Goal: Task Accomplishment & Management: Manage account settings

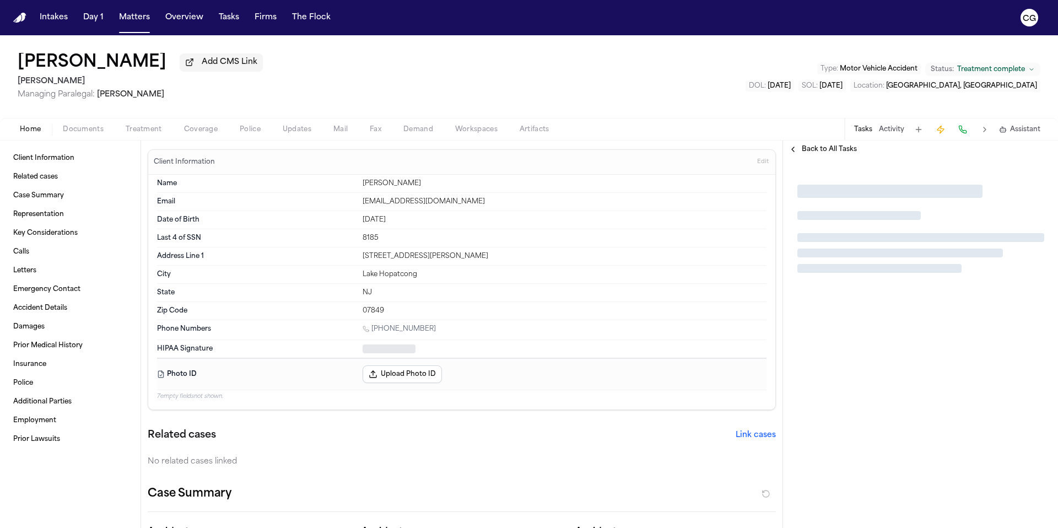
type textarea "*"
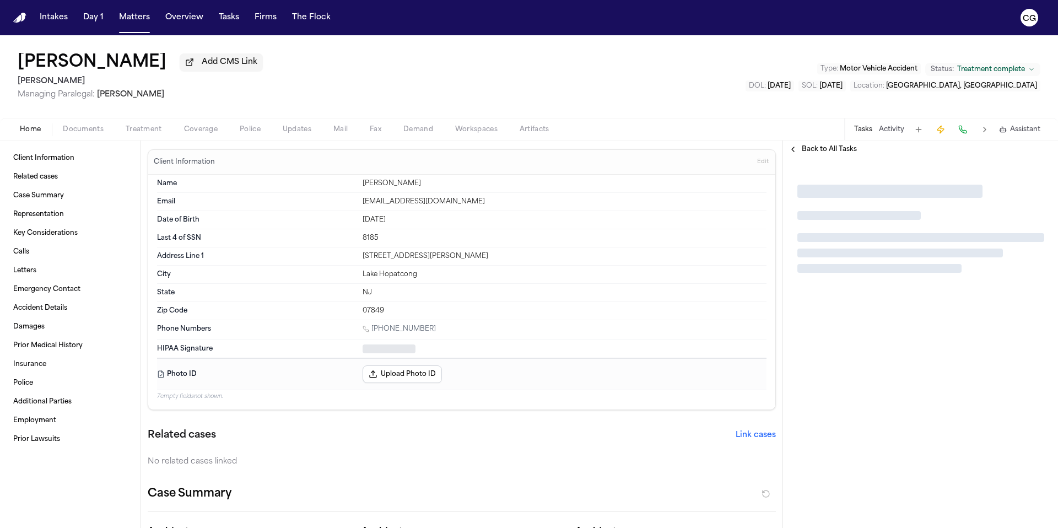
type textarea "*"
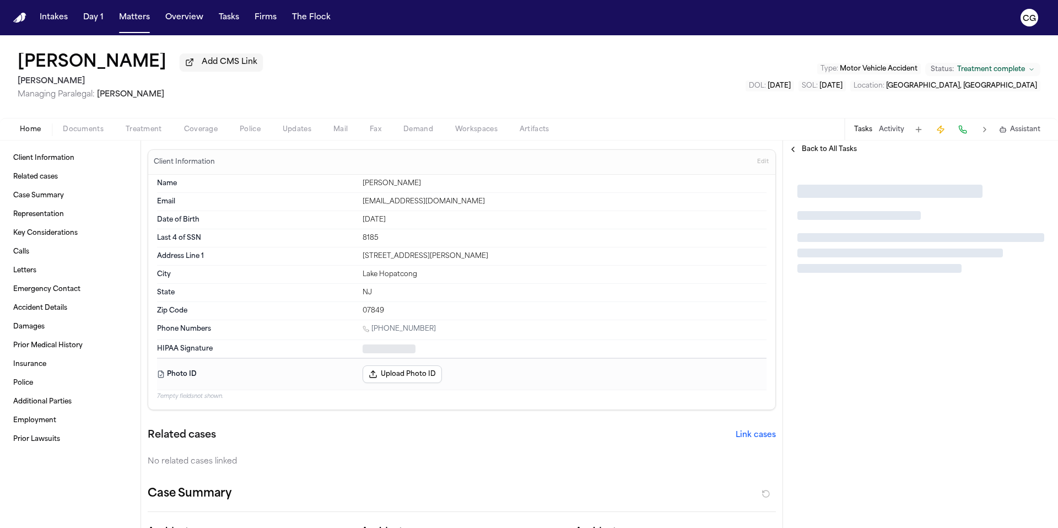
type textarea "*"
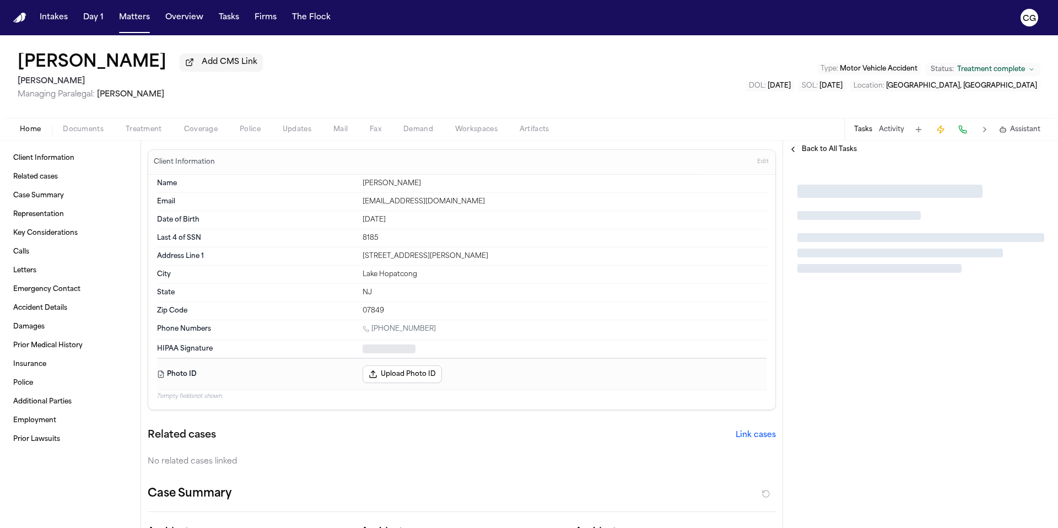
type textarea "*"
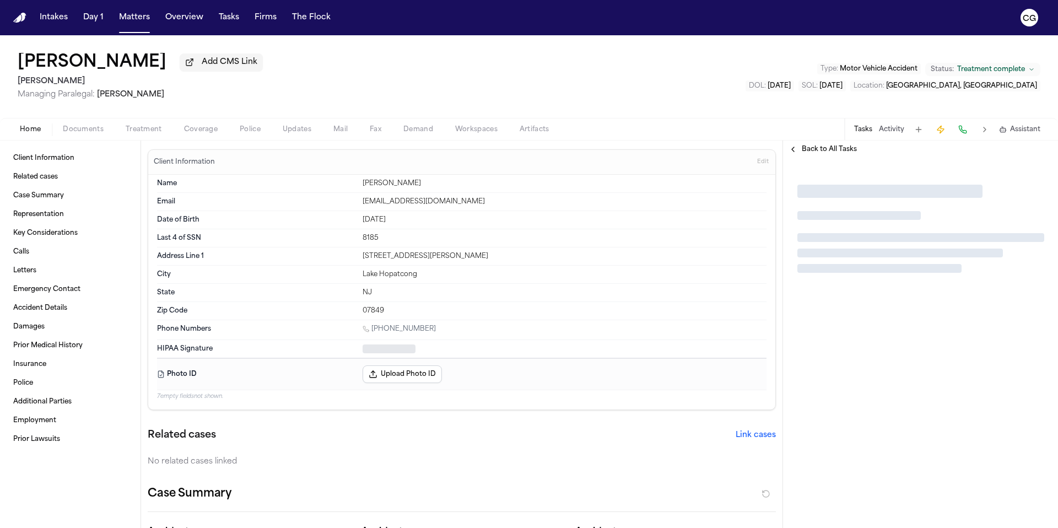
type textarea "*"
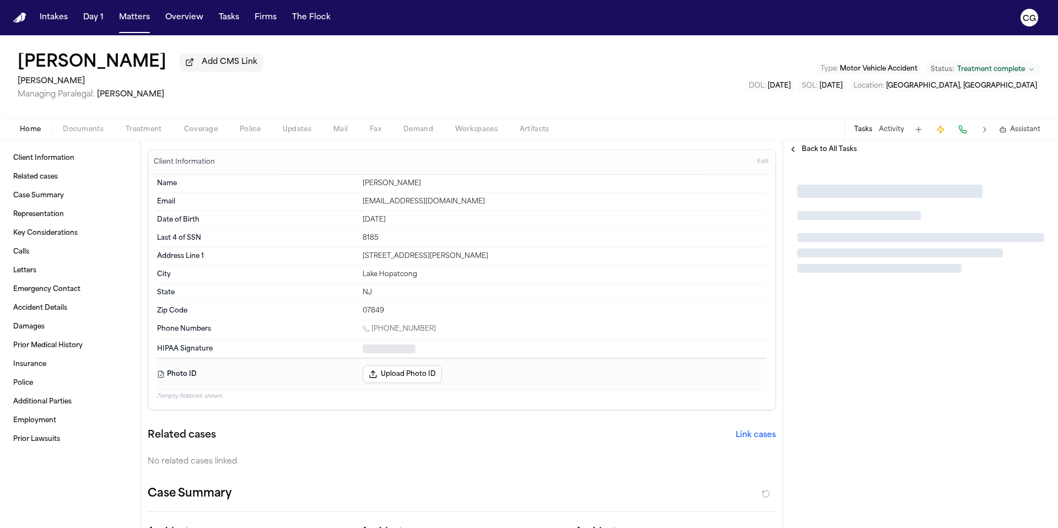
type textarea "*"
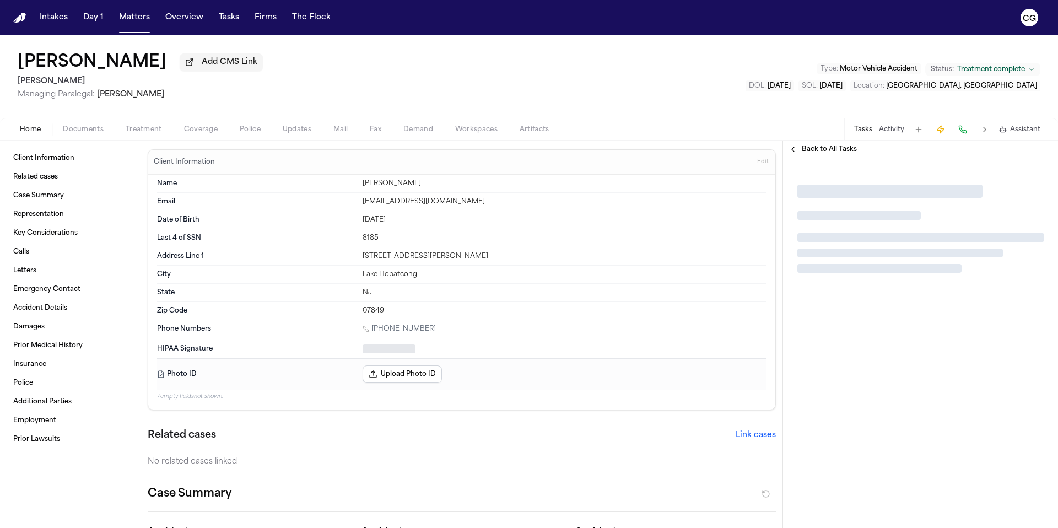
type textarea "*"
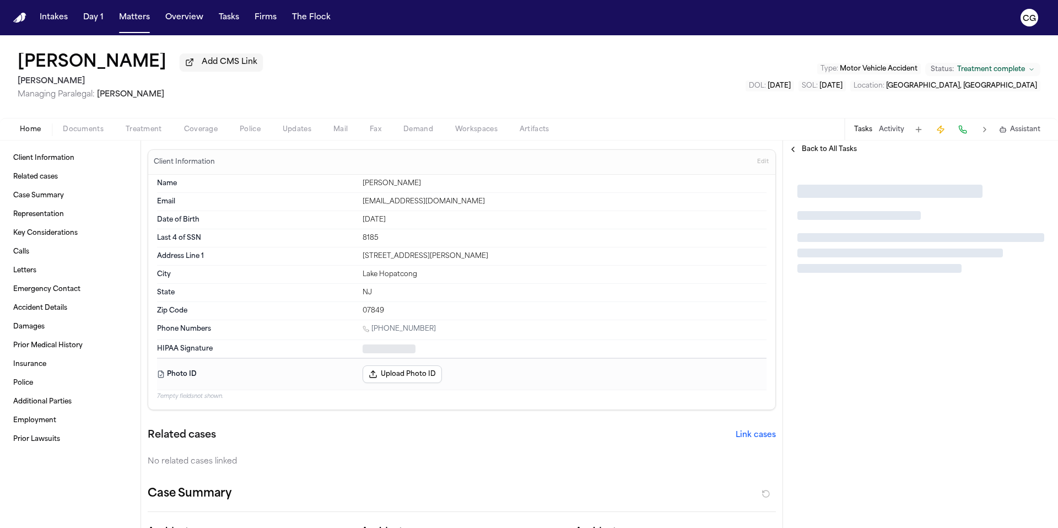
type textarea "*"
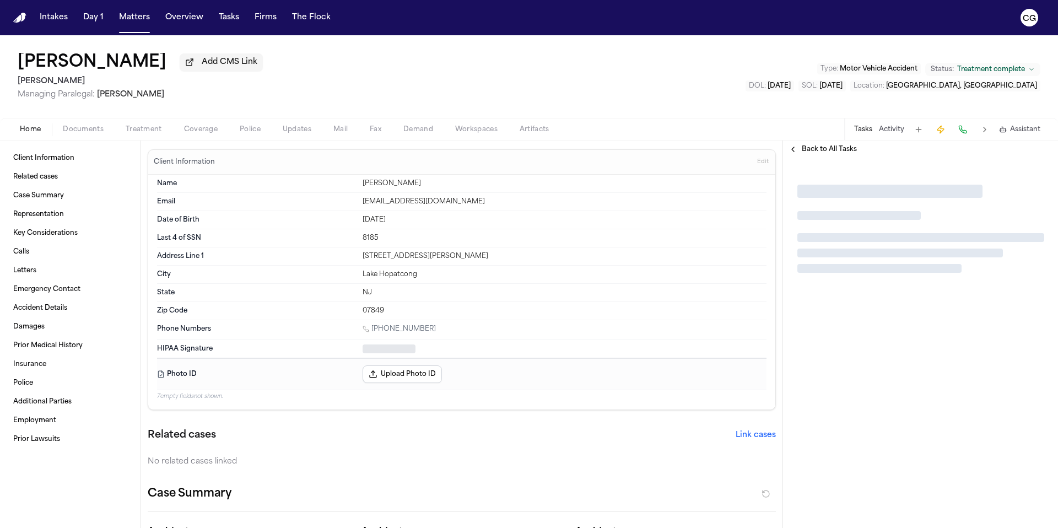
type textarea "*"
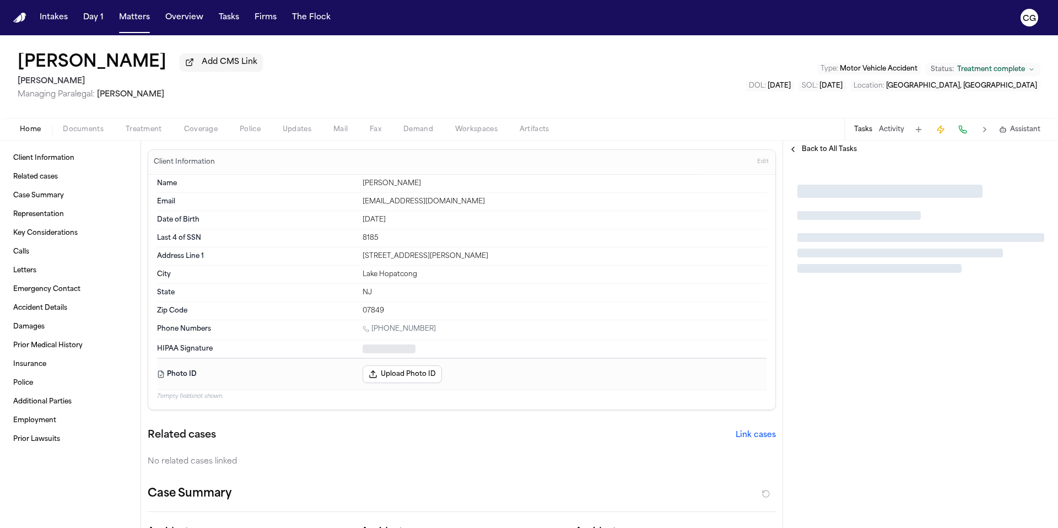
type textarea "*"
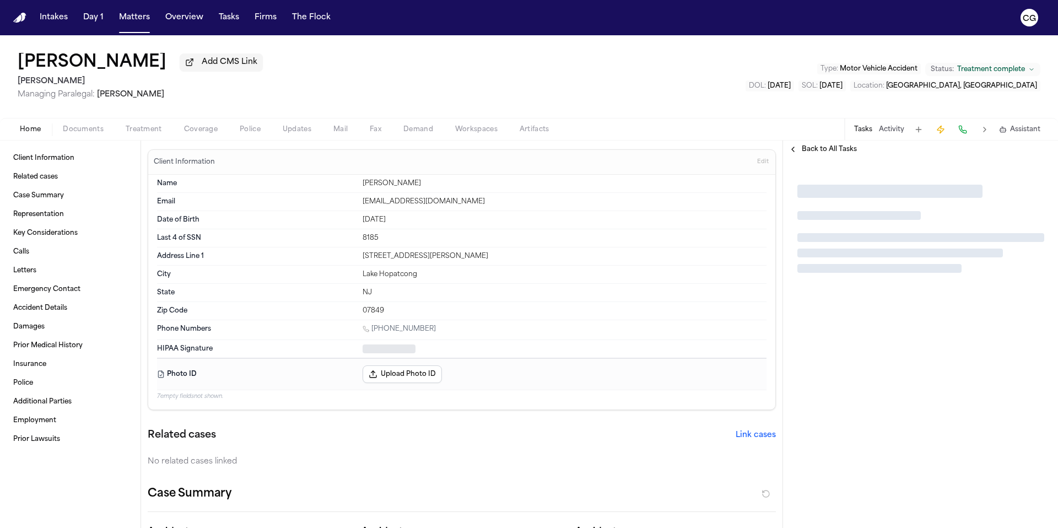
type textarea "*"
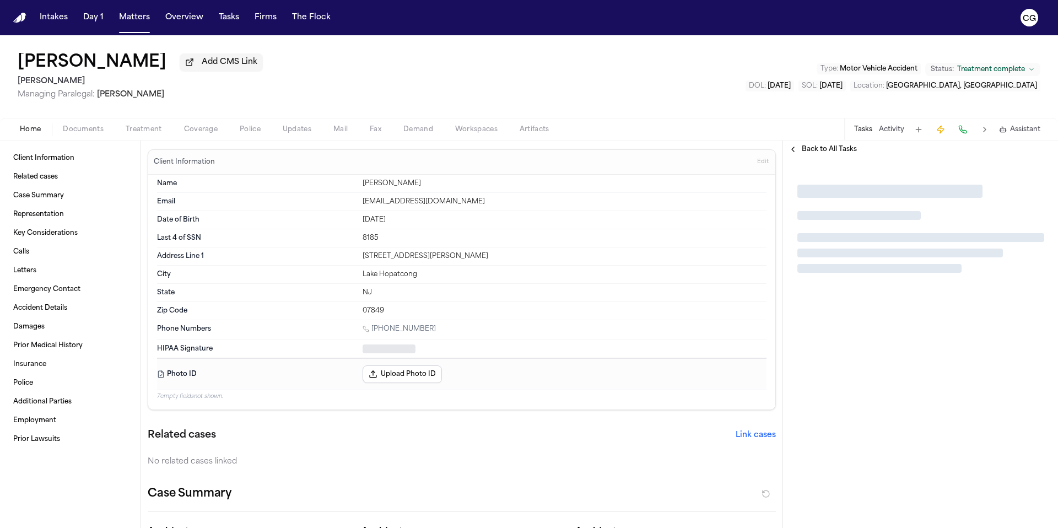
type textarea "*"
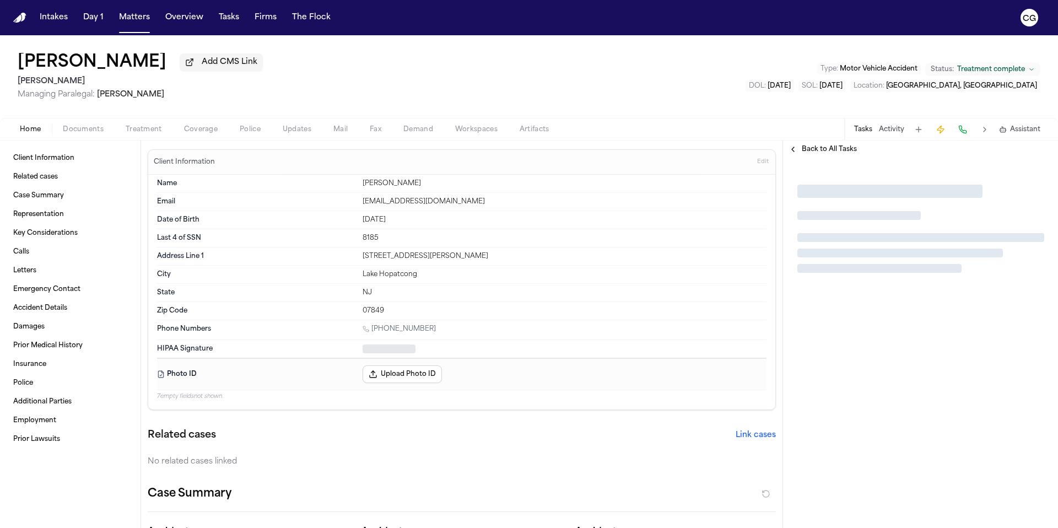
type textarea "*"
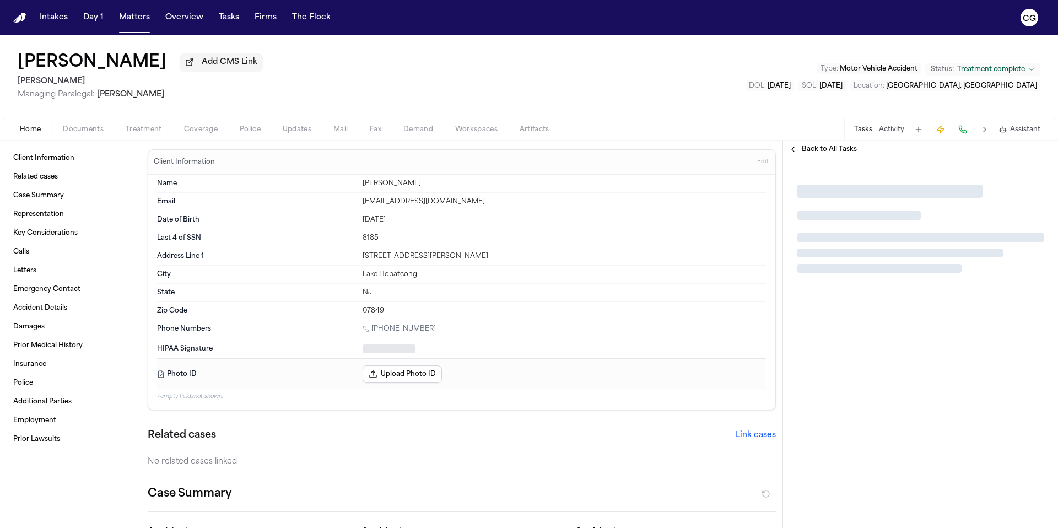
type textarea "*"
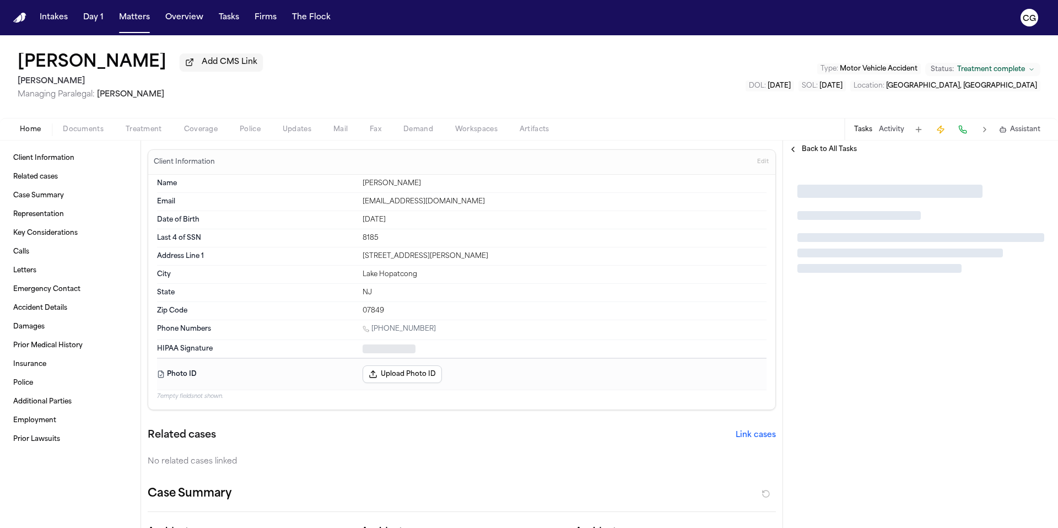
type textarea "*"
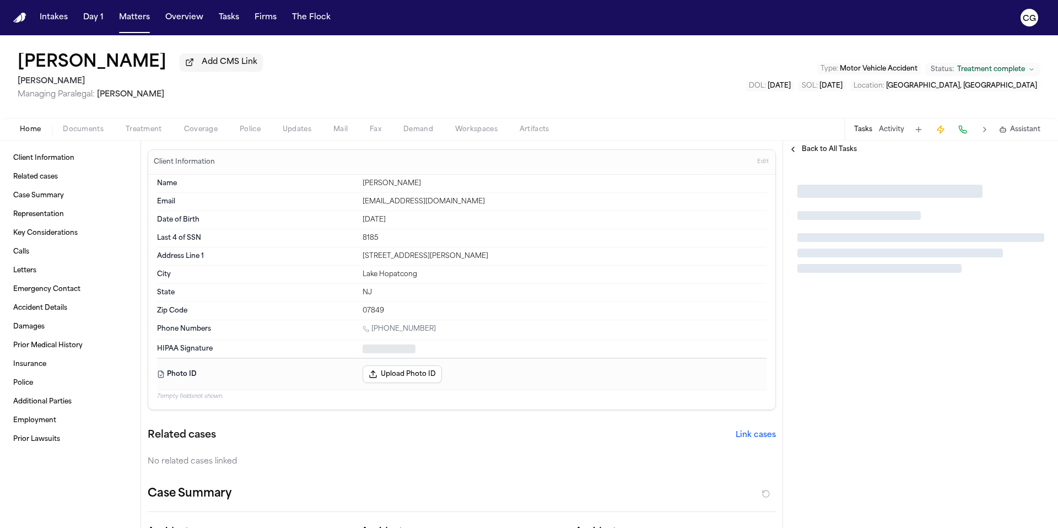
type textarea "*"
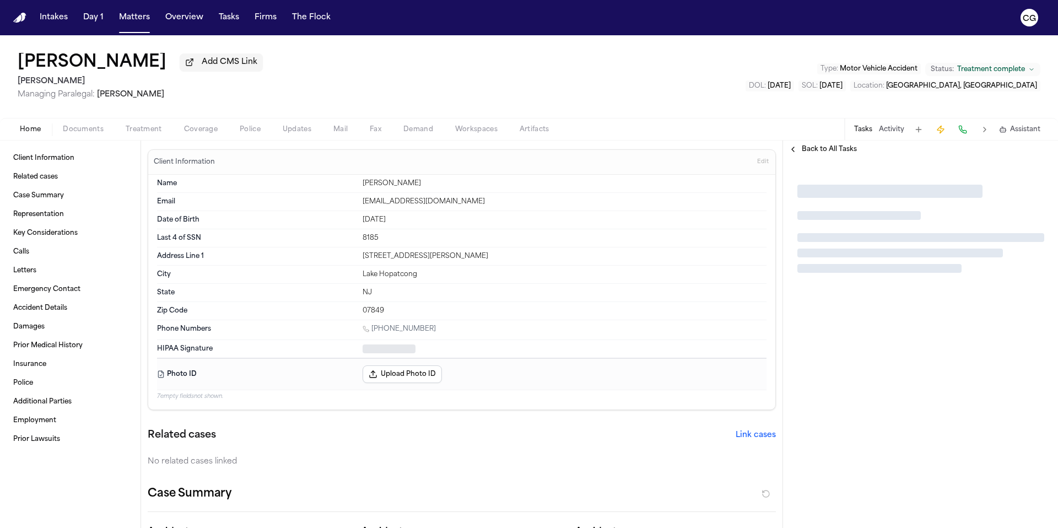
type textarea "*"
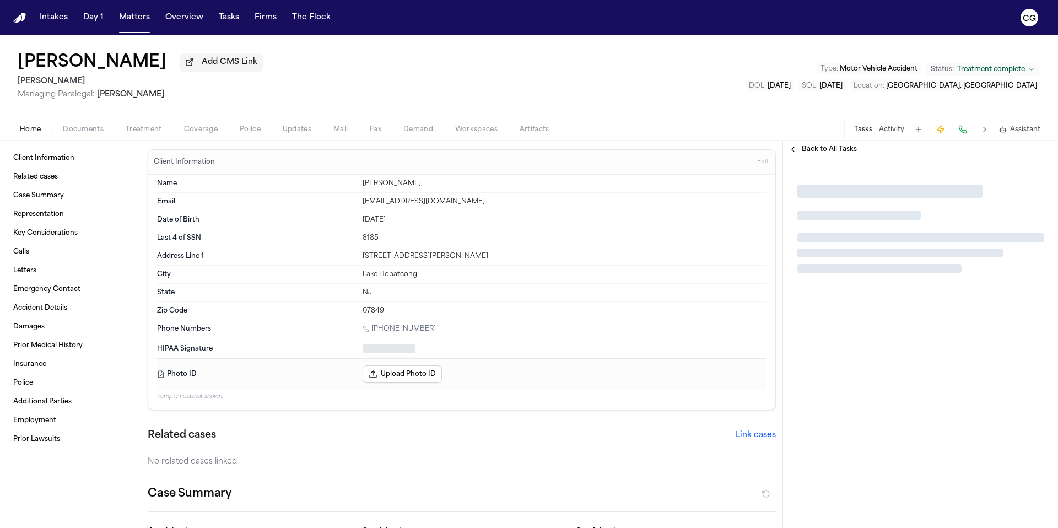
type textarea "*"
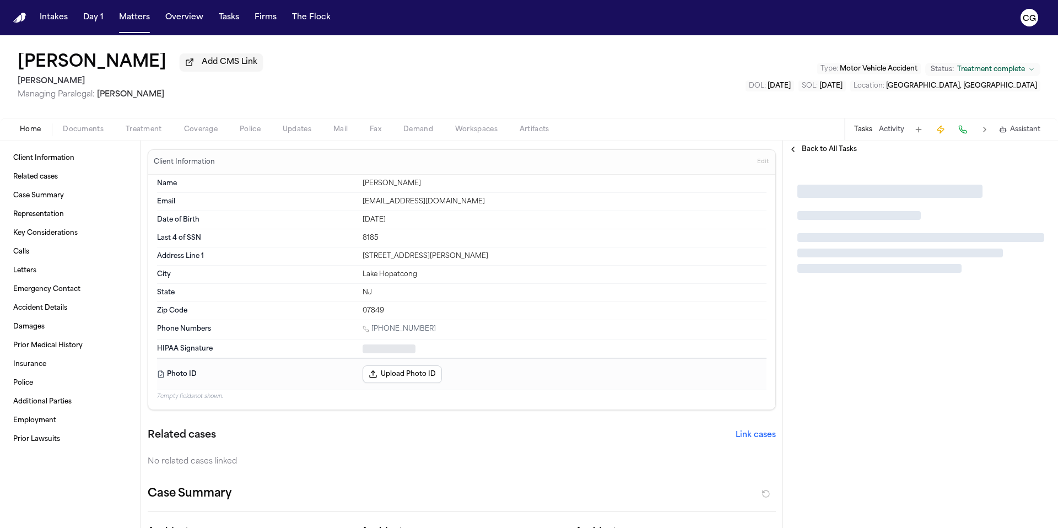
type textarea "*"
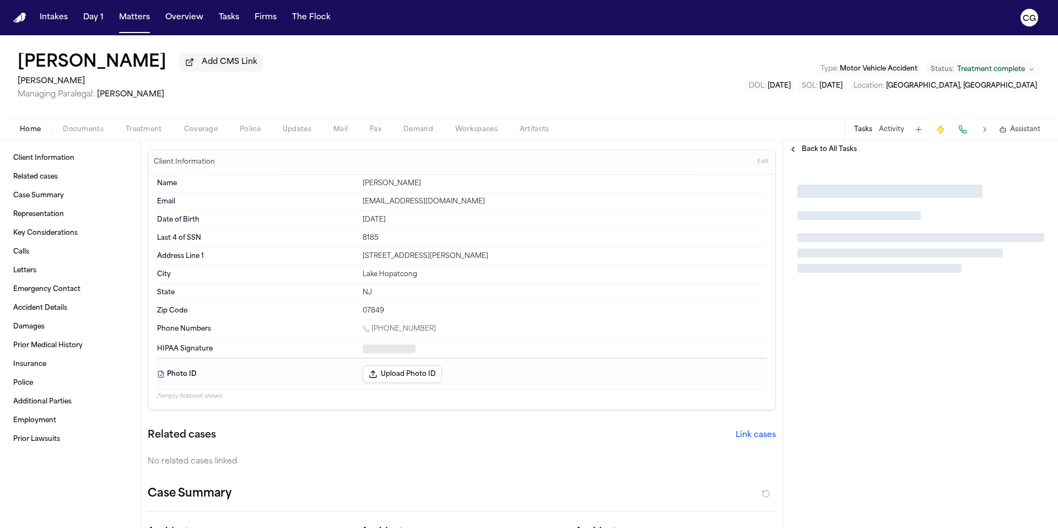
type textarea "*"
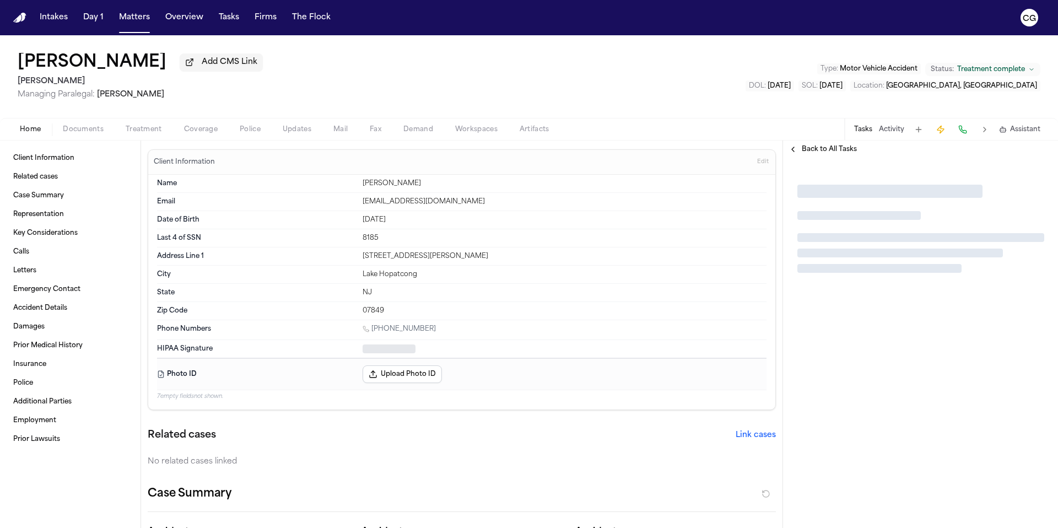
type textarea "*"
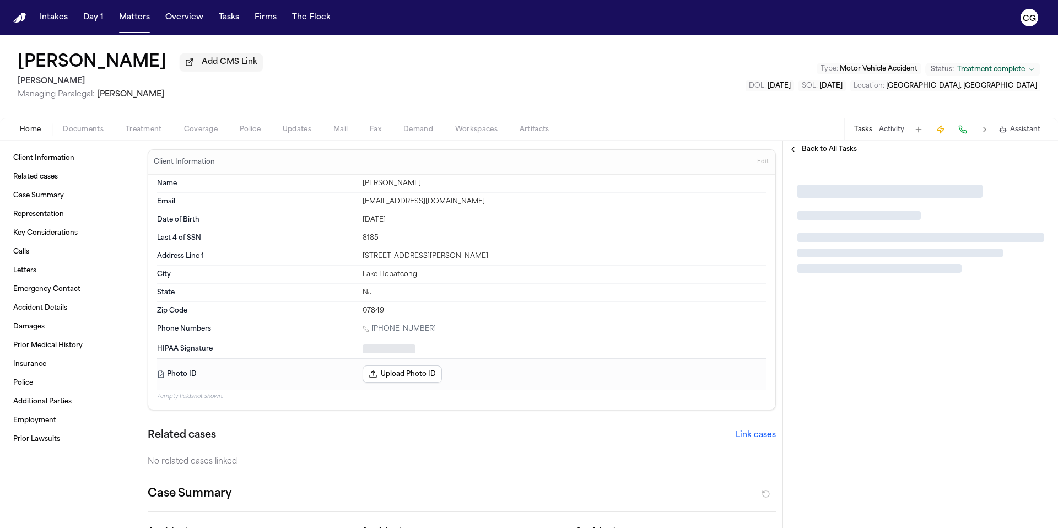
type textarea "*"
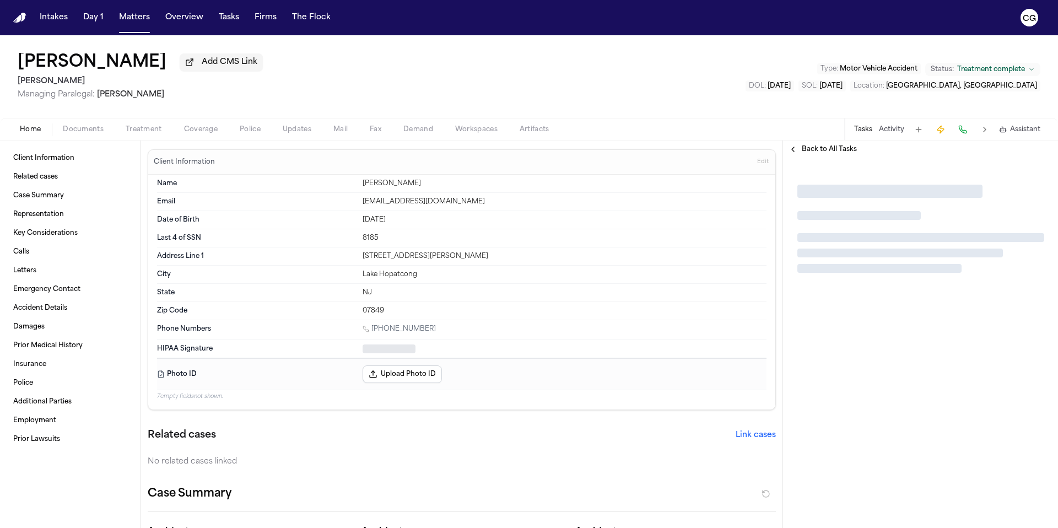
type textarea "*"
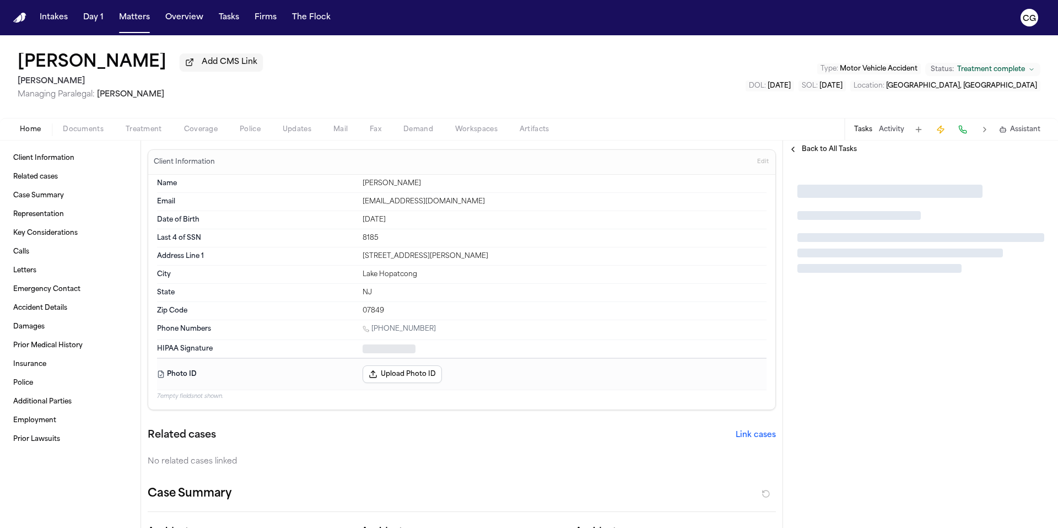
type textarea "*"
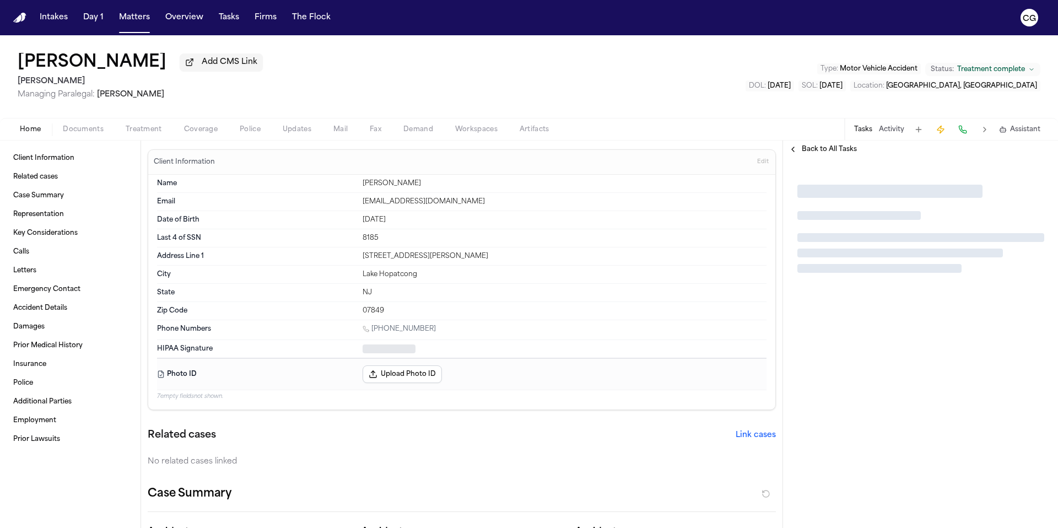
type textarea "*"
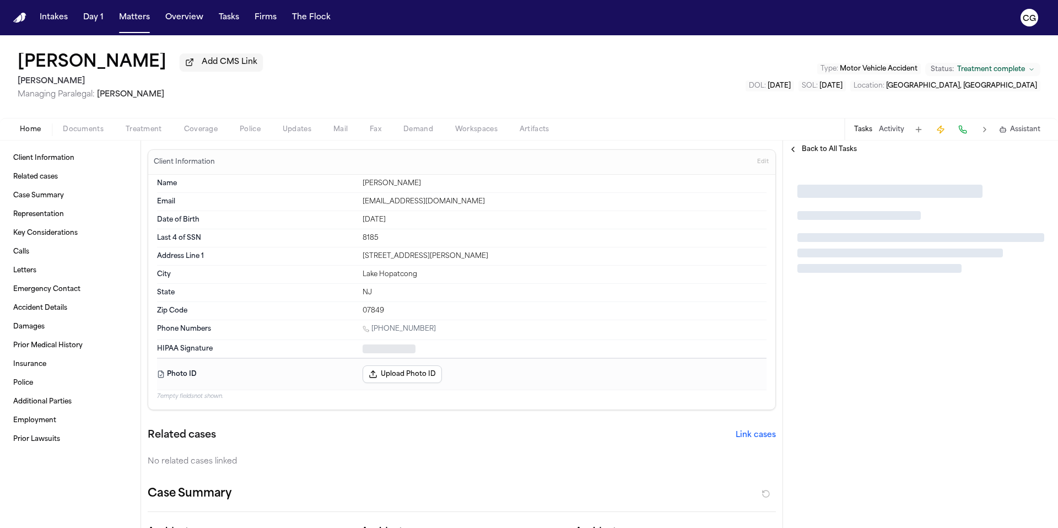
type textarea "*"
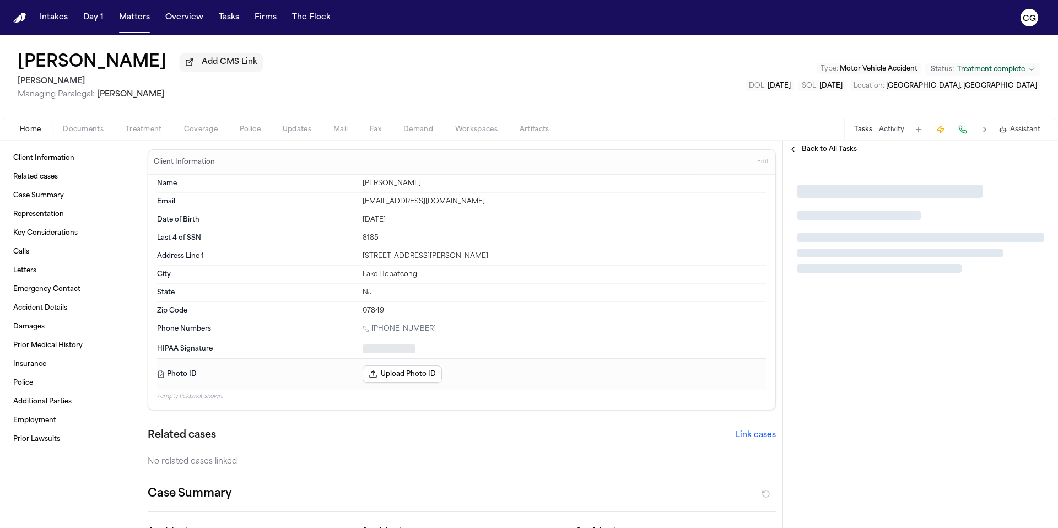
type textarea "*"
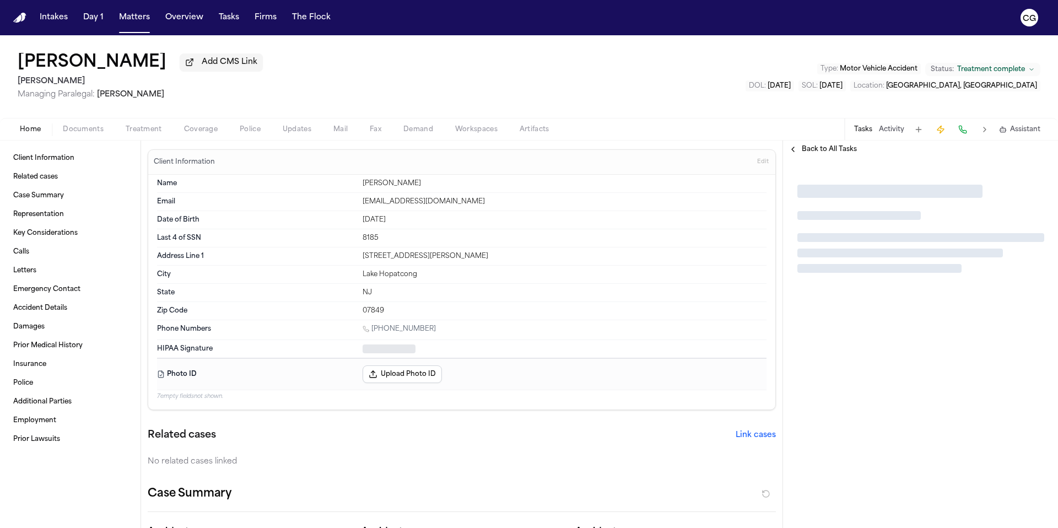
type textarea "*"
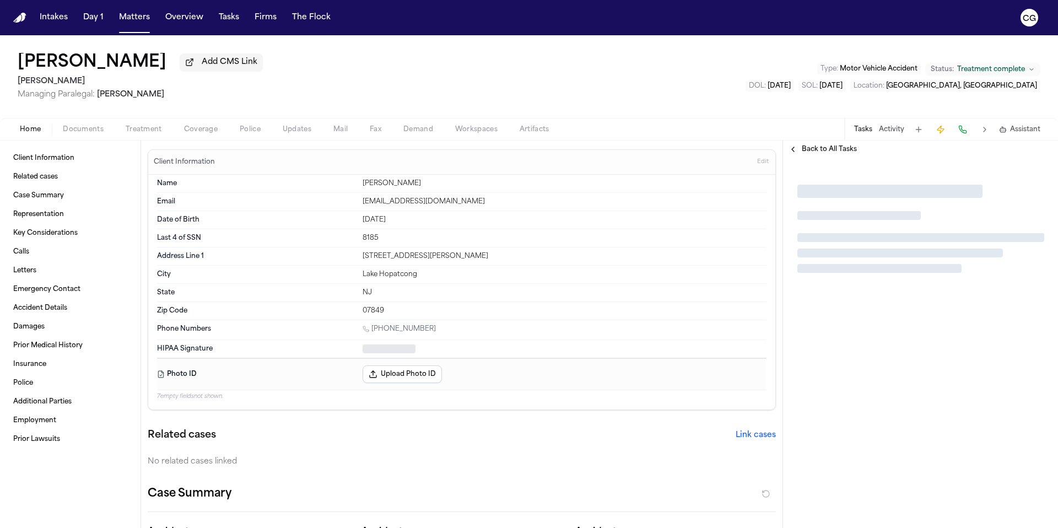
type textarea "*"
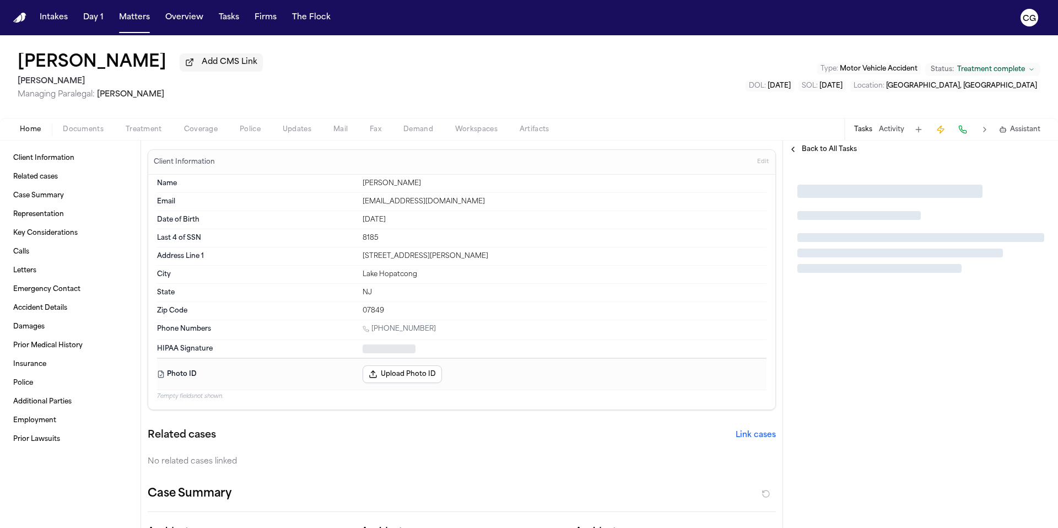
type textarea "*"
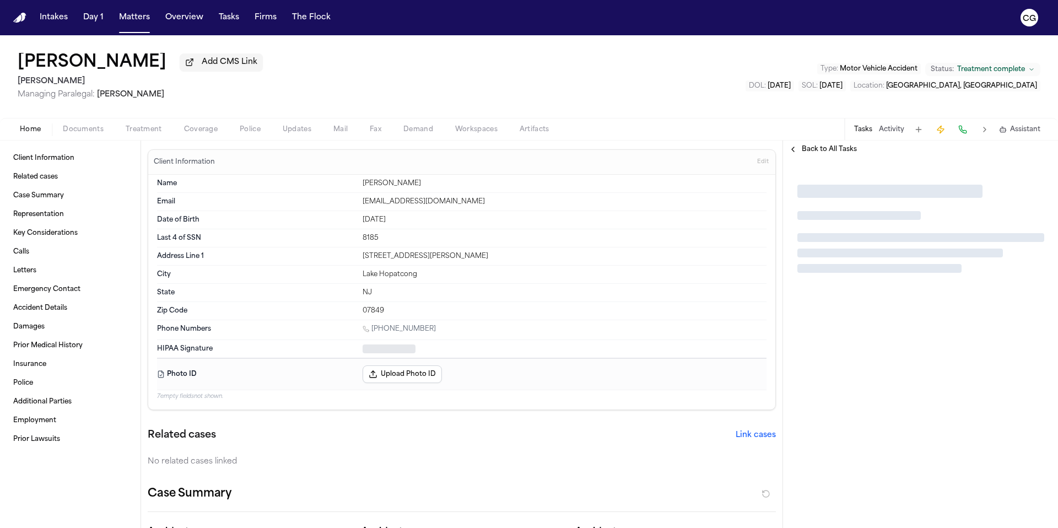
type textarea "*"
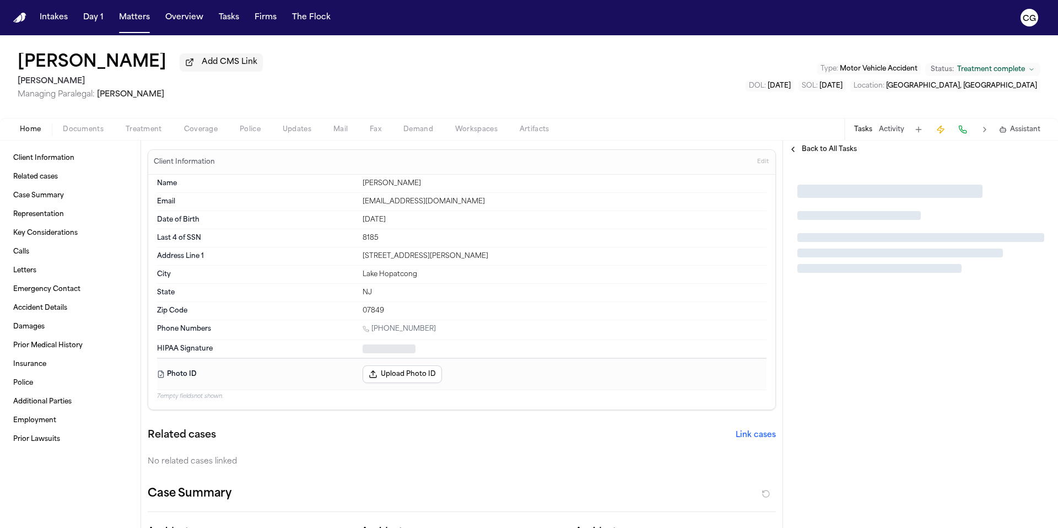
type textarea "*"
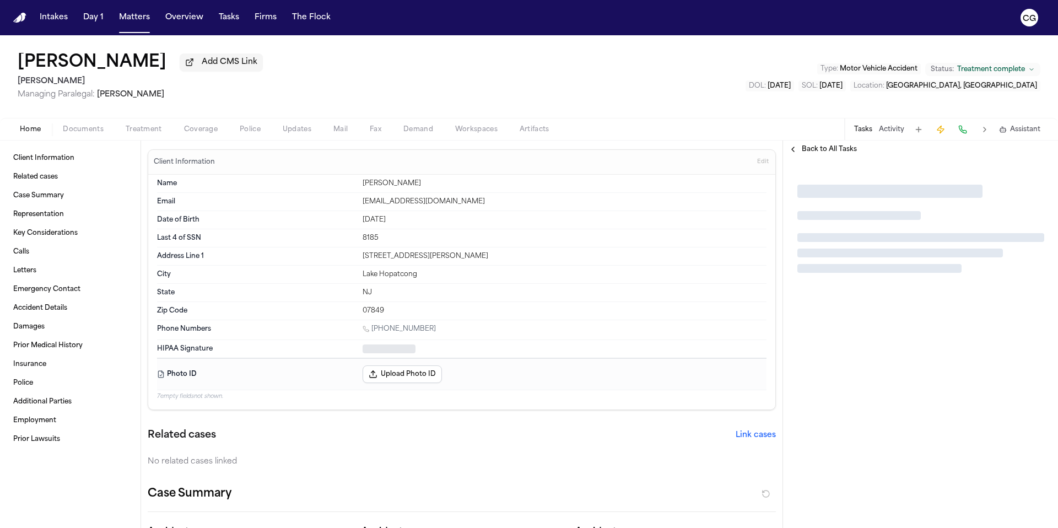
type textarea "*"
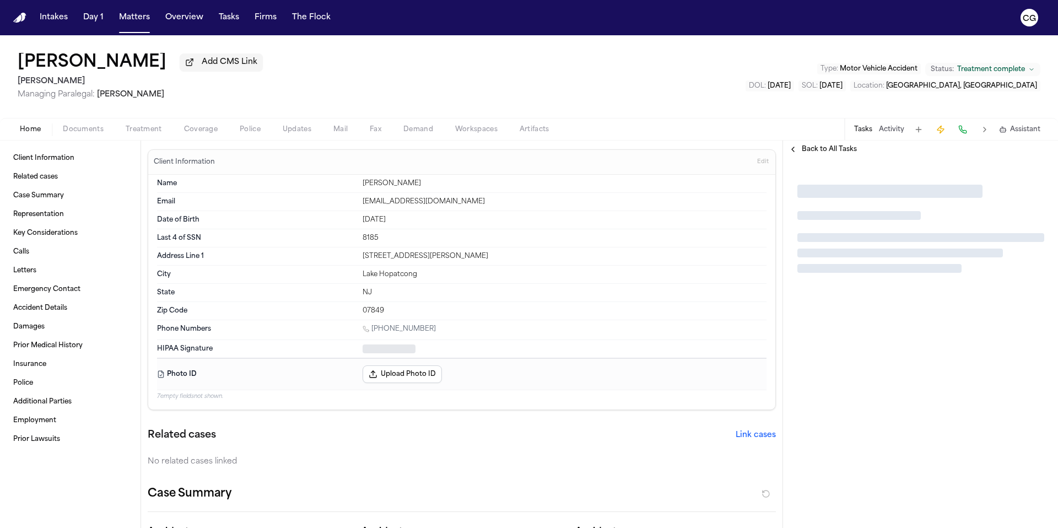
type textarea "*"
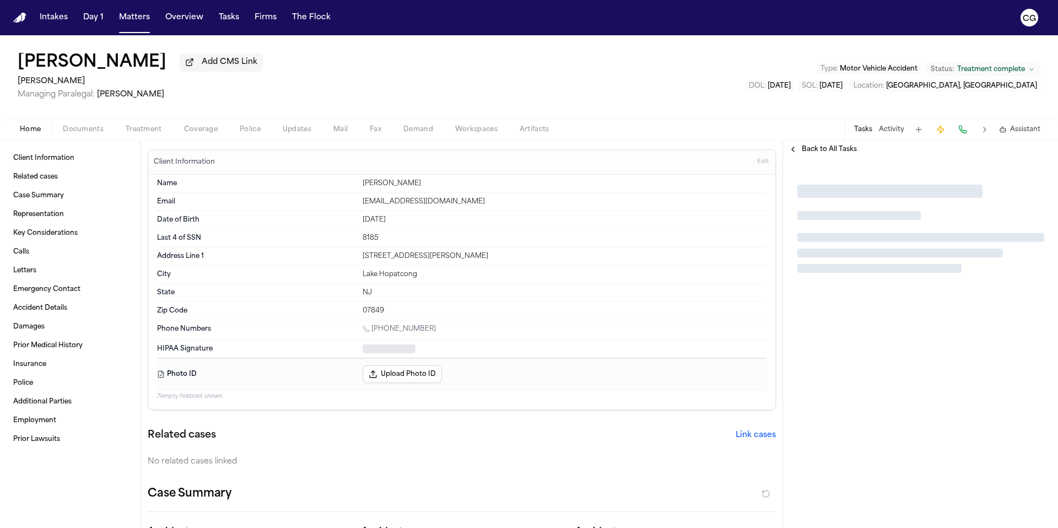
type textarea "*"
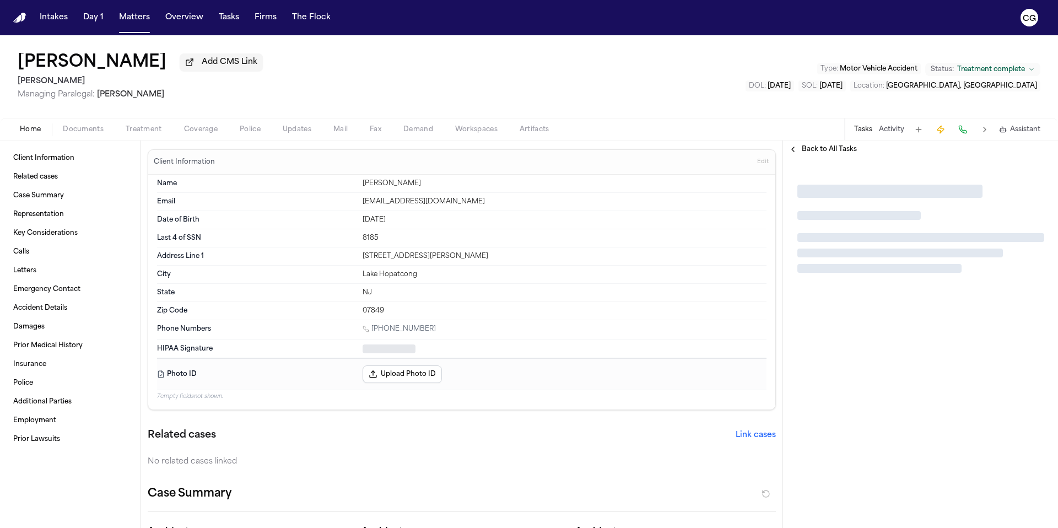
type textarea "*"
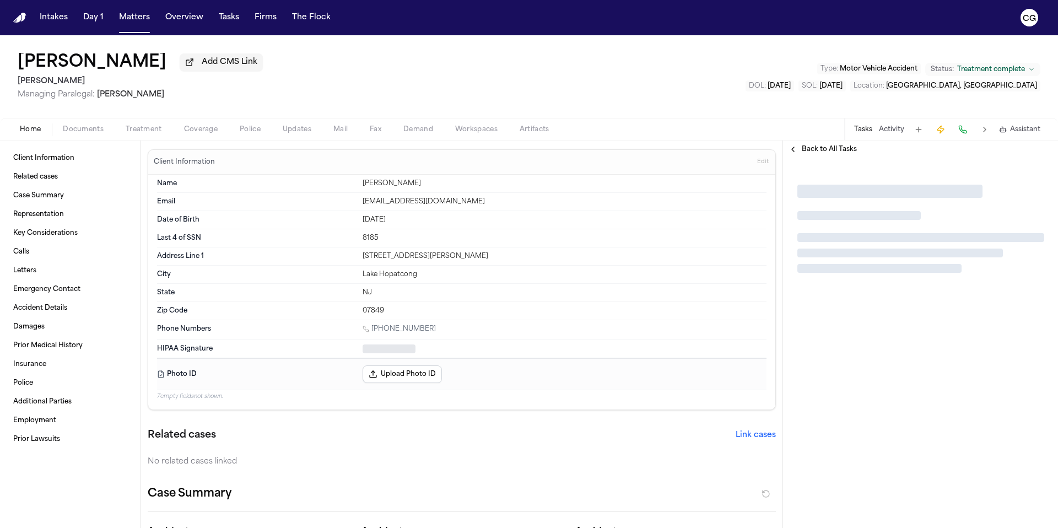
type textarea "*"
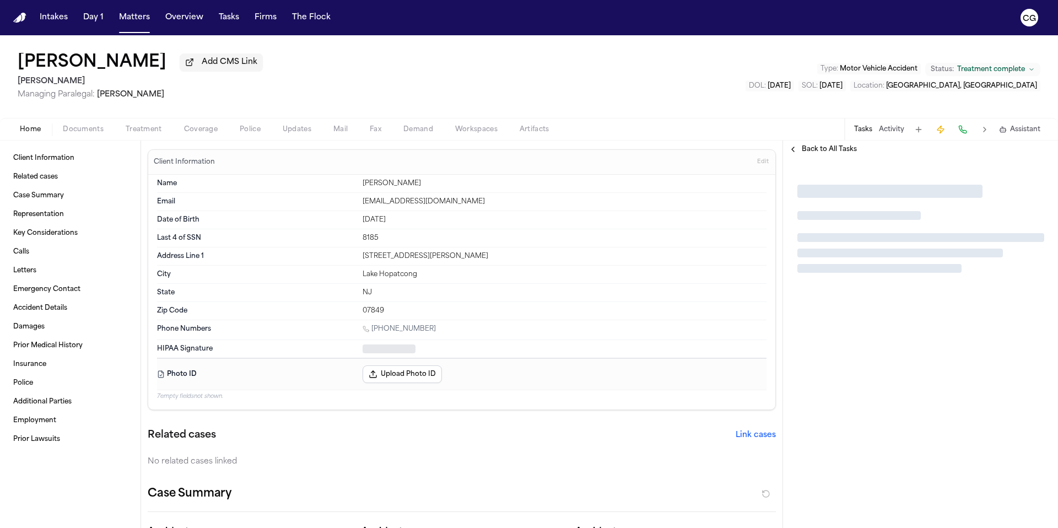
type textarea "*"
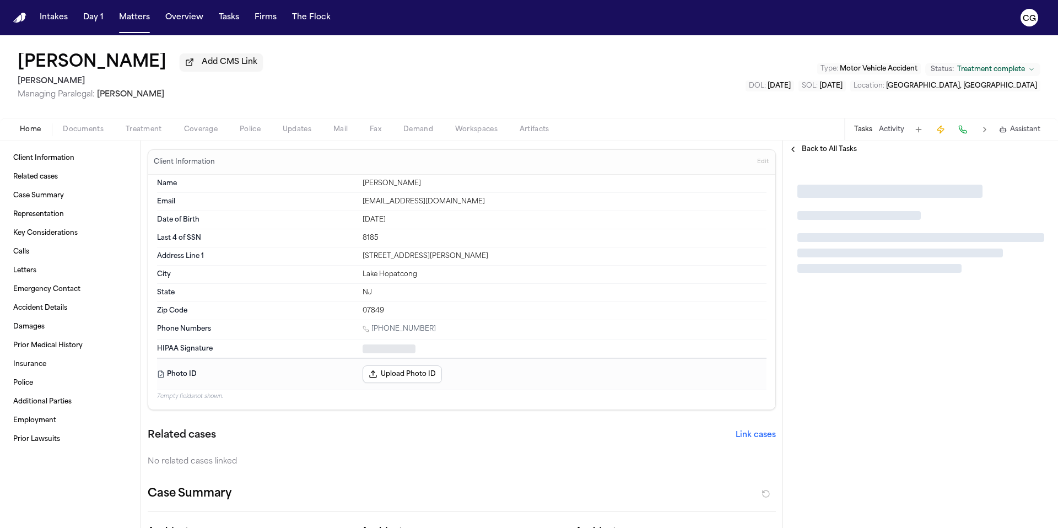
type textarea "*"
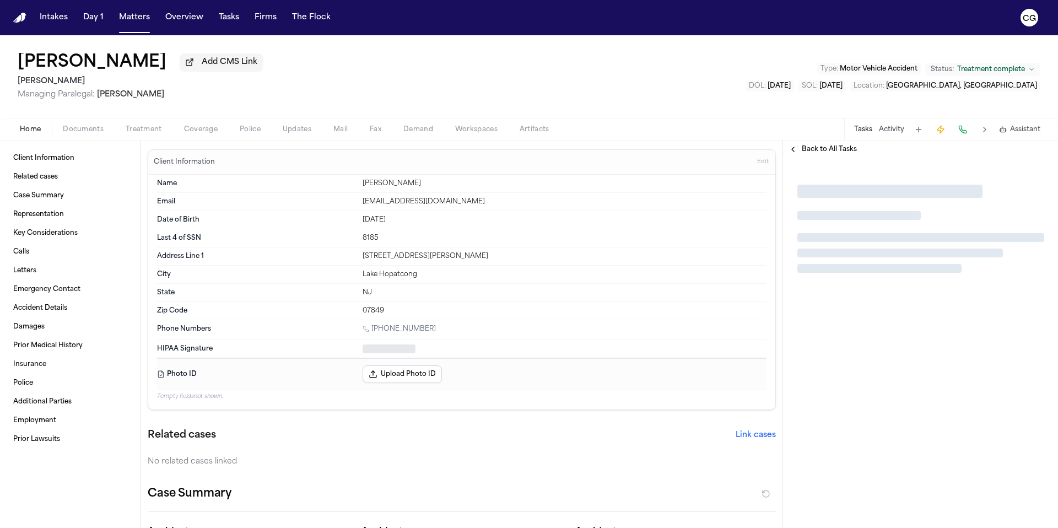
type textarea "*"
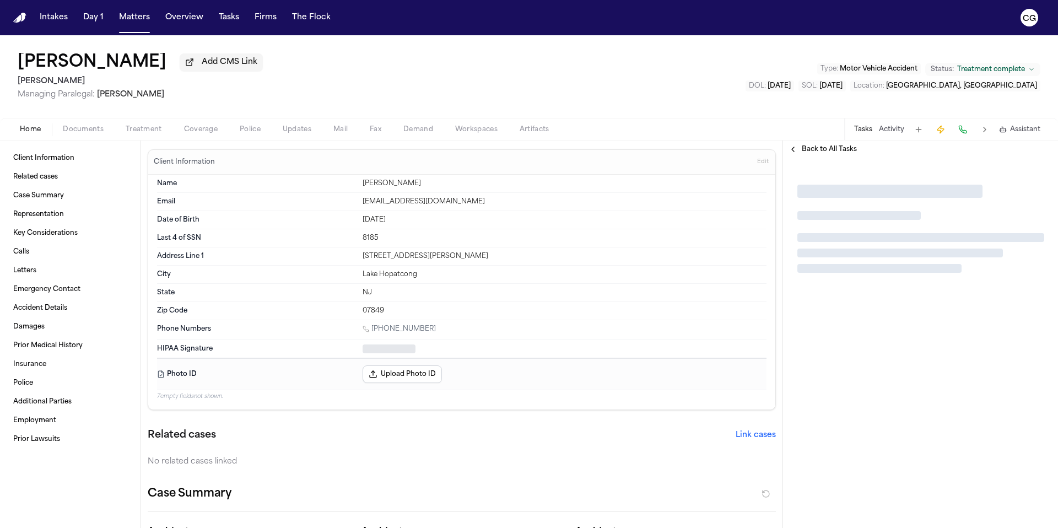
type textarea "*"
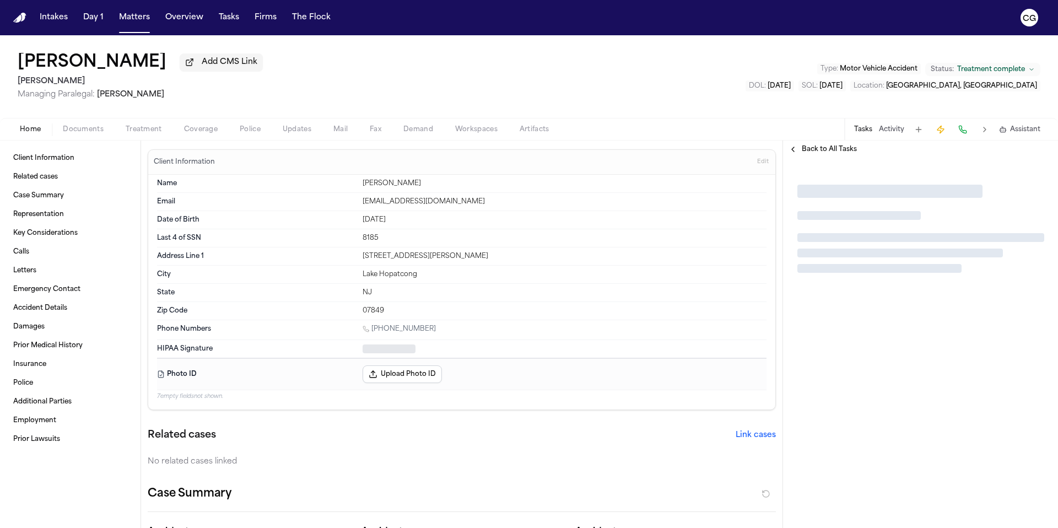
type textarea "*"
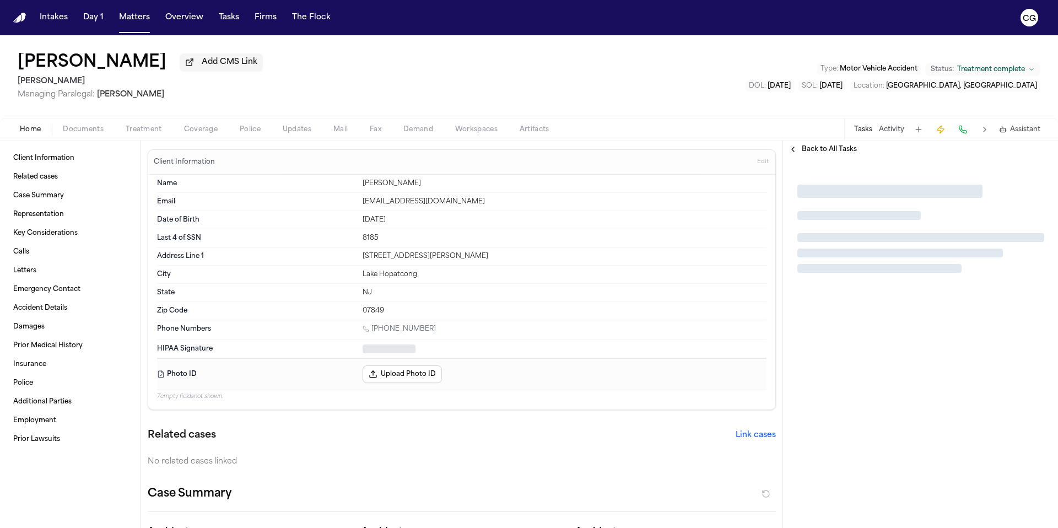
type textarea "*"
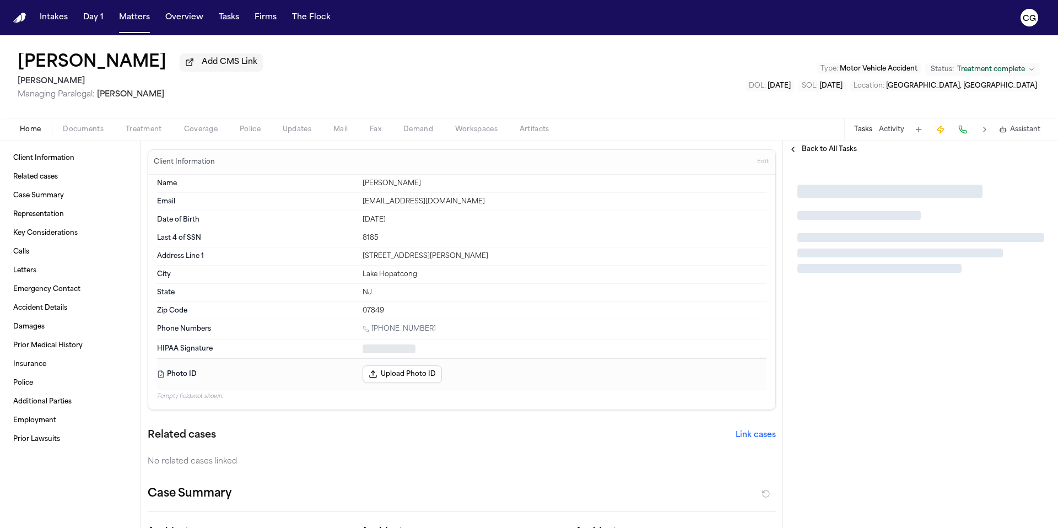
type textarea "*"
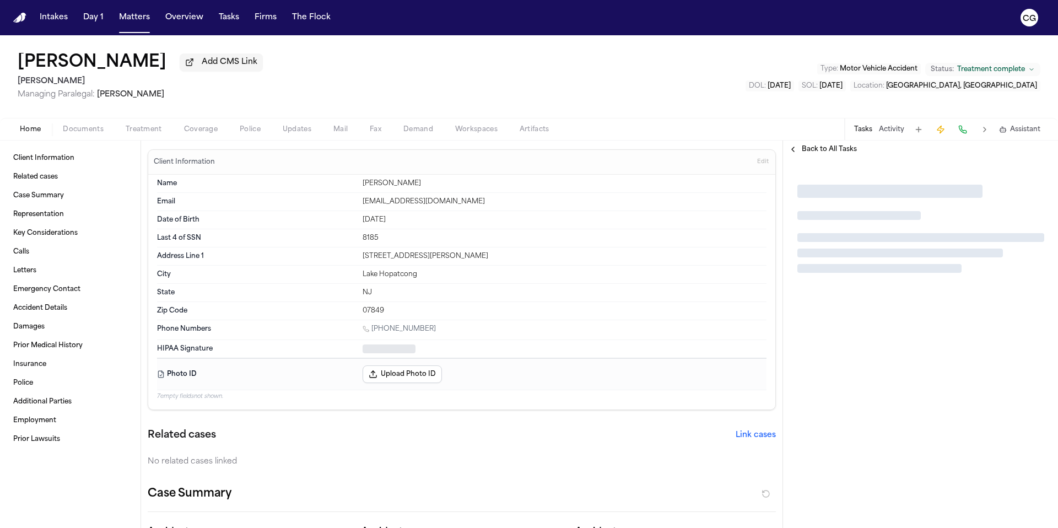
type textarea "*"
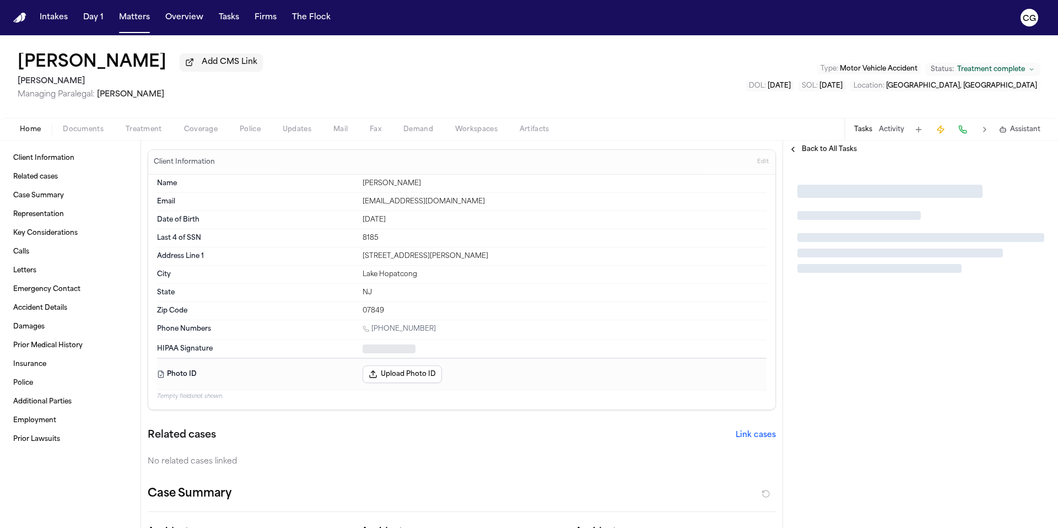
type textarea "*"
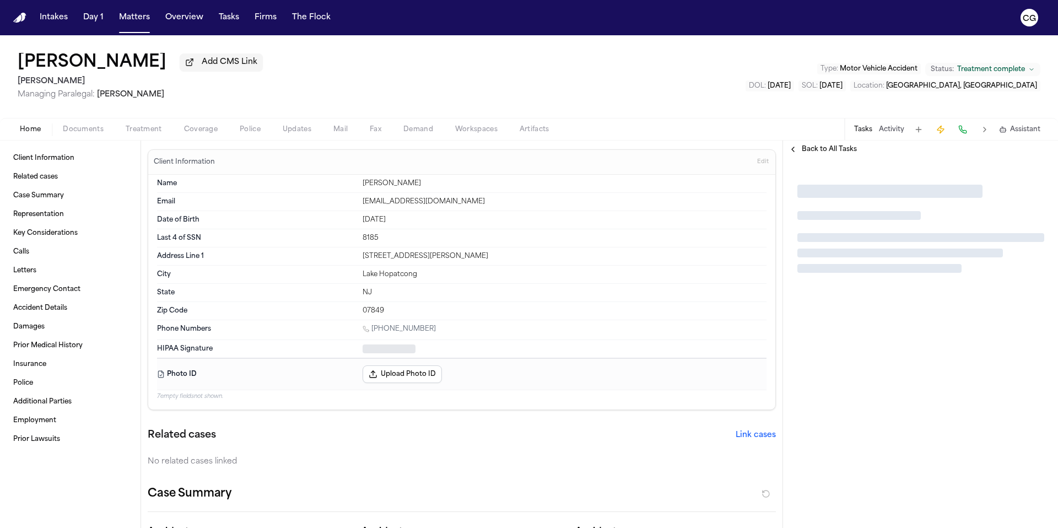
type textarea "*"
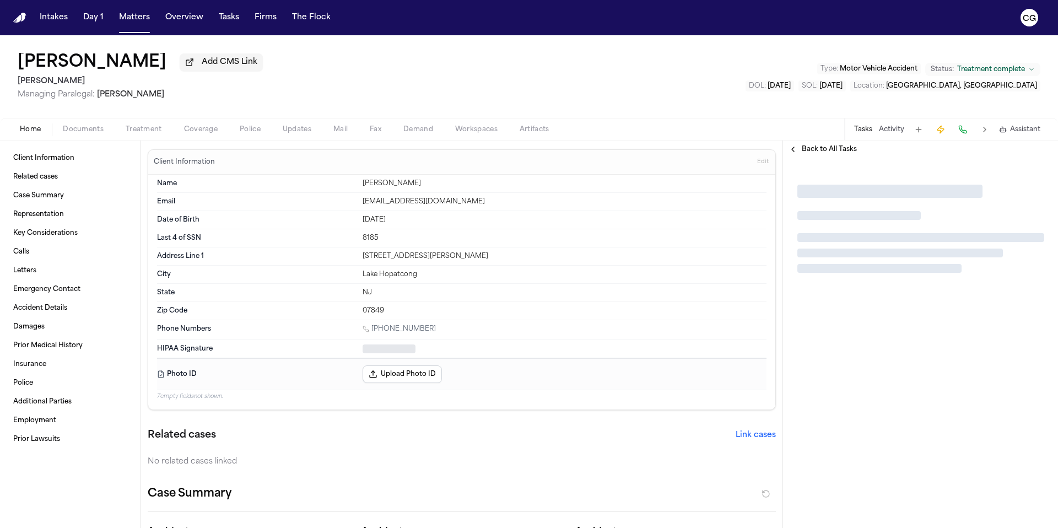
type textarea "*"
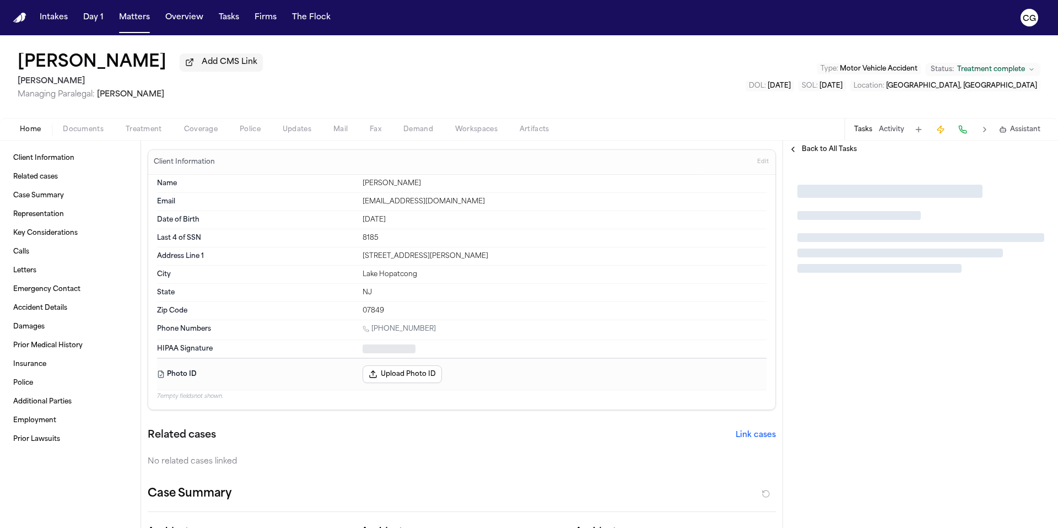
type textarea "*"
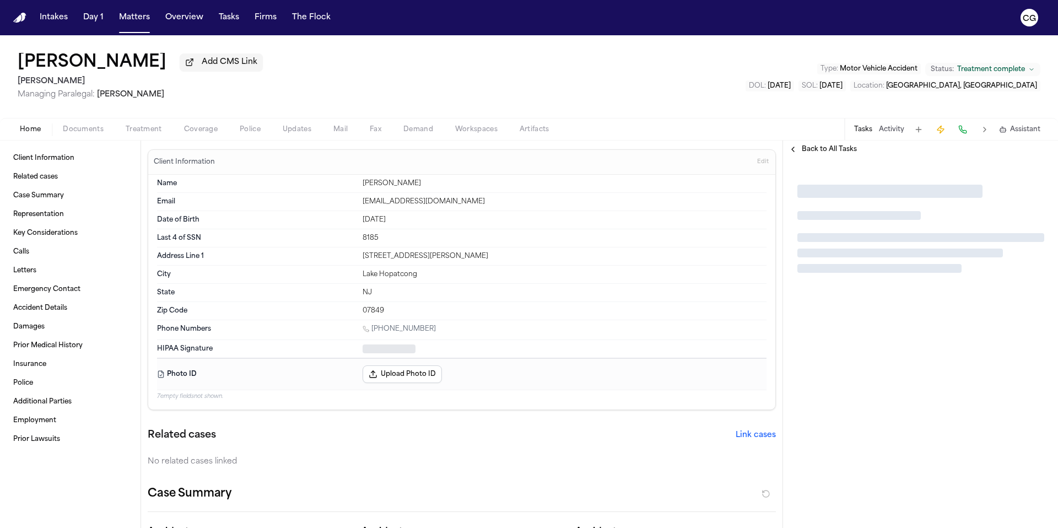
type textarea "*"
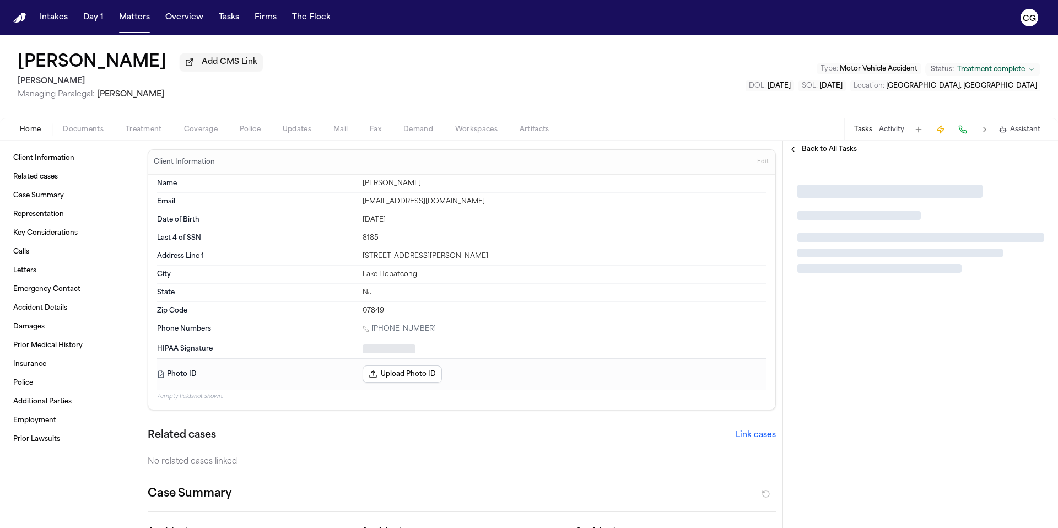
type textarea "*"
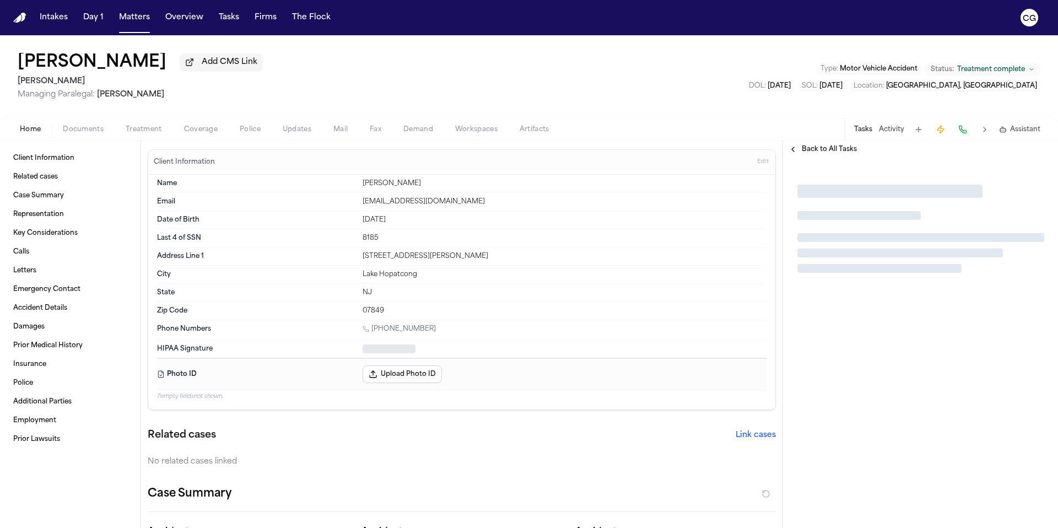
type textarea "*"
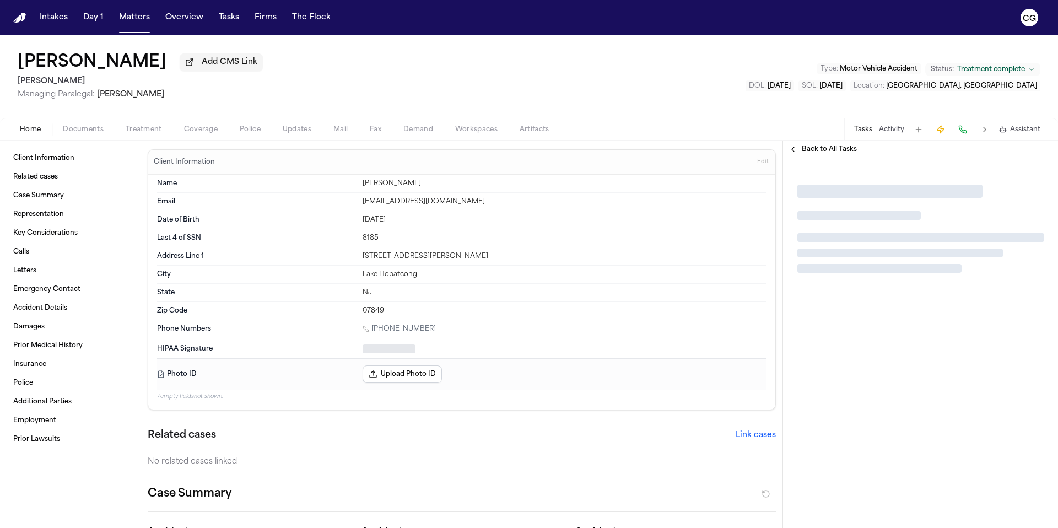
type textarea "*"
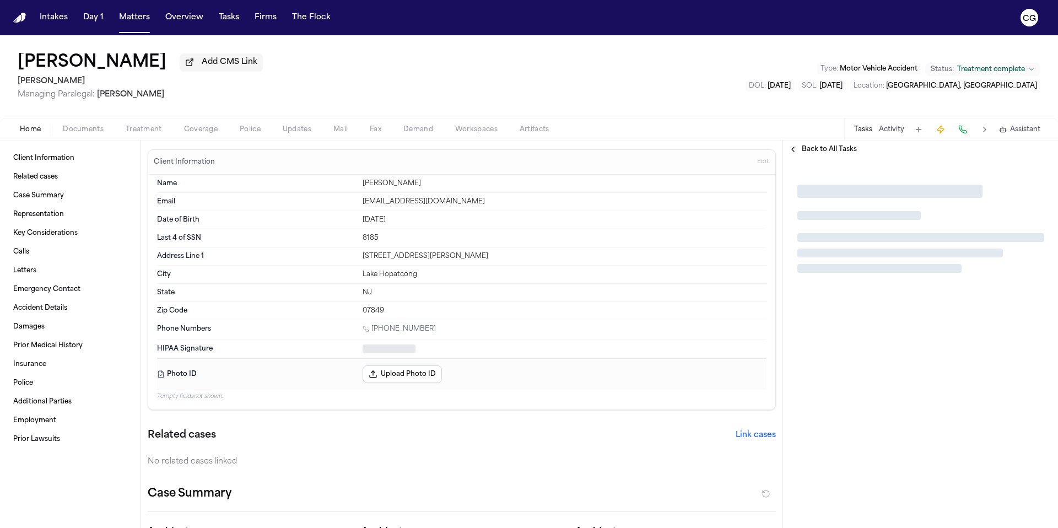
type textarea "*"
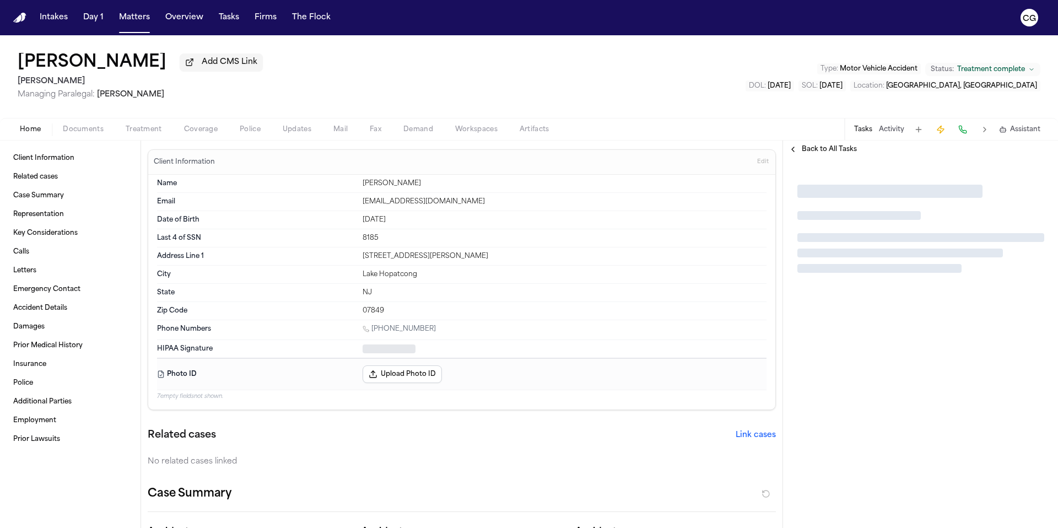
type textarea "*"
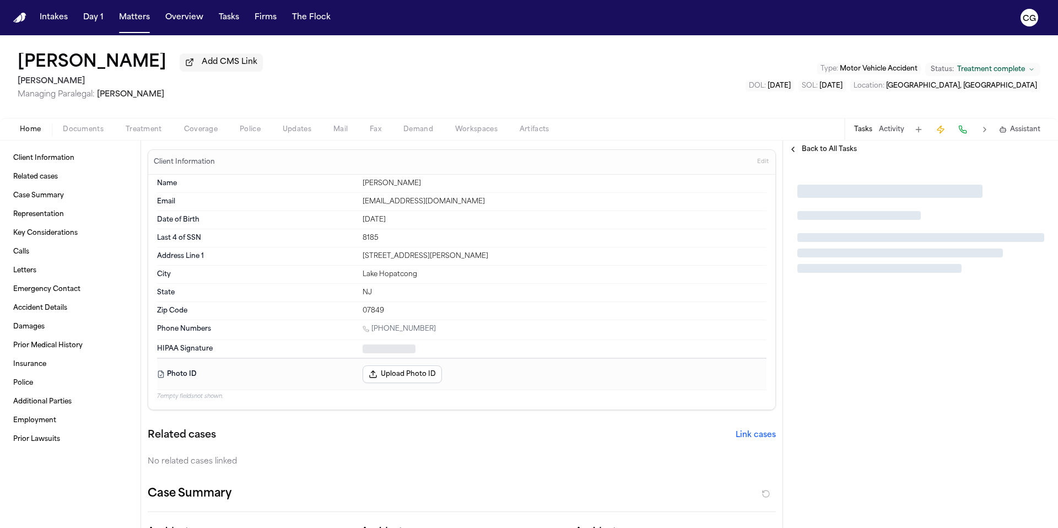
type textarea "*"
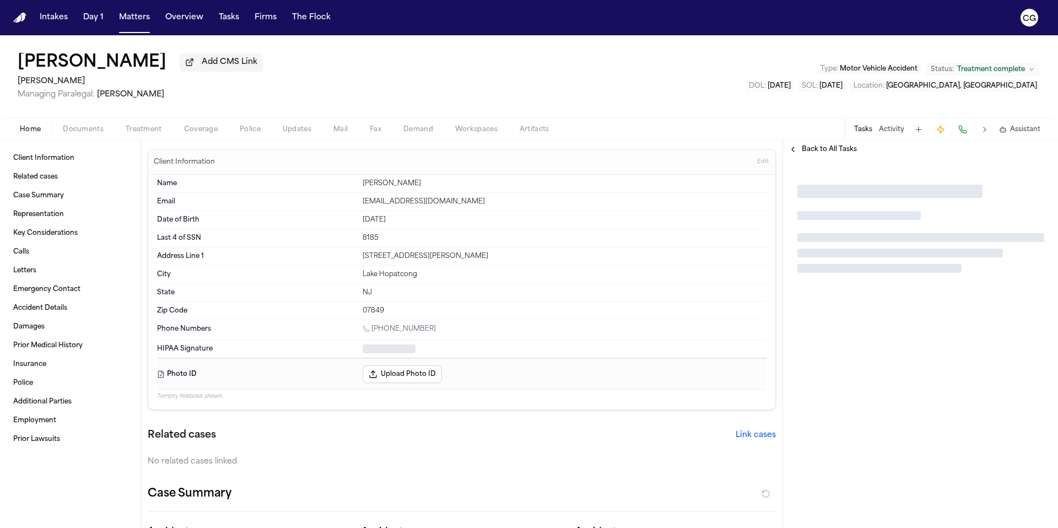
type textarea "*"
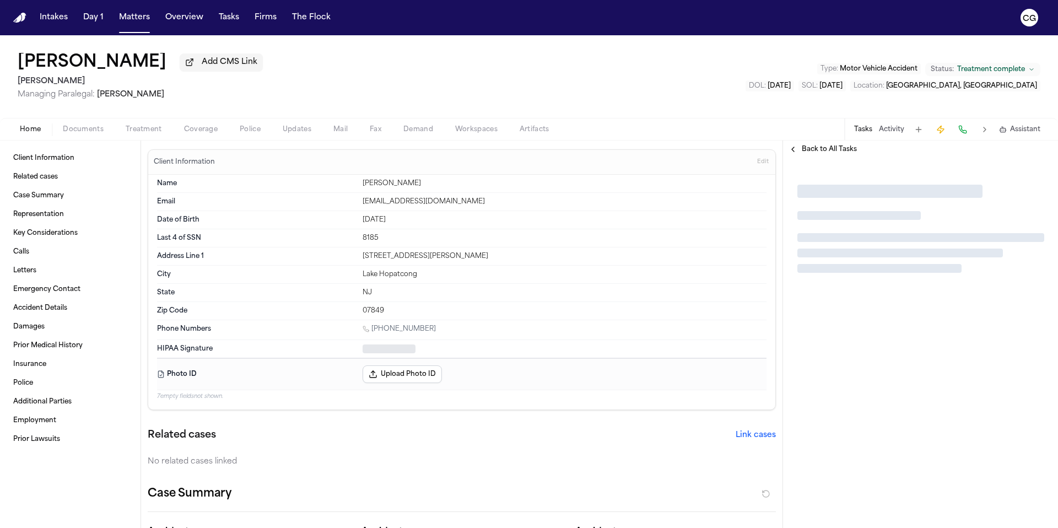
type textarea "*"
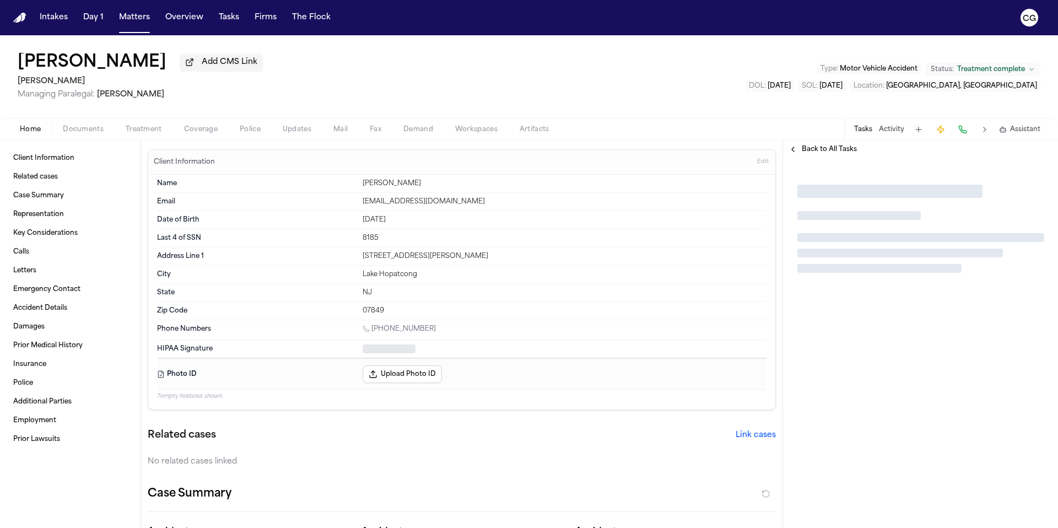
type textarea "*"
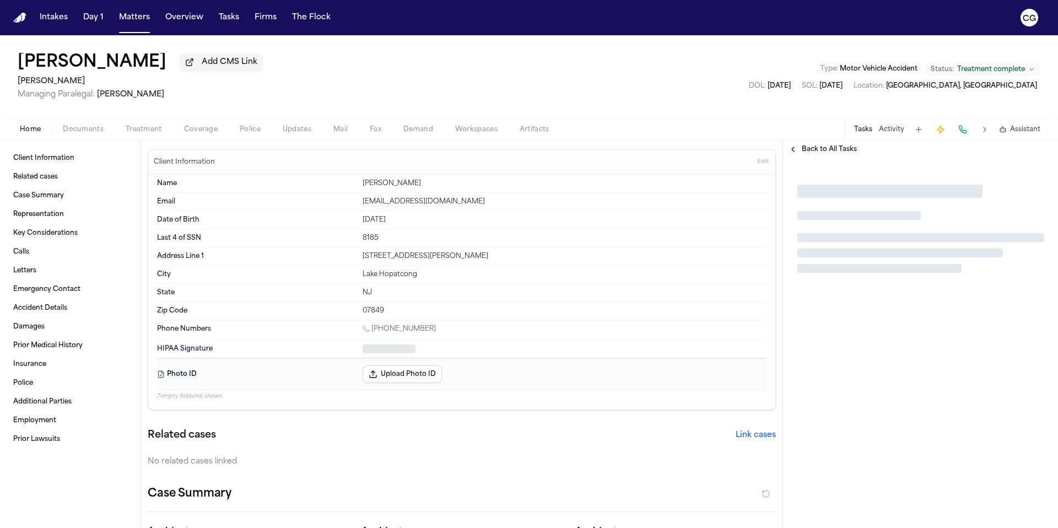
type textarea "*"
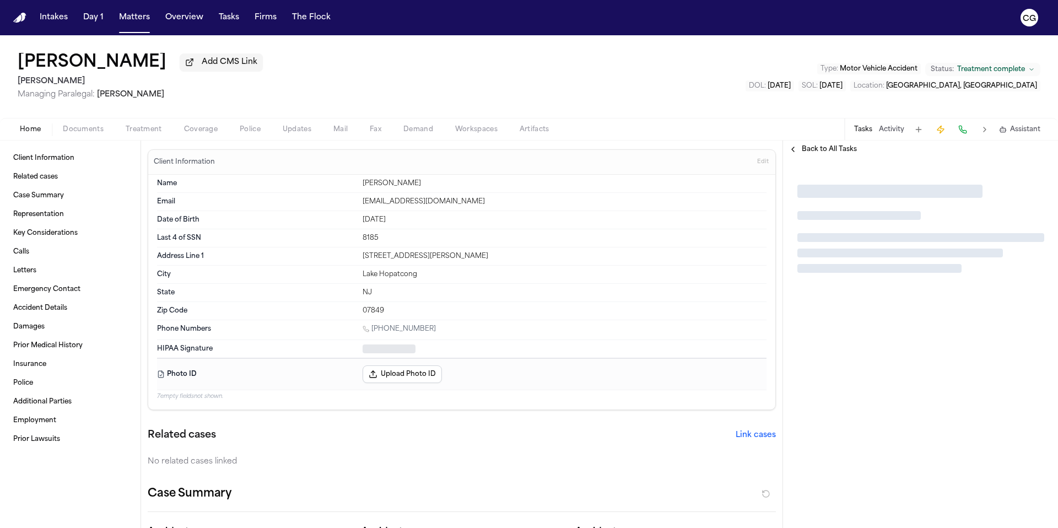
type textarea "*"
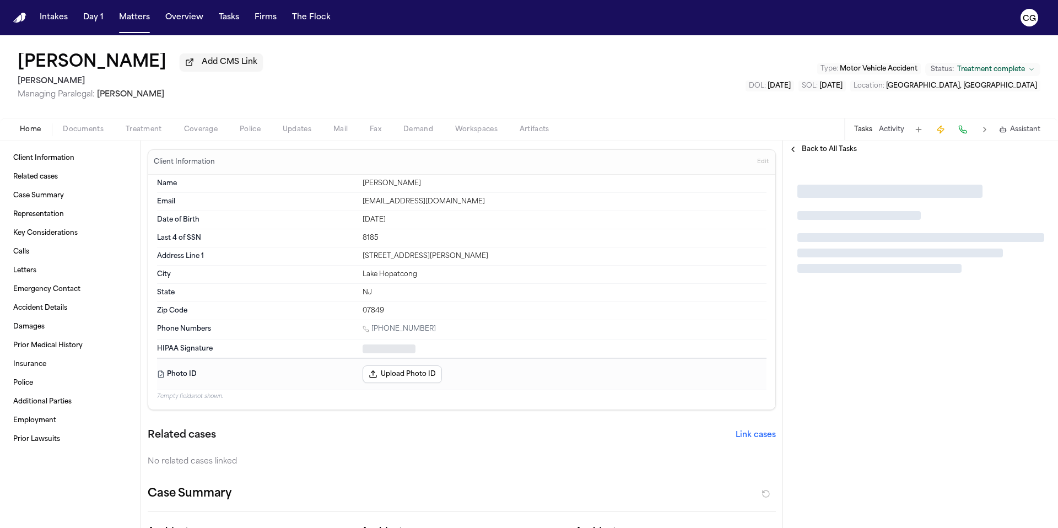
type textarea "*"
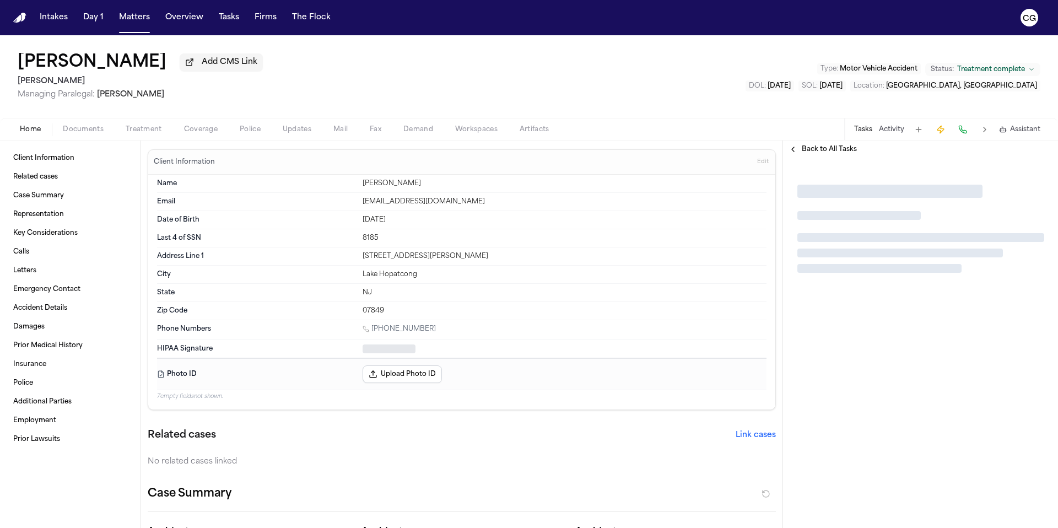
type textarea "*"
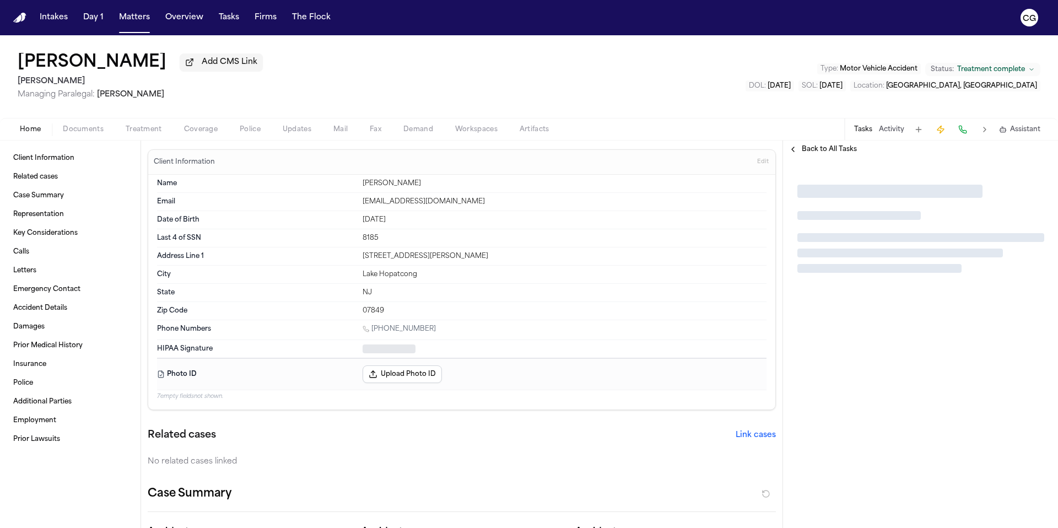
type textarea "*"
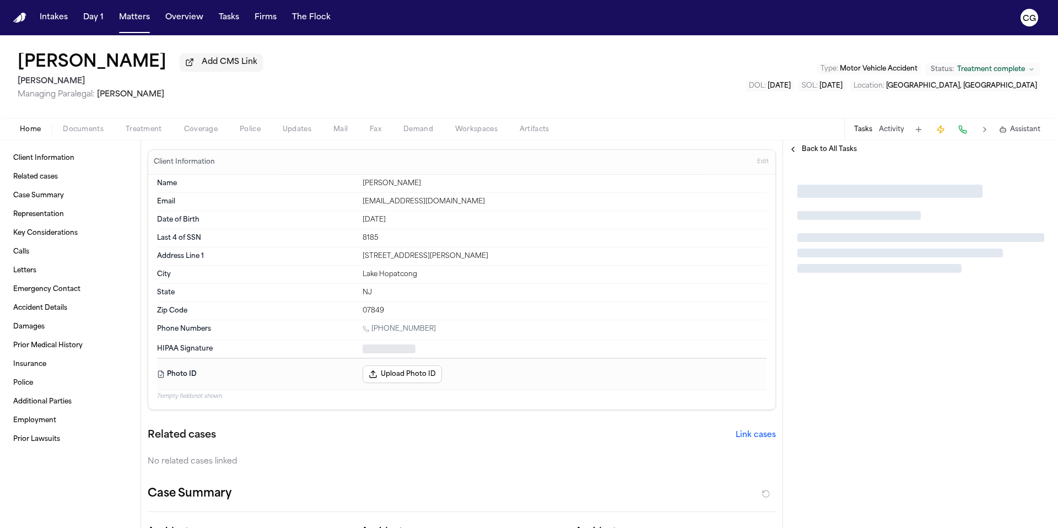
type textarea "*"
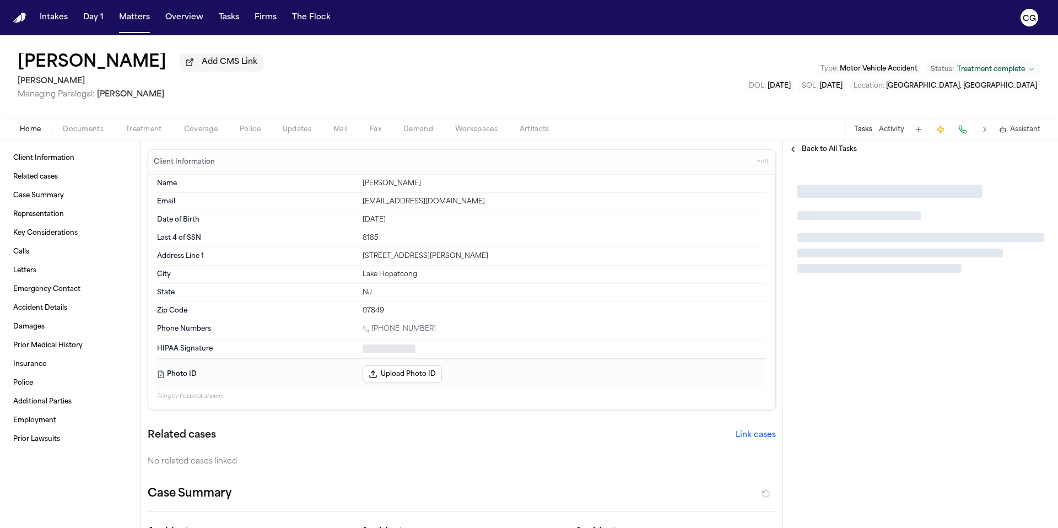
type textarea "*"
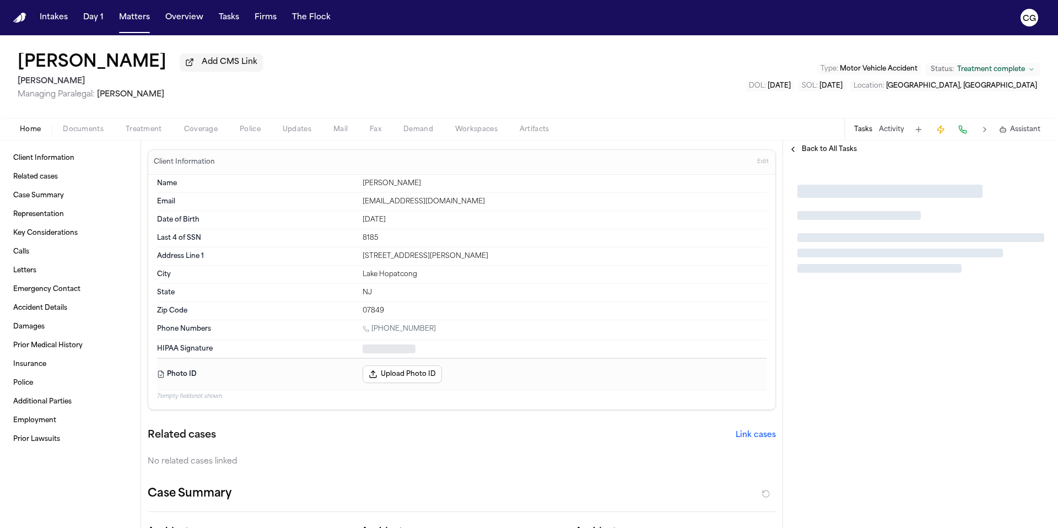
type textarea "*"
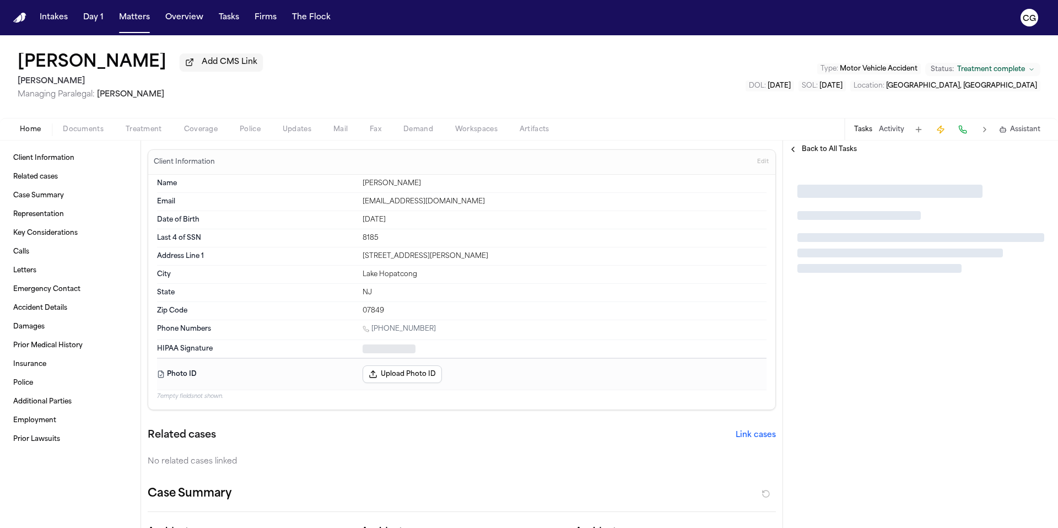
type textarea "*"
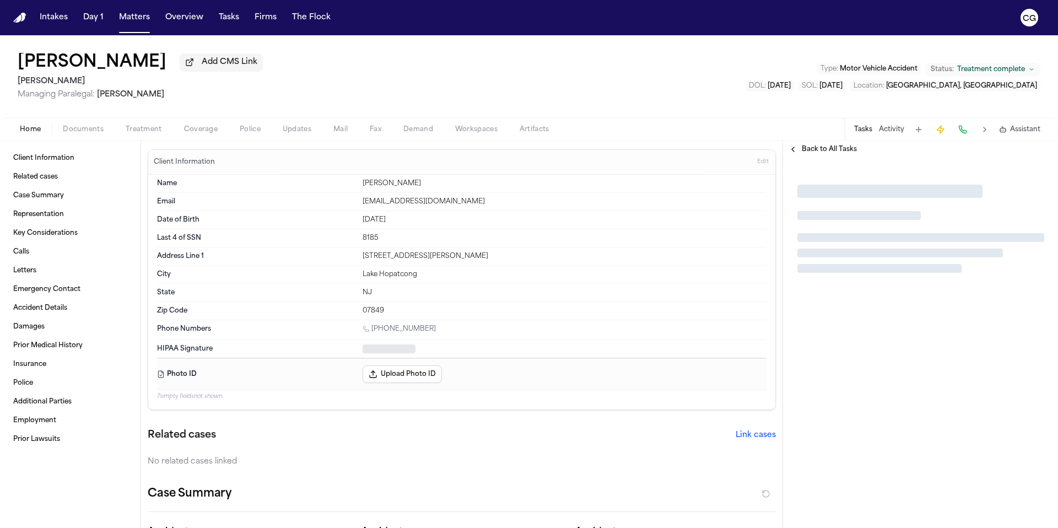
type textarea "*"
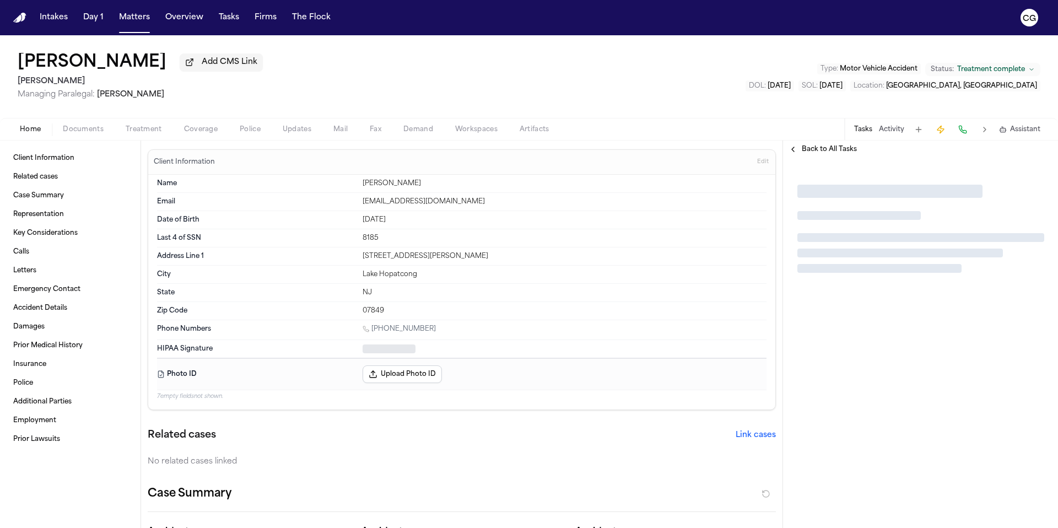
type textarea "*"
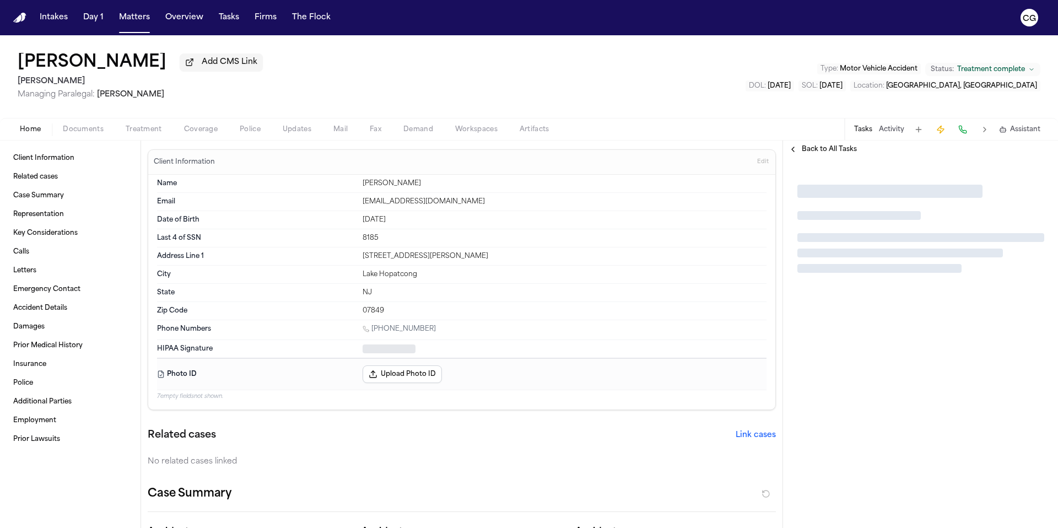
type textarea "*"
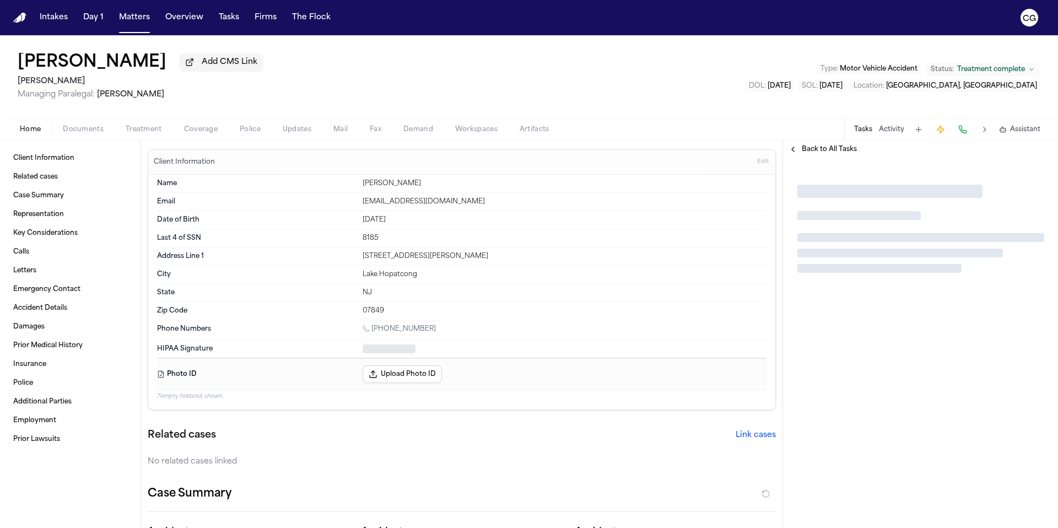
type textarea "*"
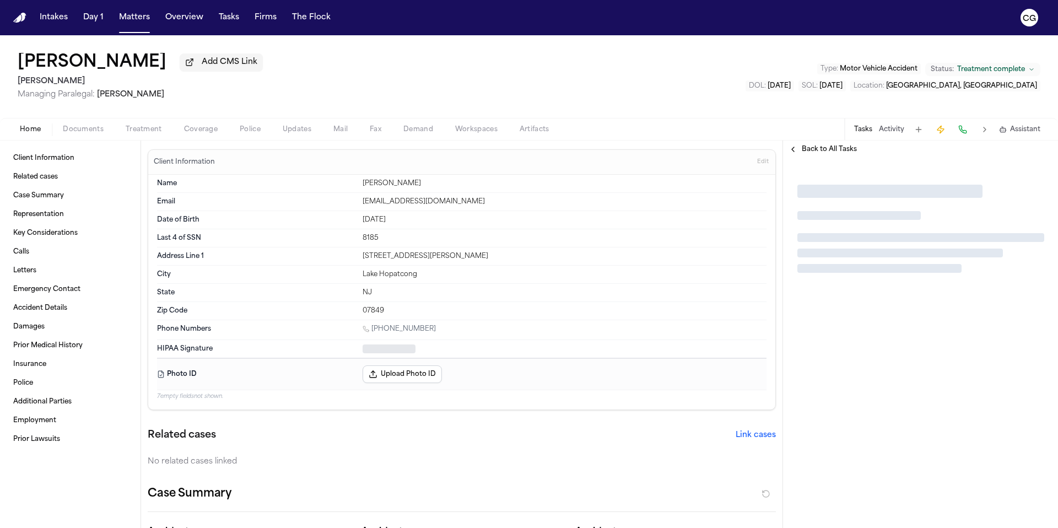
type textarea "*"
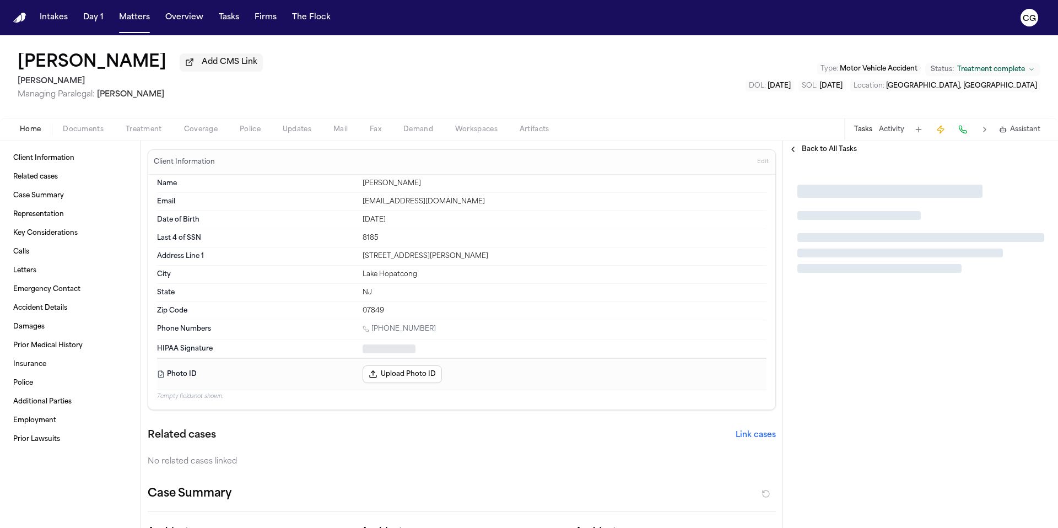
type textarea "*"
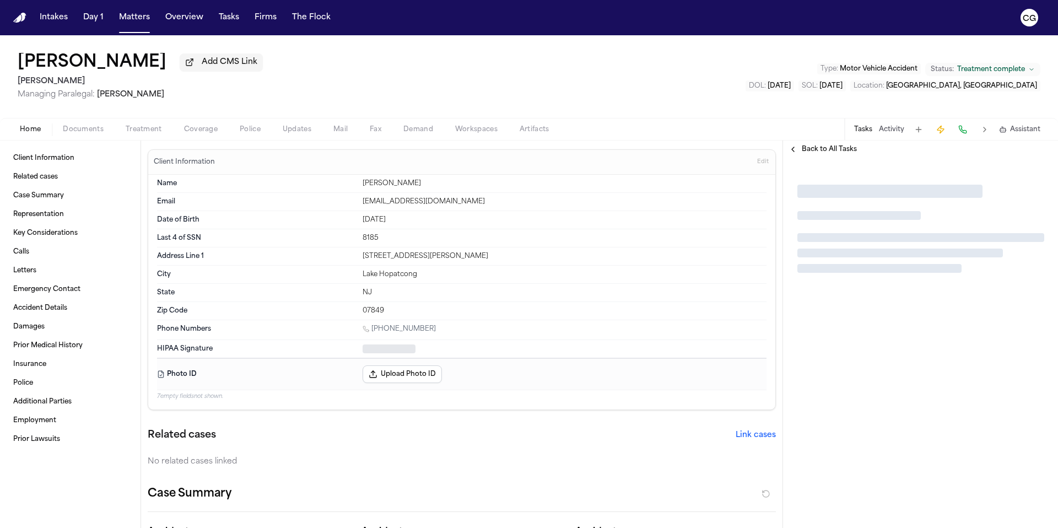
type textarea "*"
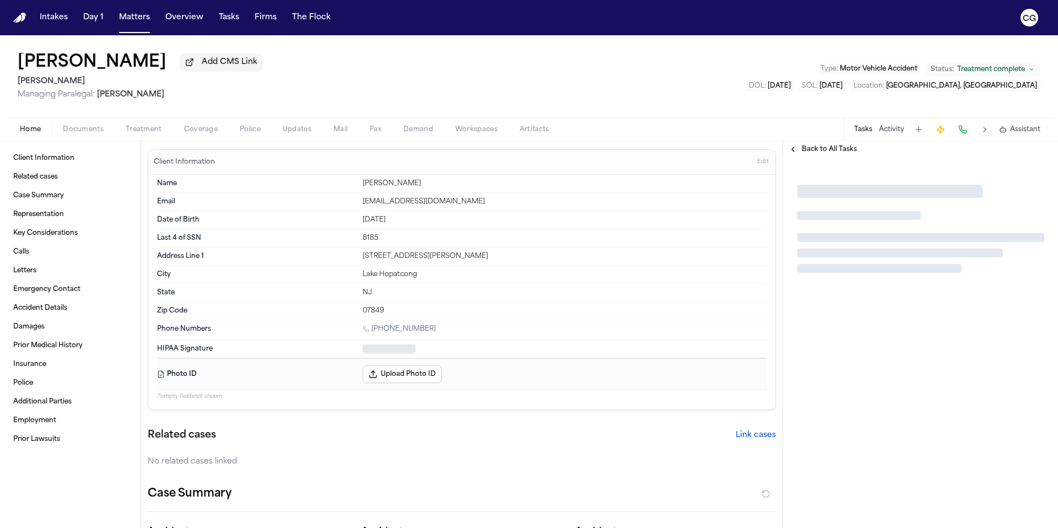
type textarea "*"
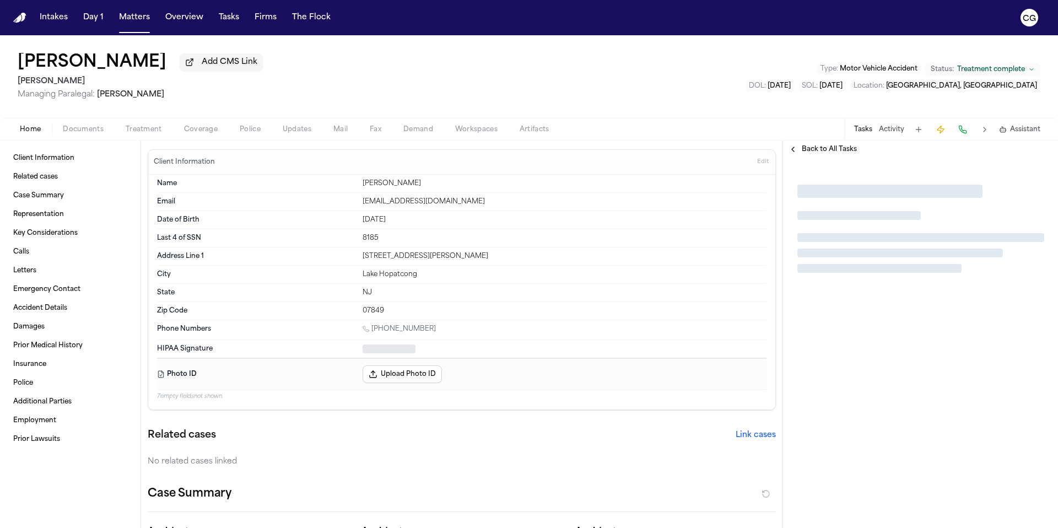
type textarea "*"
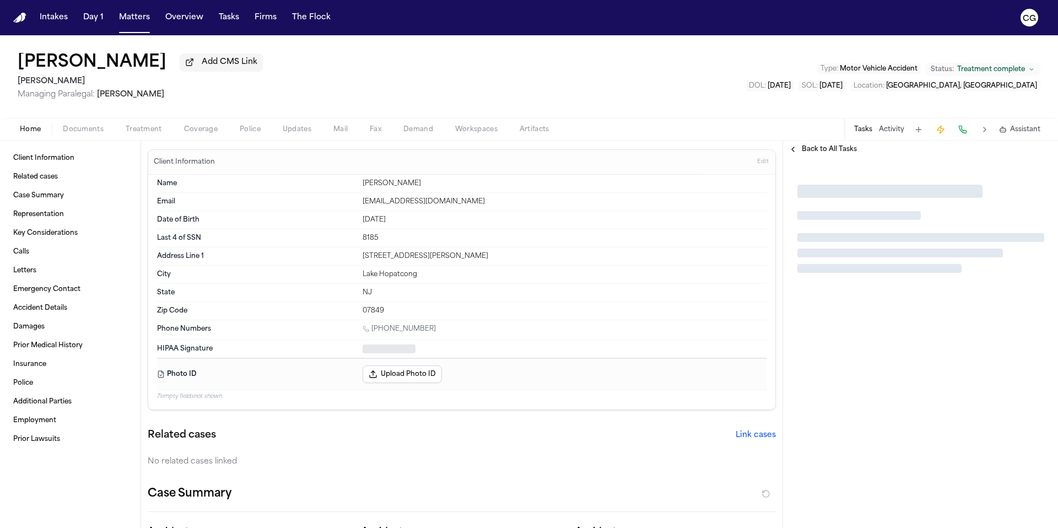
type textarea "*"
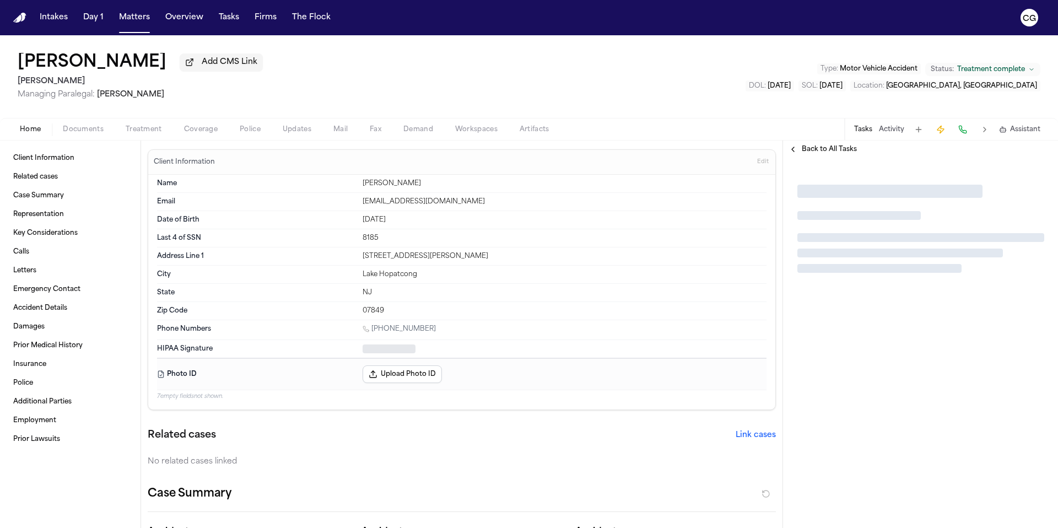
type textarea "*"
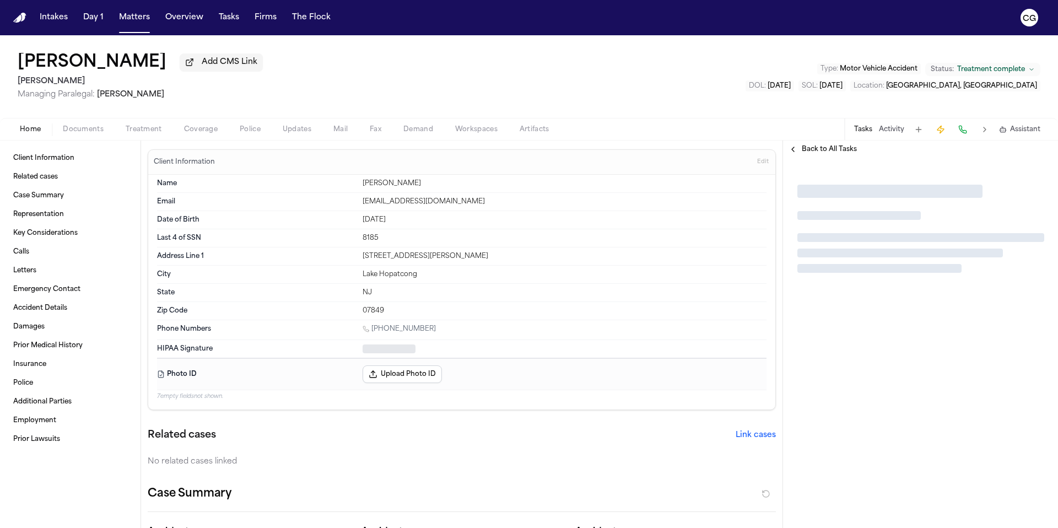
type textarea "*"
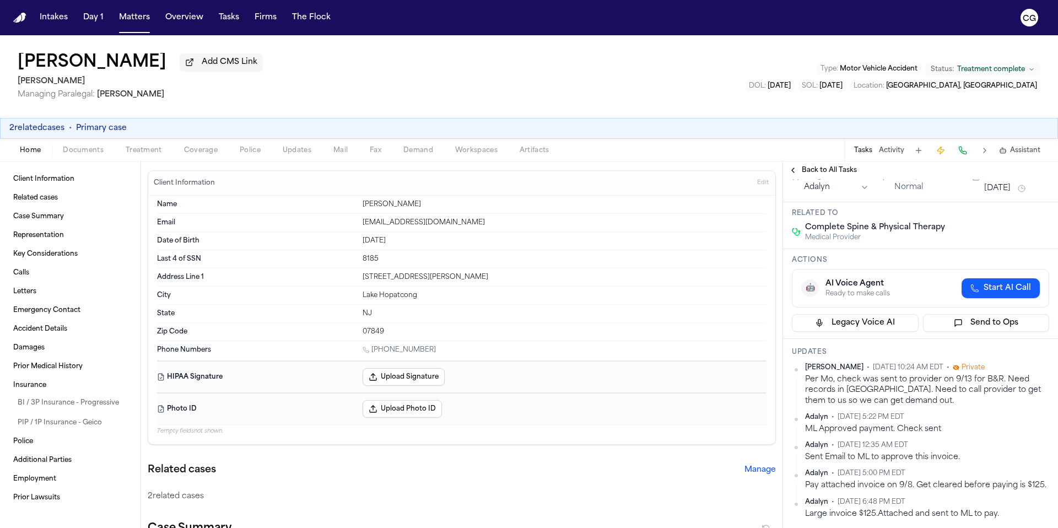
scroll to position [78, 0]
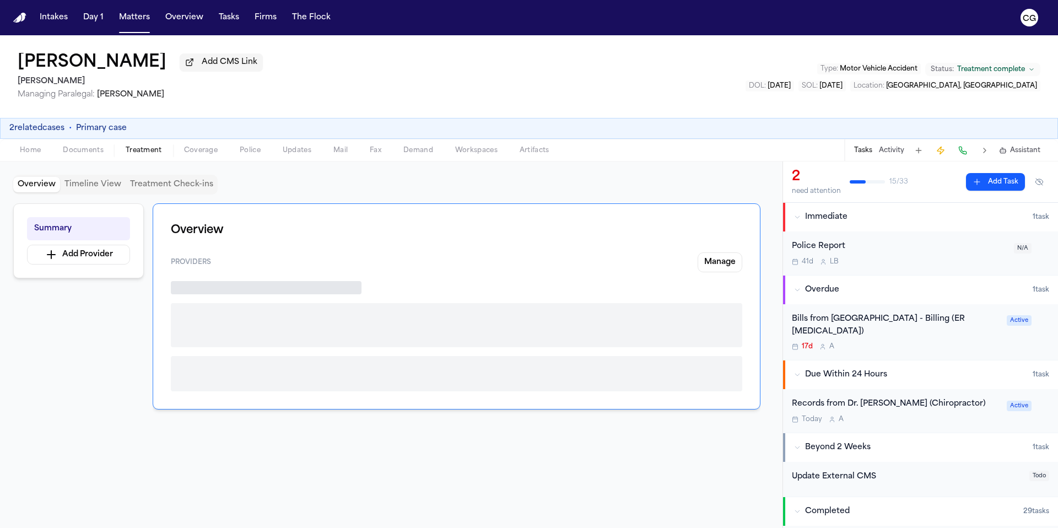
click at [136, 150] on span "Treatment" at bounding box center [144, 150] width 36 height 9
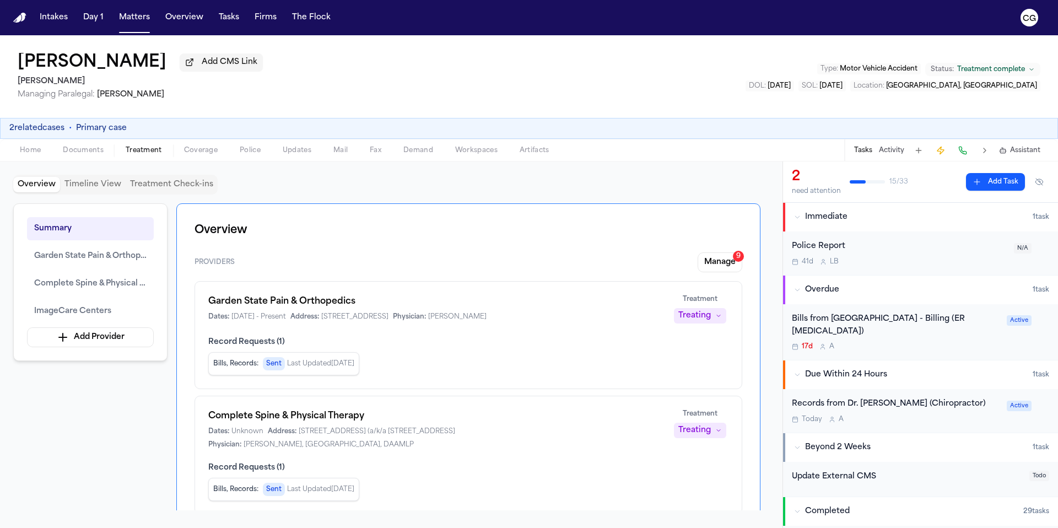
click at [890, 151] on button "Activity" at bounding box center [891, 150] width 25 height 9
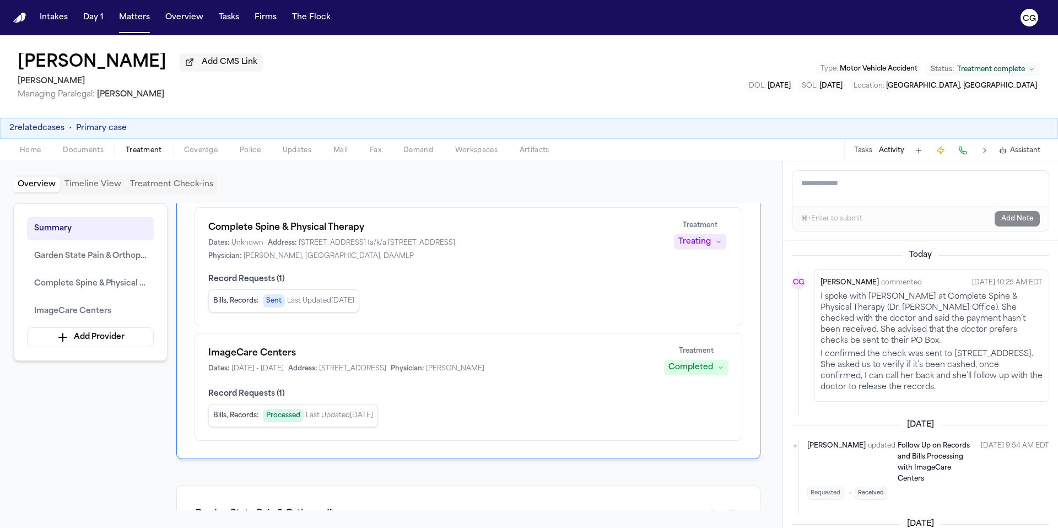
scroll to position [188, 0]
click at [130, 23] on button "Matters" at bounding box center [135, 18] width 40 height 20
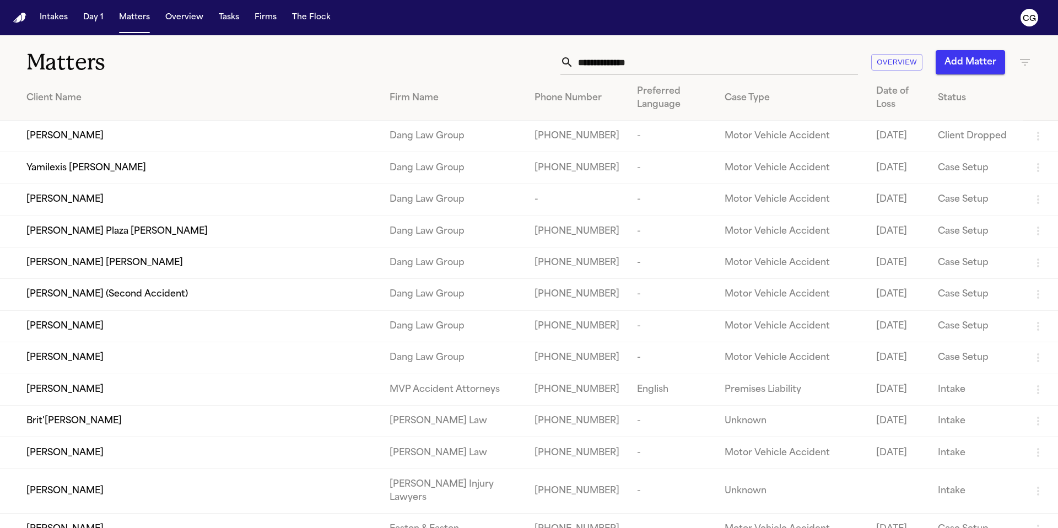
click at [78, 105] on div "Client Name" at bounding box center [198, 97] width 345 height 13
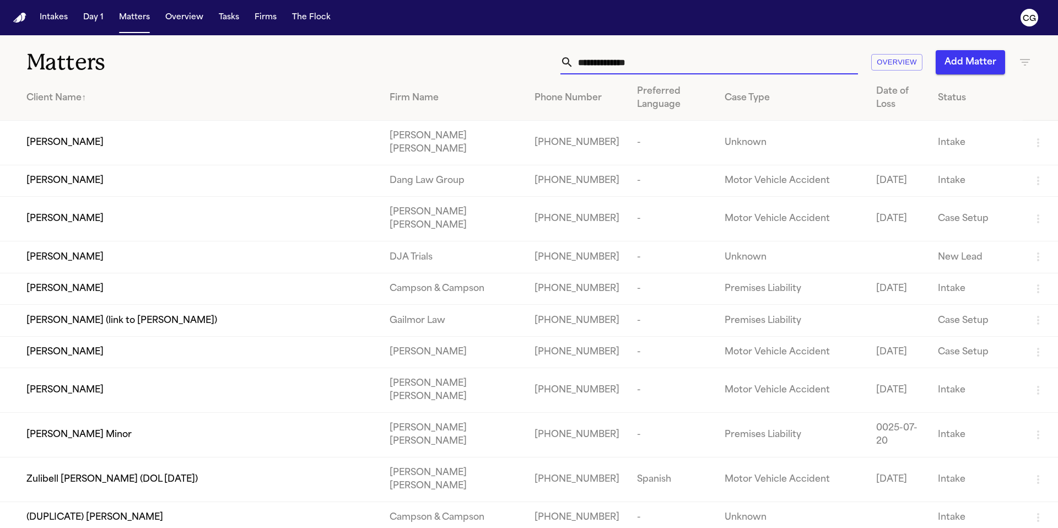
click at [610, 58] on input "text" at bounding box center [715, 62] width 284 height 24
paste input "**********"
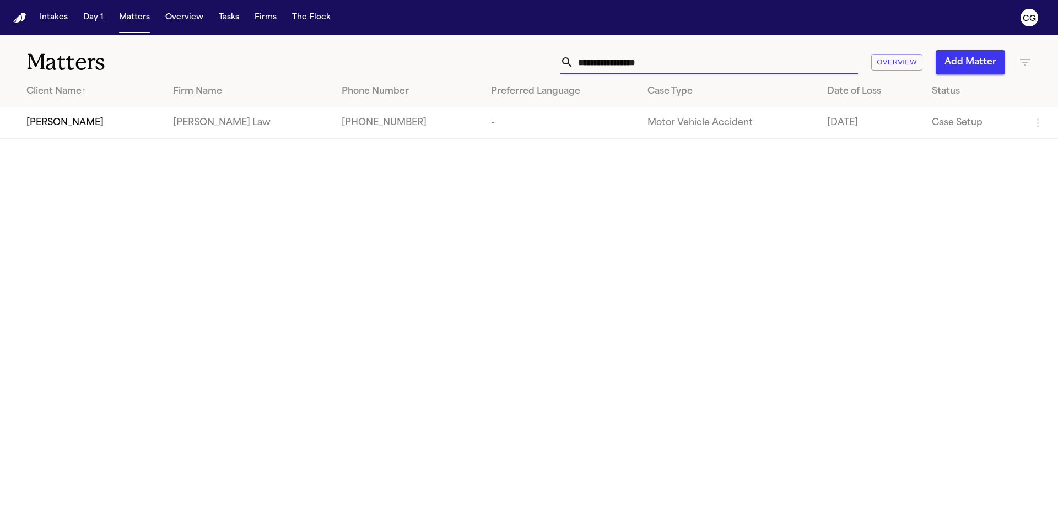
type input "**********"
click at [85, 127] on span "[PERSON_NAME]" at bounding box center [64, 122] width 77 height 13
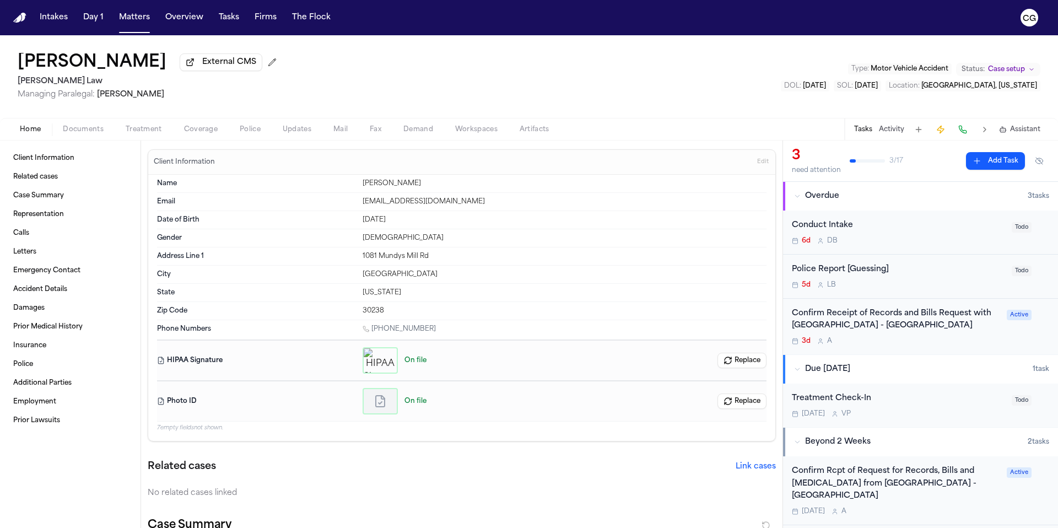
click at [130, 132] on span "Treatment" at bounding box center [144, 129] width 36 height 9
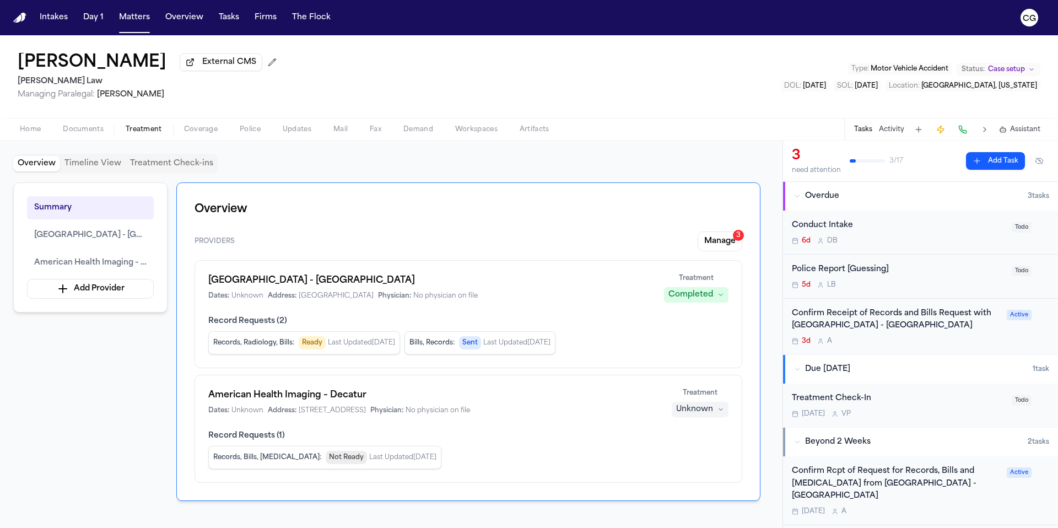
click at [262, 283] on h1 "Piedmont Hospital - Fayetteville" at bounding box center [429, 280] width 442 height 13
click at [254, 286] on h1 "Piedmont Hospital - Fayetteville" at bounding box center [429, 280] width 442 height 13
click at [252, 286] on h1 "Piedmont Hospital - Fayetteville" at bounding box center [429, 280] width 442 height 13
click at [106, 239] on span "Piedmont Hospital - Fayetteville" at bounding box center [90, 235] width 112 height 13
click at [85, 232] on span "Piedmont Hospital - Fayetteville" at bounding box center [90, 235] width 112 height 13
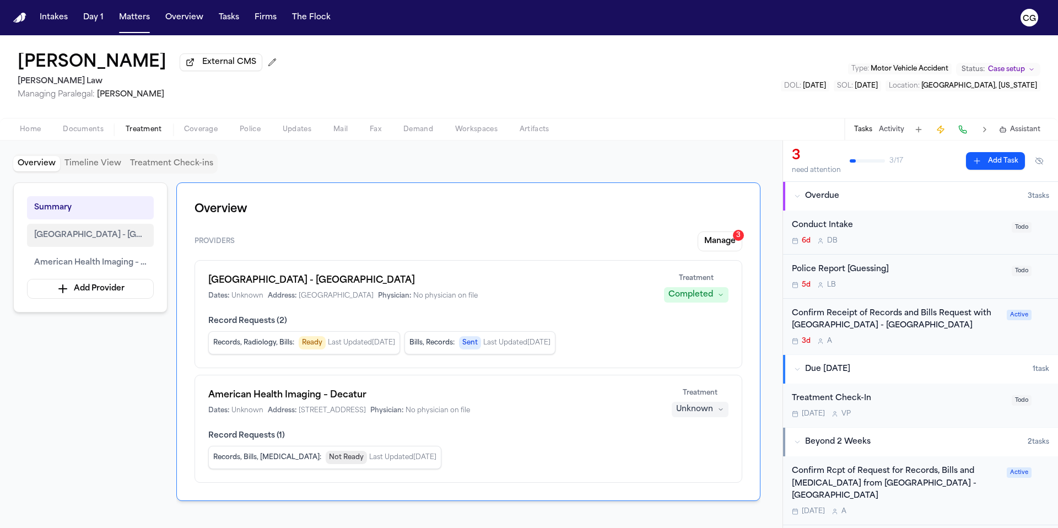
click at [97, 239] on span "Piedmont Hospital - Fayetteville" at bounding box center [90, 235] width 112 height 13
click at [74, 268] on span "American Health Imaging – Decatur" at bounding box center [90, 262] width 112 height 13
click at [72, 245] on button "Piedmont Hospital - Fayetteville" at bounding box center [90, 235] width 127 height 23
click at [881, 128] on button "Activity" at bounding box center [891, 129] width 25 height 9
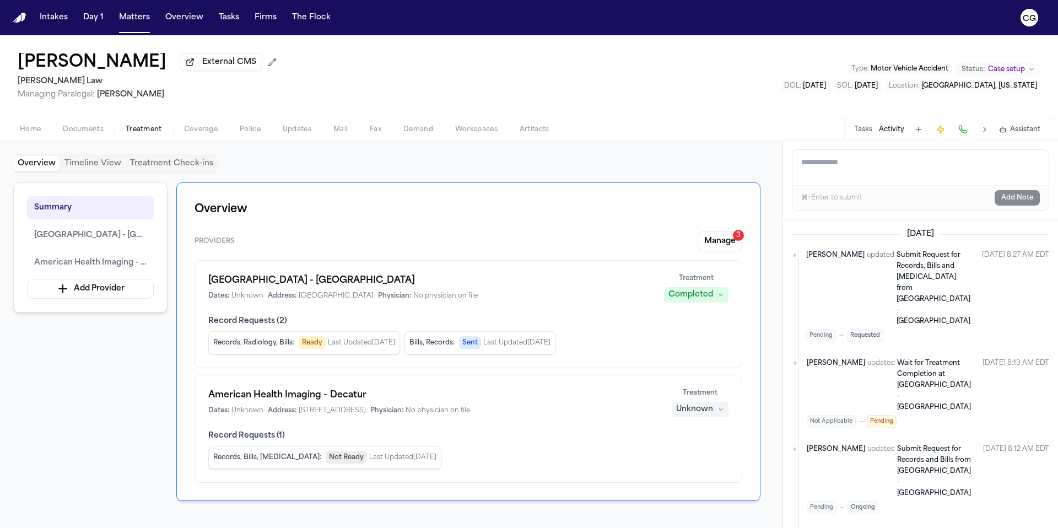
click at [266, 285] on h1 "Piedmont Hospital - Fayetteville" at bounding box center [429, 280] width 442 height 13
click at [89, 238] on span "Piedmont Hospital - Fayetteville" at bounding box center [90, 235] width 112 height 13
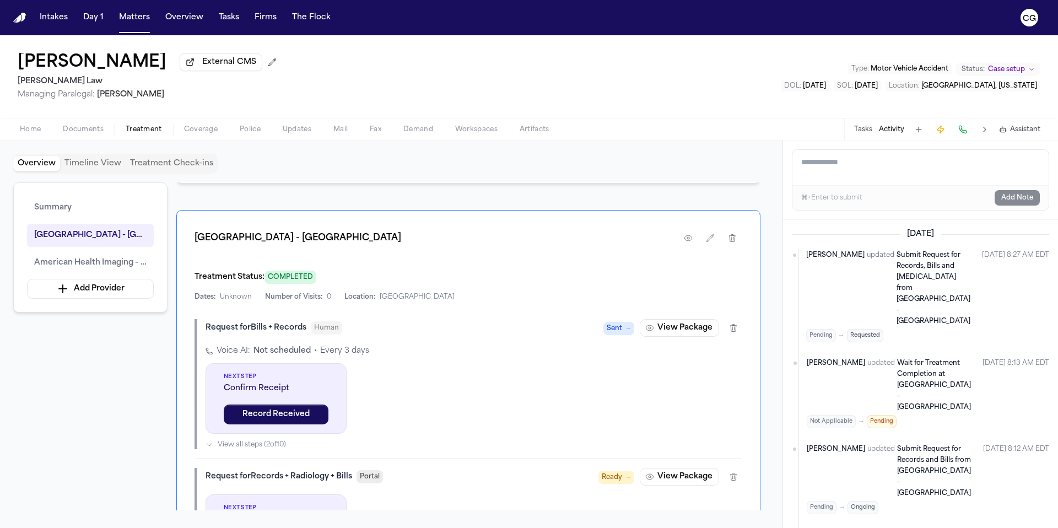
scroll to position [332, 0]
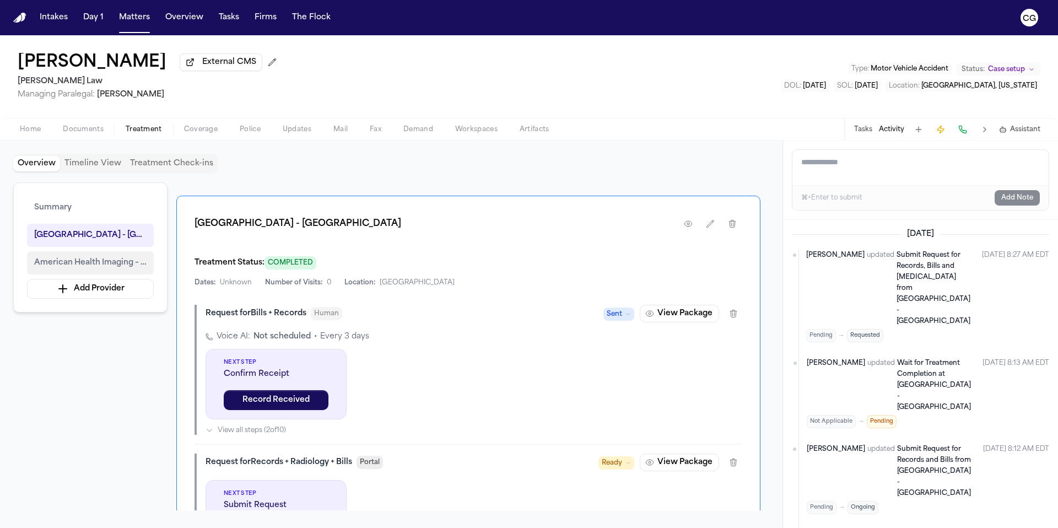
click at [101, 267] on span "American Health Imaging – Decatur" at bounding box center [90, 262] width 112 height 13
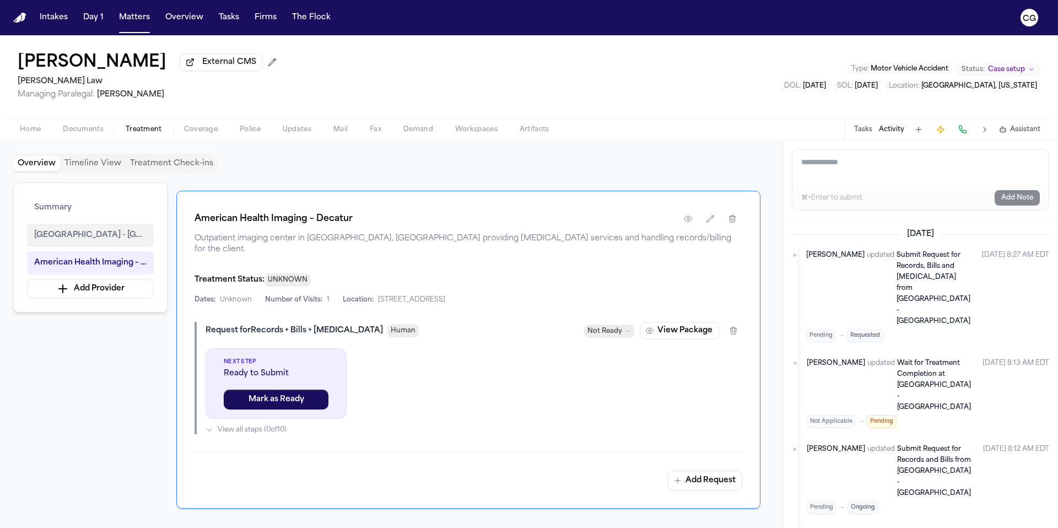
click at [98, 244] on button "Piedmont Hospital - Fayetteville" at bounding box center [90, 235] width 127 height 23
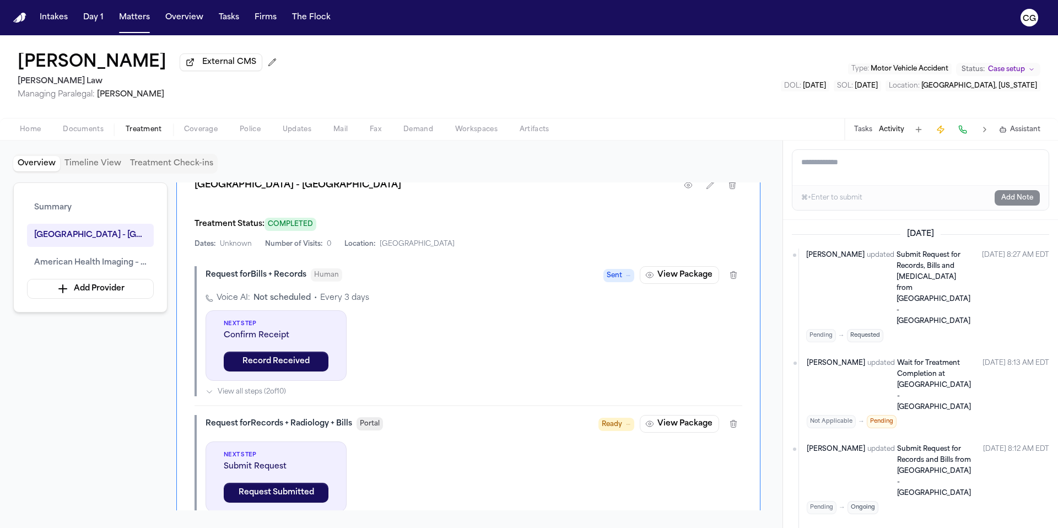
scroll to position [371, 0]
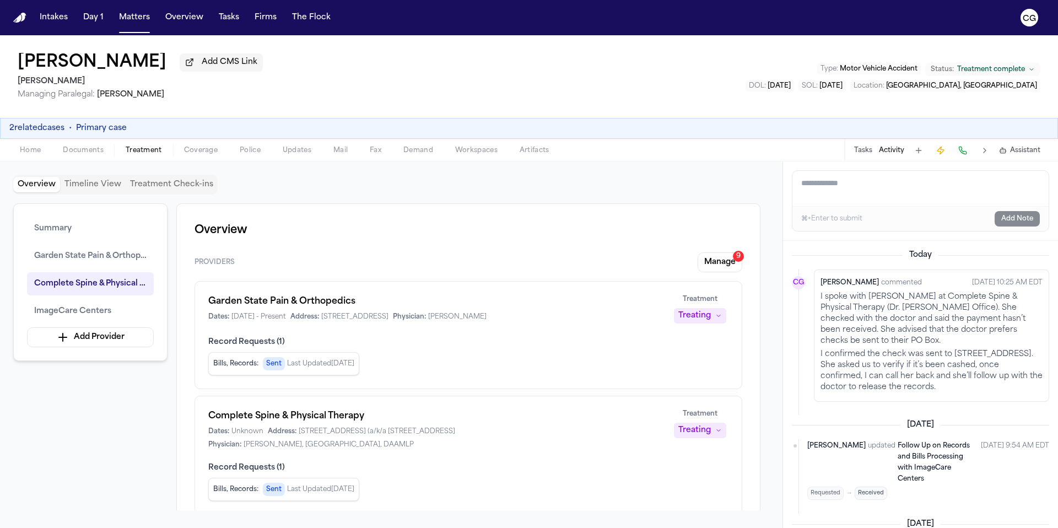
scroll to position [542, 0]
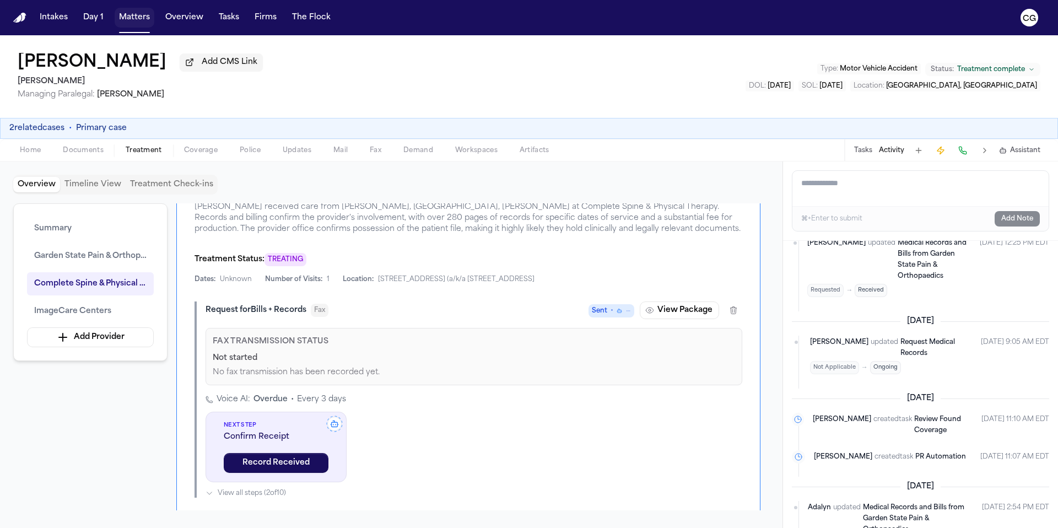
click at [130, 21] on button "Matters" at bounding box center [135, 18] width 40 height 20
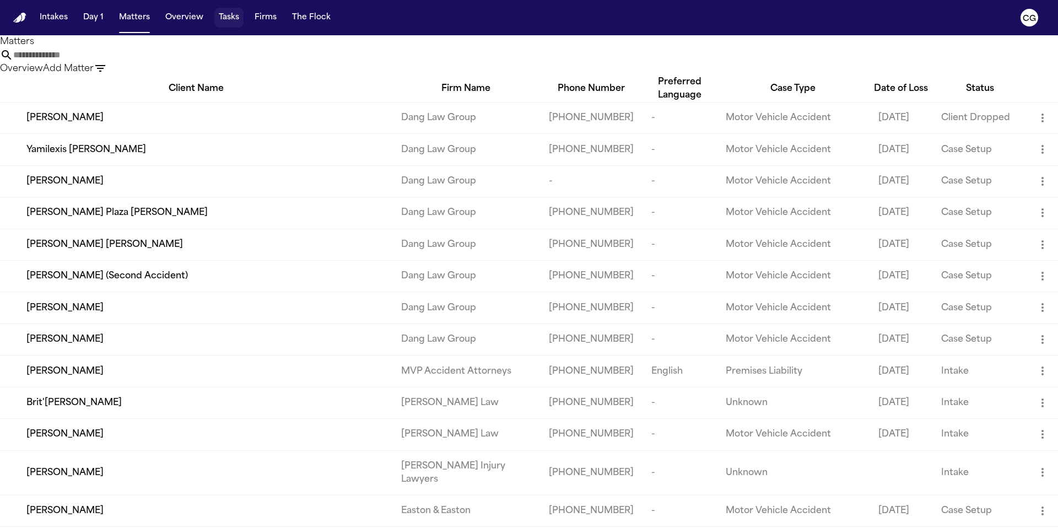
click at [223, 20] on button "Tasks" at bounding box center [228, 18] width 29 height 20
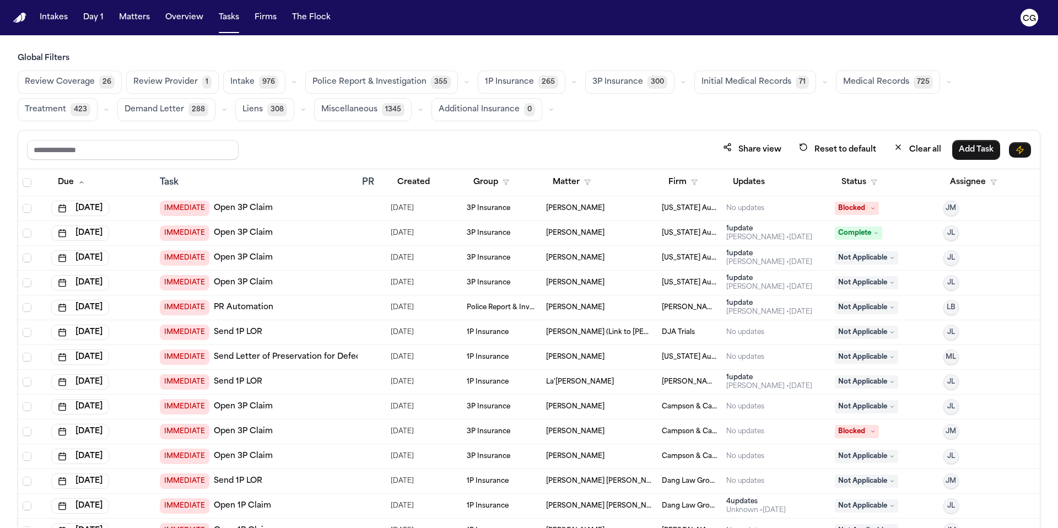
click at [867, 83] on span "Medical Records" at bounding box center [876, 82] width 66 height 11
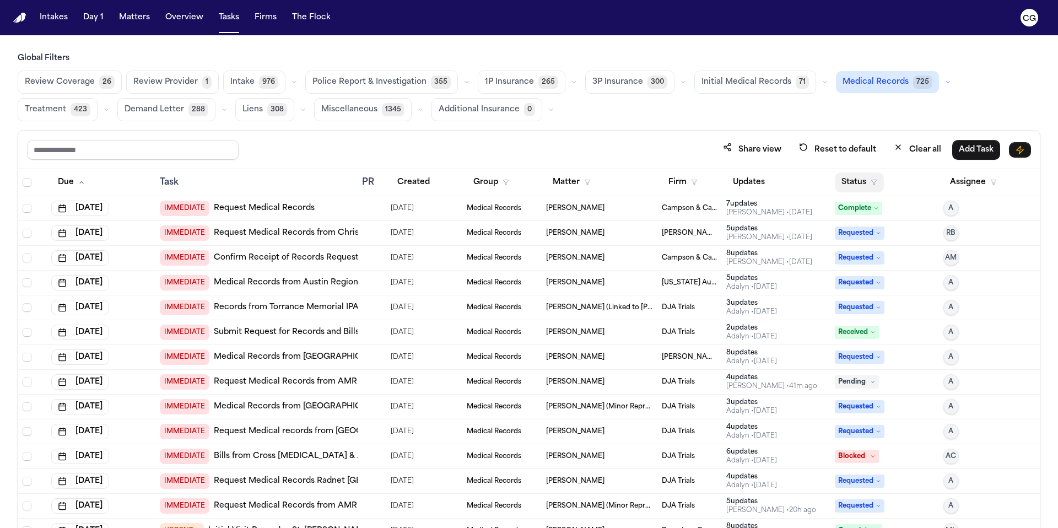
click at [866, 186] on button "Status" at bounding box center [859, 182] width 49 height 20
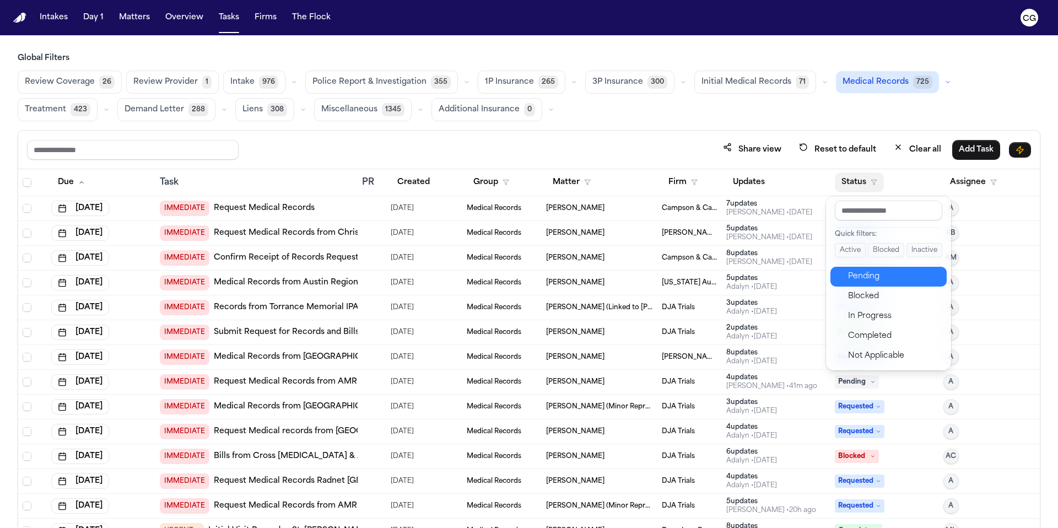
click at [870, 282] on div "Pending" at bounding box center [894, 276] width 92 height 13
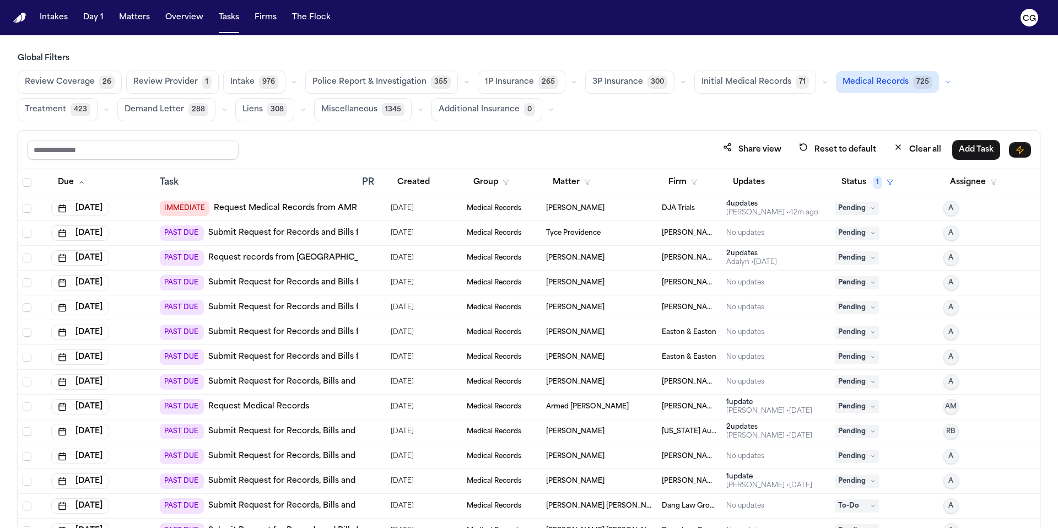
click at [565, 283] on span "[PERSON_NAME]" at bounding box center [575, 282] width 58 height 9
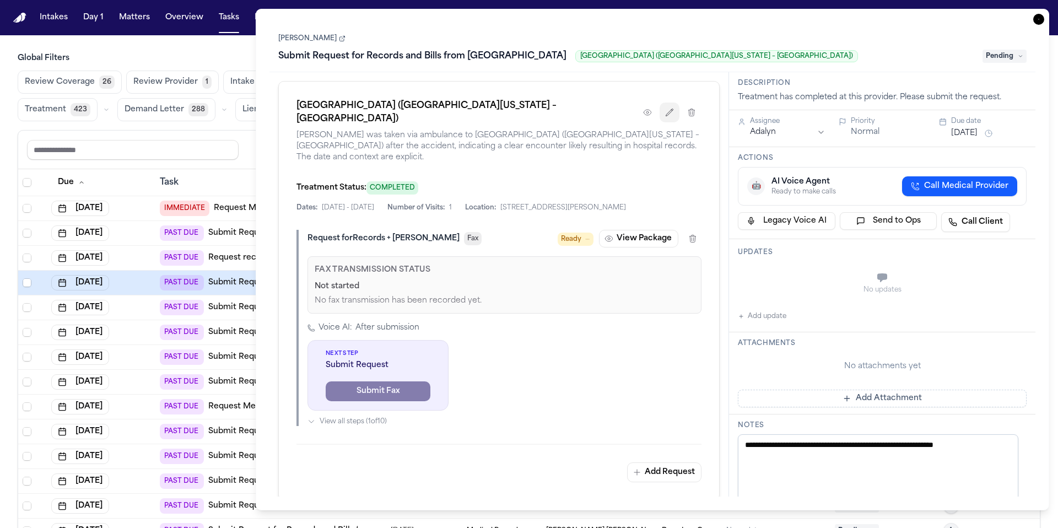
click at [666, 116] on icon "button" at bounding box center [669, 112] width 7 height 7
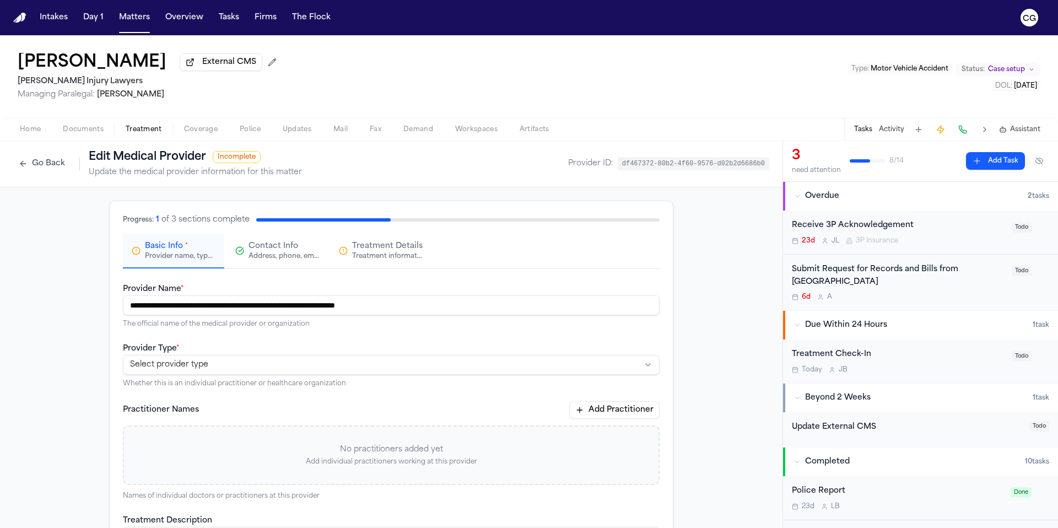
click at [267, 255] on div "Address, phone, email, and other contact details" at bounding box center [283, 256] width 71 height 9
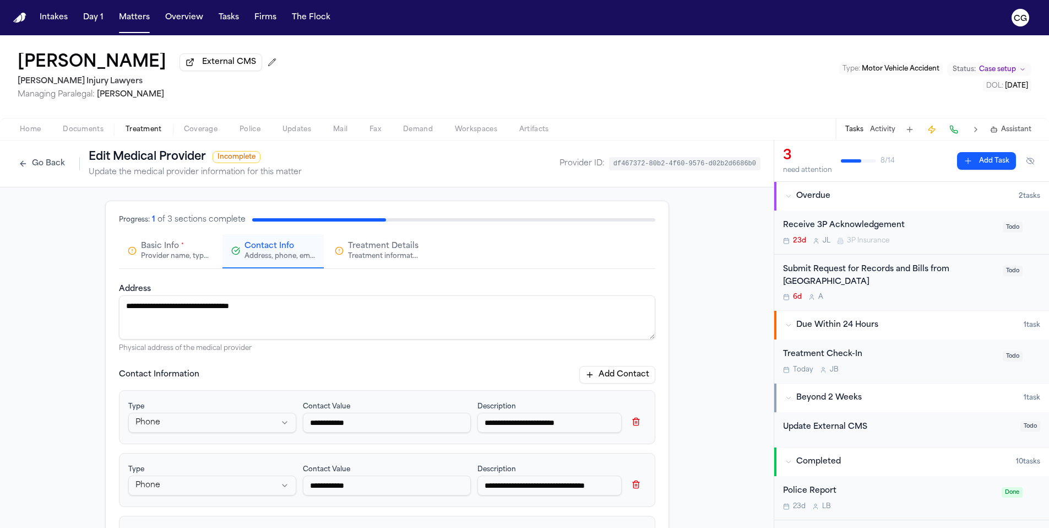
click at [176, 257] on div "Provider name, type, and general information" at bounding box center [176, 256] width 71 height 9
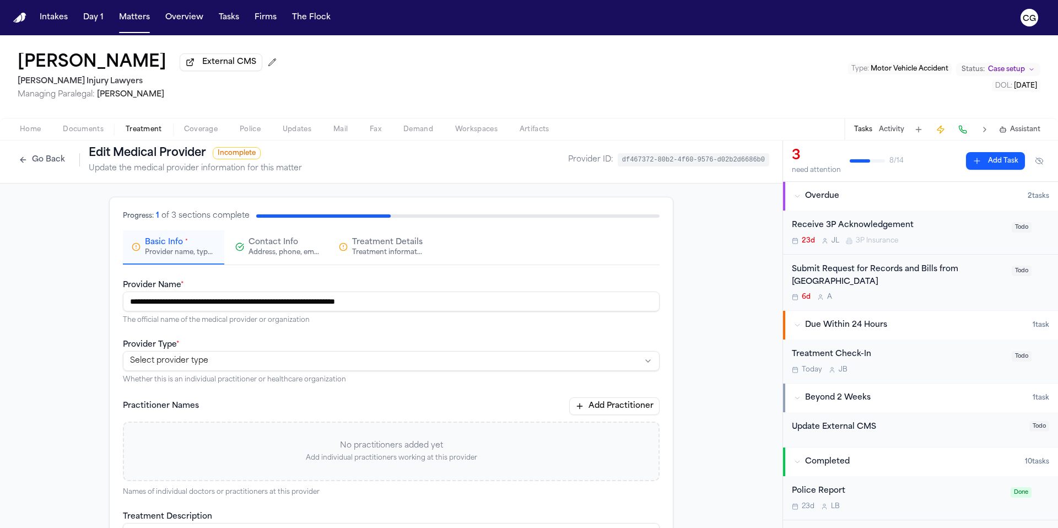
scroll to position [35, 0]
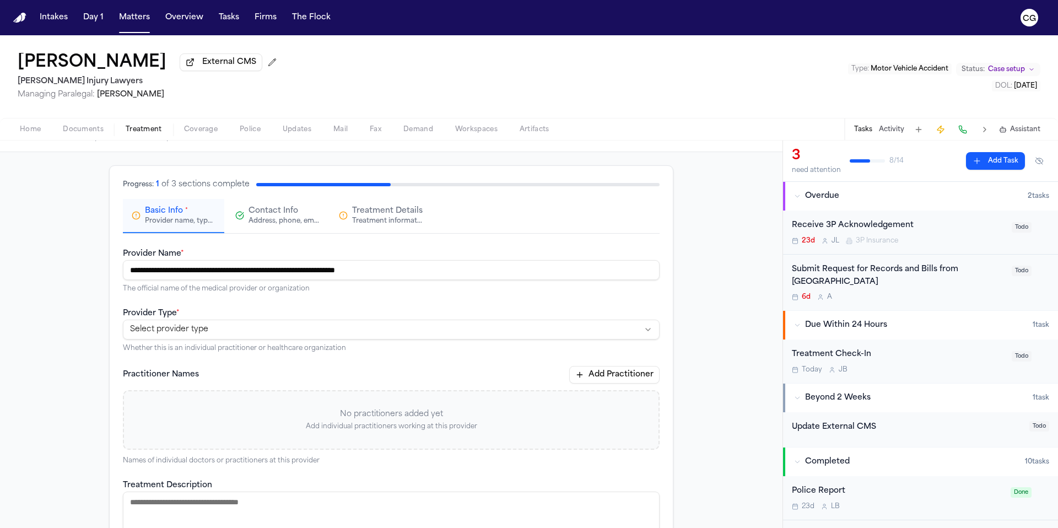
click at [404, 331] on html "**********" at bounding box center [529, 264] width 1058 height 528
click at [421, 307] on html "**********" at bounding box center [529, 264] width 1058 height 528
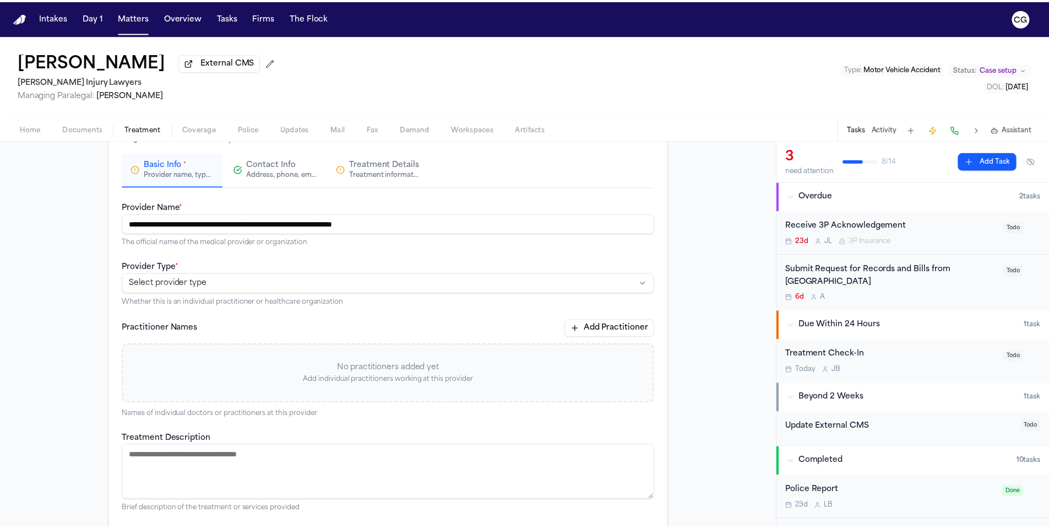
scroll to position [72, 0]
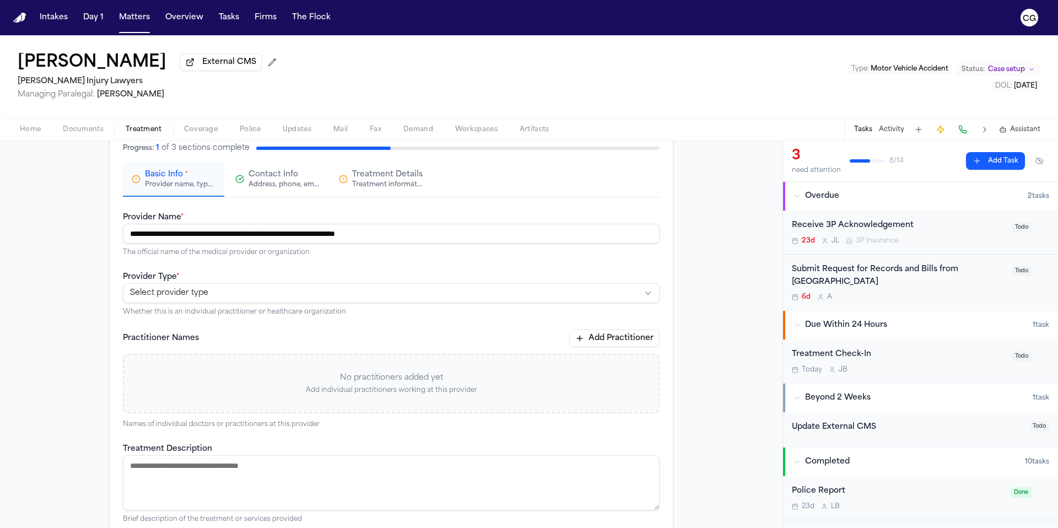
click at [297, 188] on div "Address, phone, email, and other contact details" at bounding box center [283, 184] width 71 height 9
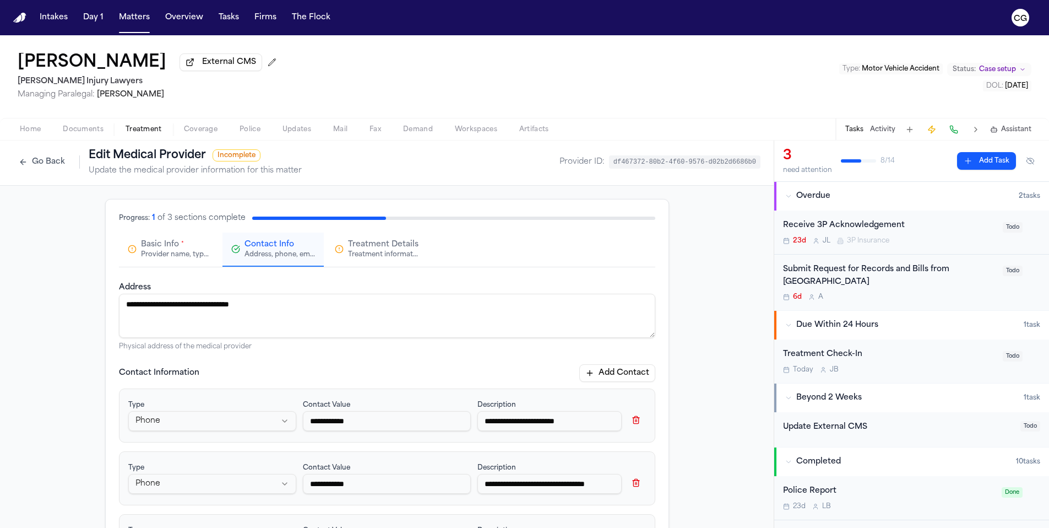
scroll to position [0, 0]
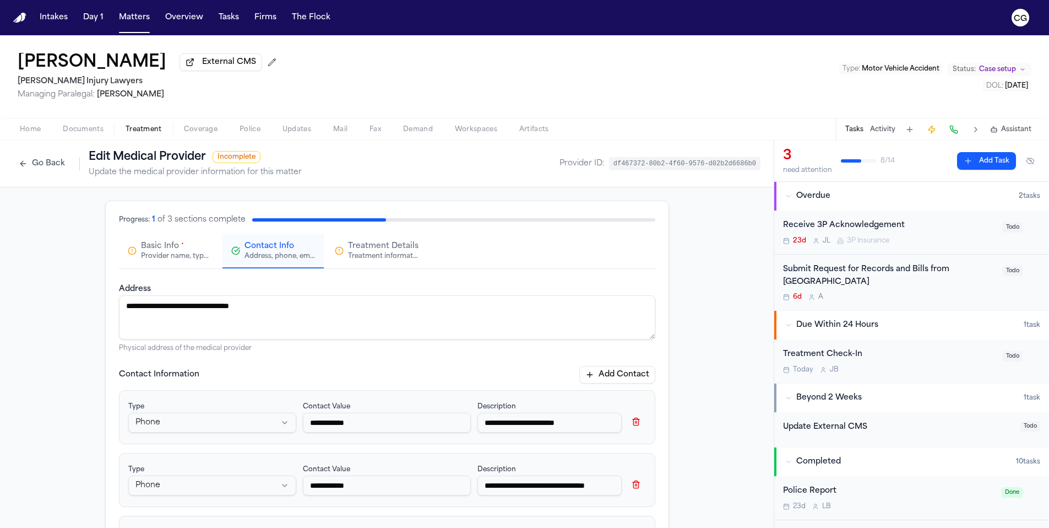
click at [358, 247] on span "Treatment Details" at bounding box center [383, 246] width 71 height 11
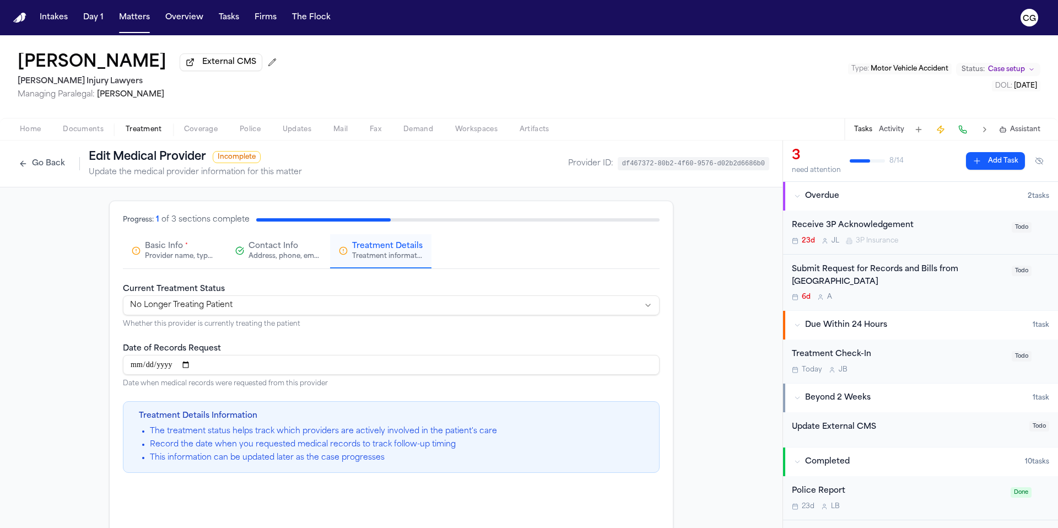
click at [272, 248] on span "Contact Info" at bounding box center [273, 246] width 50 height 11
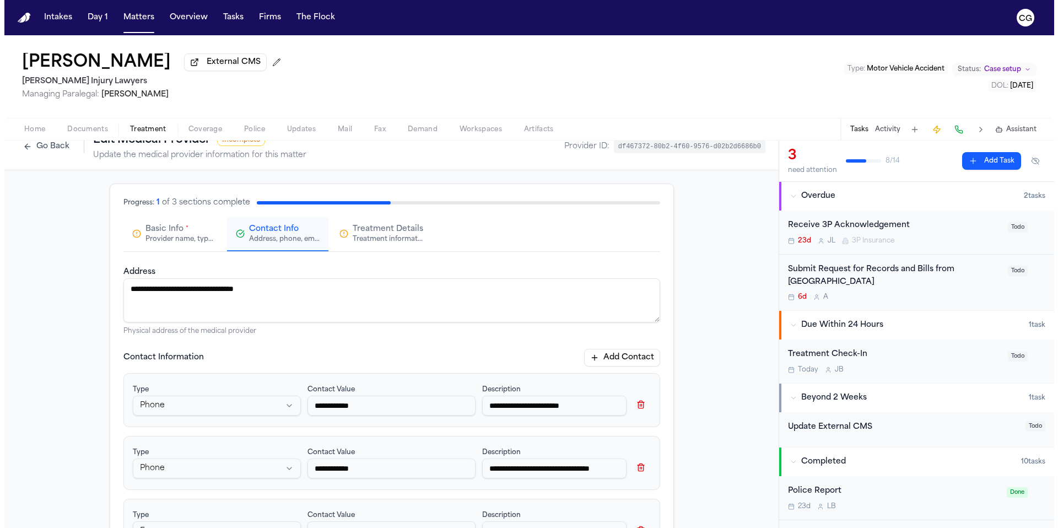
scroll to position [15, 0]
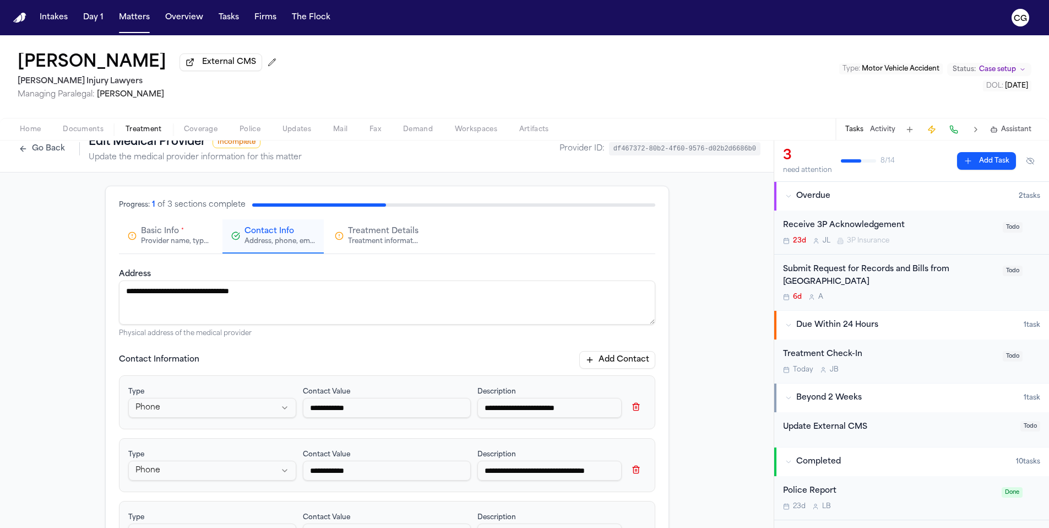
drag, startPoint x: 281, startPoint y: 291, endPoint x: 109, endPoint y: 288, distance: 171.9
click at [140, 18] on button "Matters" at bounding box center [135, 18] width 40 height 20
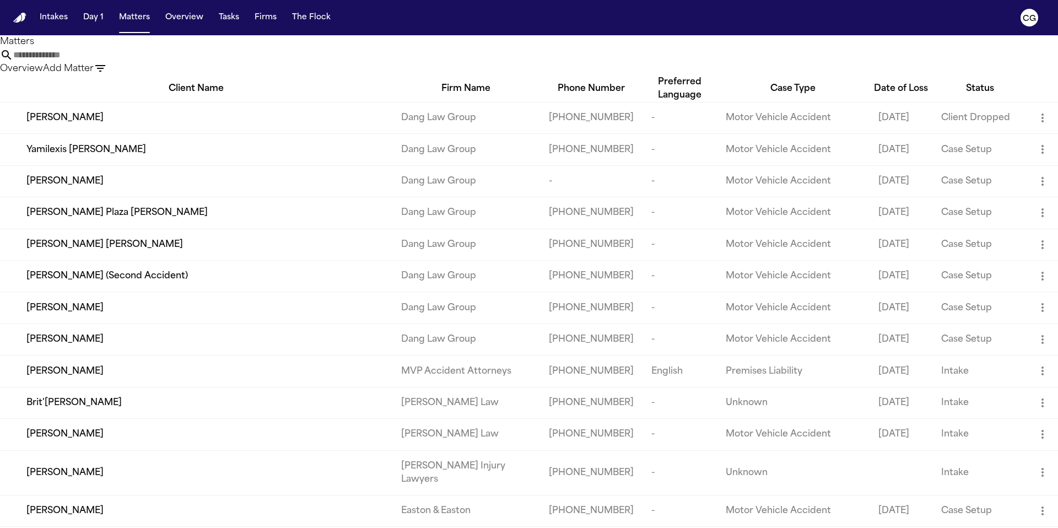
click at [101, 62] on input "text" at bounding box center [57, 54] width 88 height 13
paste input "**********"
type input "**********"
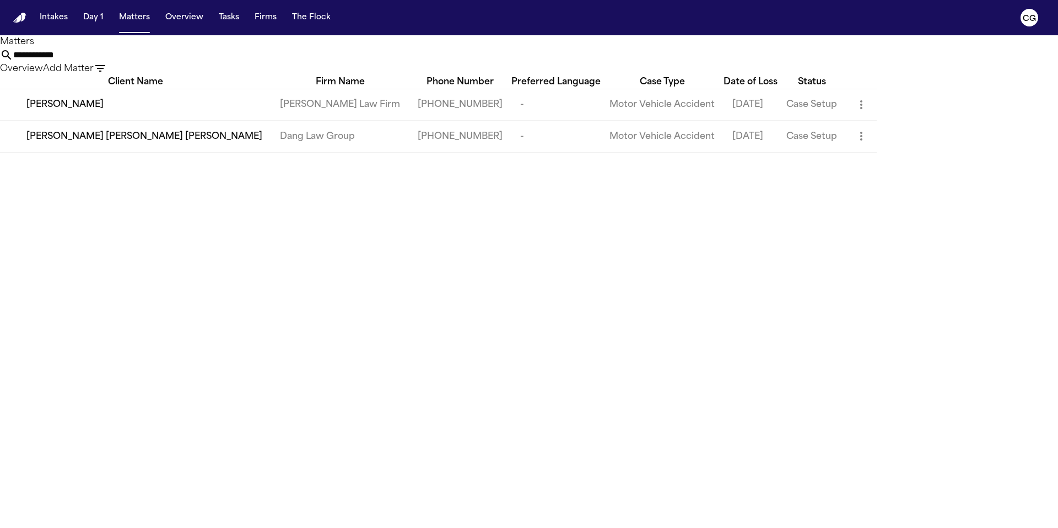
click at [151, 111] on div "[PERSON_NAME]" at bounding box center [144, 104] width 236 height 13
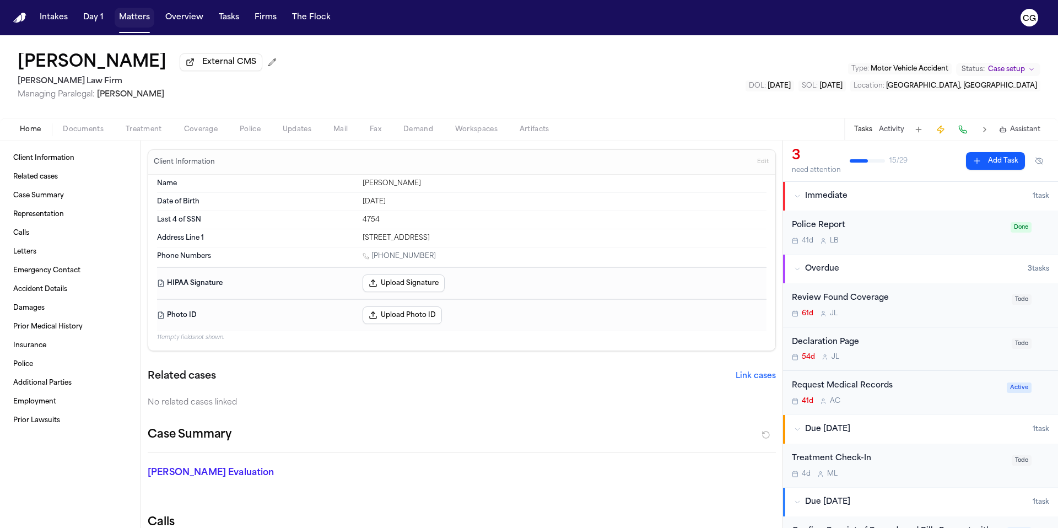
click at [129, 20] on button "Matters" at bounding box center [135, 18] width 40 height 20
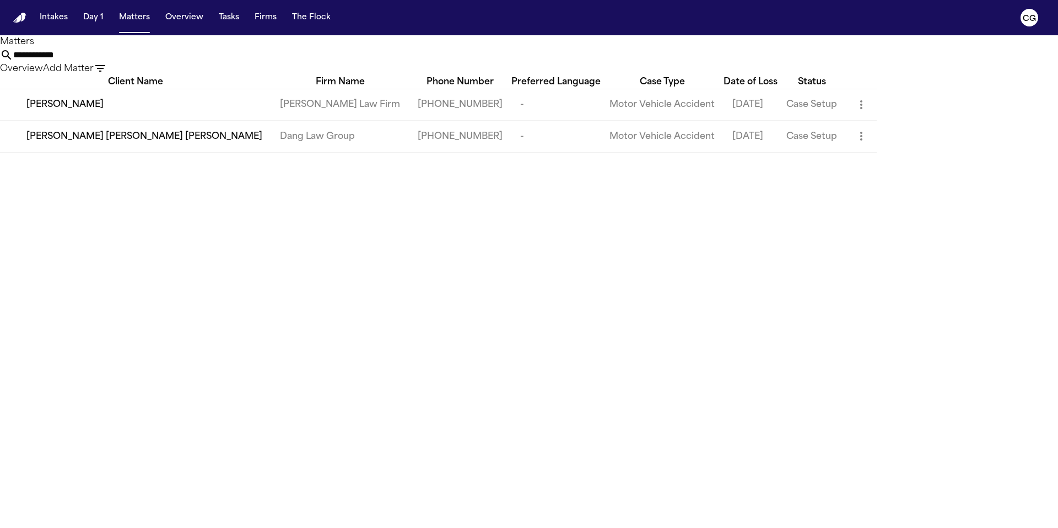
drag, startPoint x: 679, startPoint y: 61, endPoint x: 543, endPoint y: 62, distance: 136.6
click at [543, 62] on div "**********" at bounding box center [529, 61] width 1058 height 27
paste input "text"
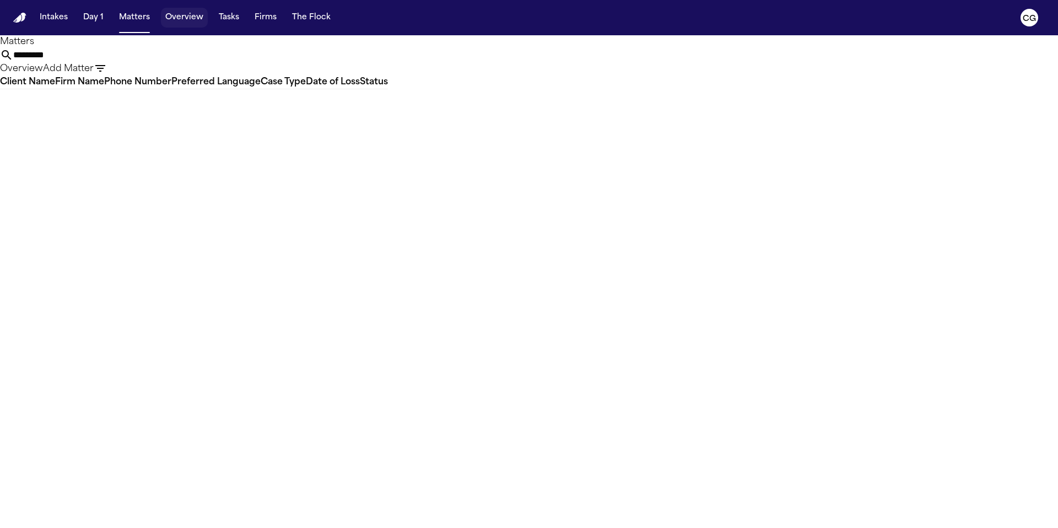
type input "*********"
click at [186, 19] on button "Overview" at bounding box center [184, 18] width 47 height 20
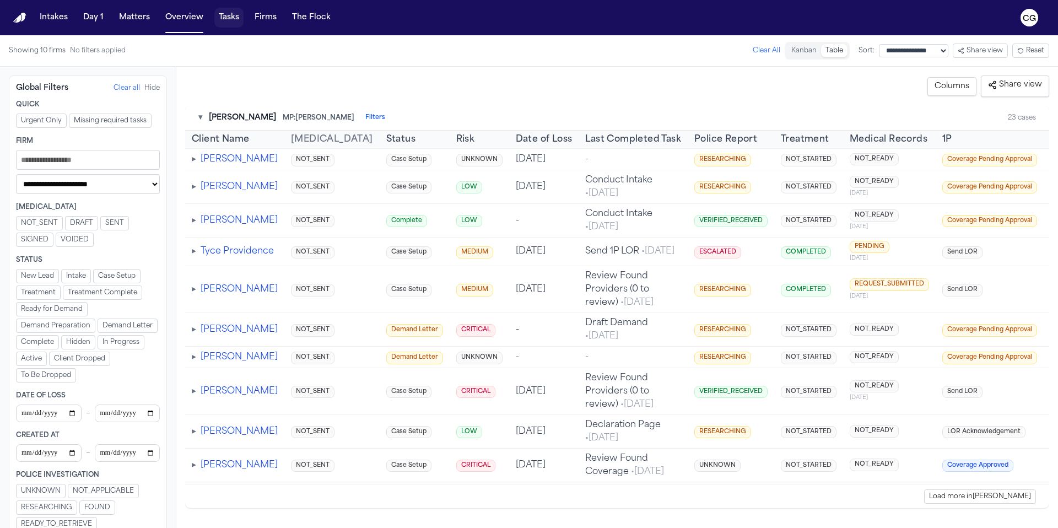
click at [236, 23] on button "Tasks" at bounding box center [228, 18] width 29 height 20
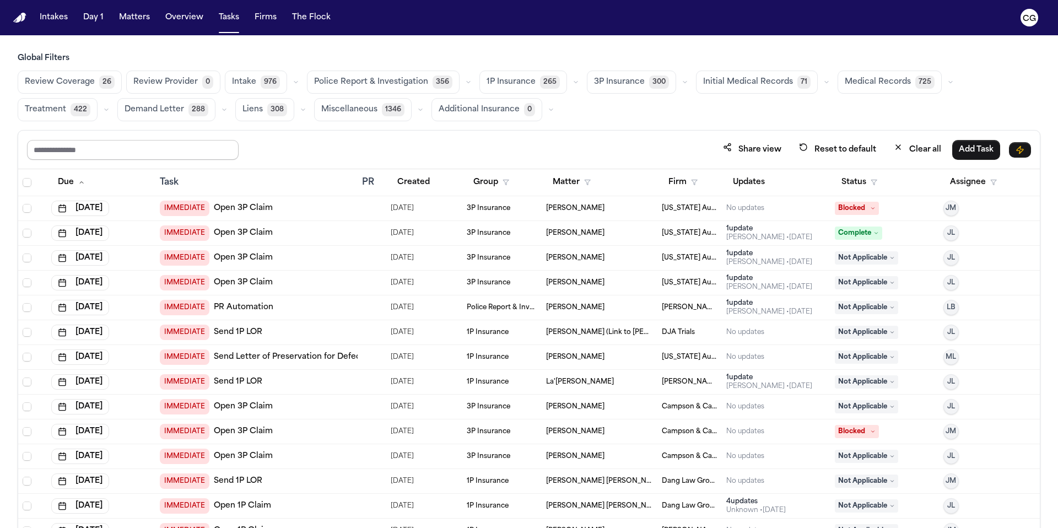
click at [114, 145] on input "text" at bounding box center [133, 150] width 212 height 20
paste input "*********"
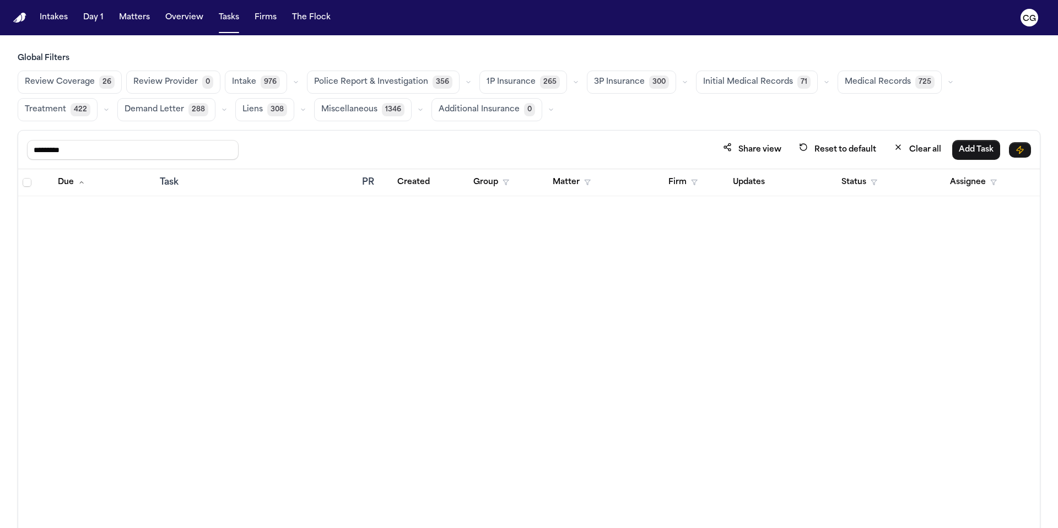
type input "*********"
click at [276, 24] on button "Firms" at bounding box center [265, 18] width 31 height 20
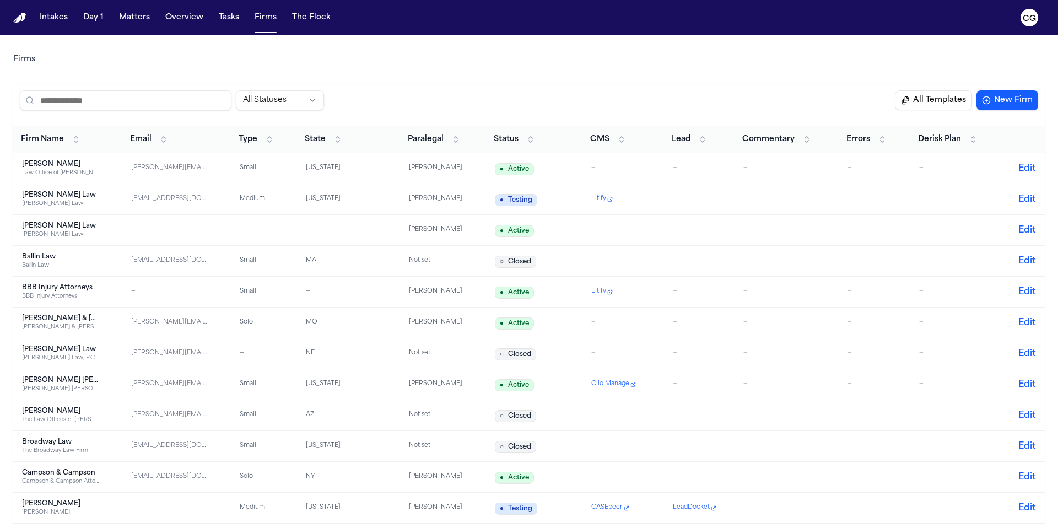
click at [179, 104] on input "search" at bounding box center [126, 100] width 212 height 20
paste input "*********"
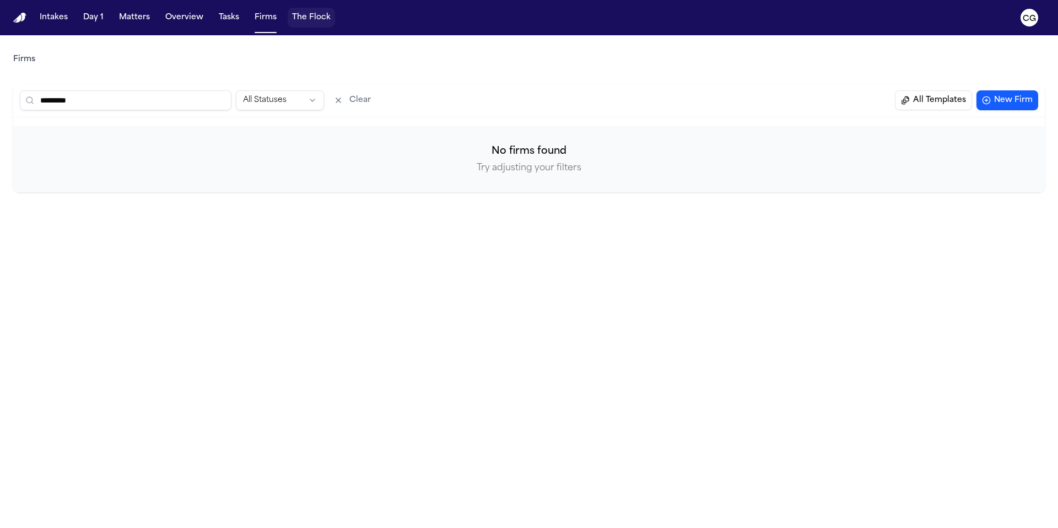
type input "*********"
click at [310, 15] on button "The Flock" at bounding box center [311, 18] width 47 height 20
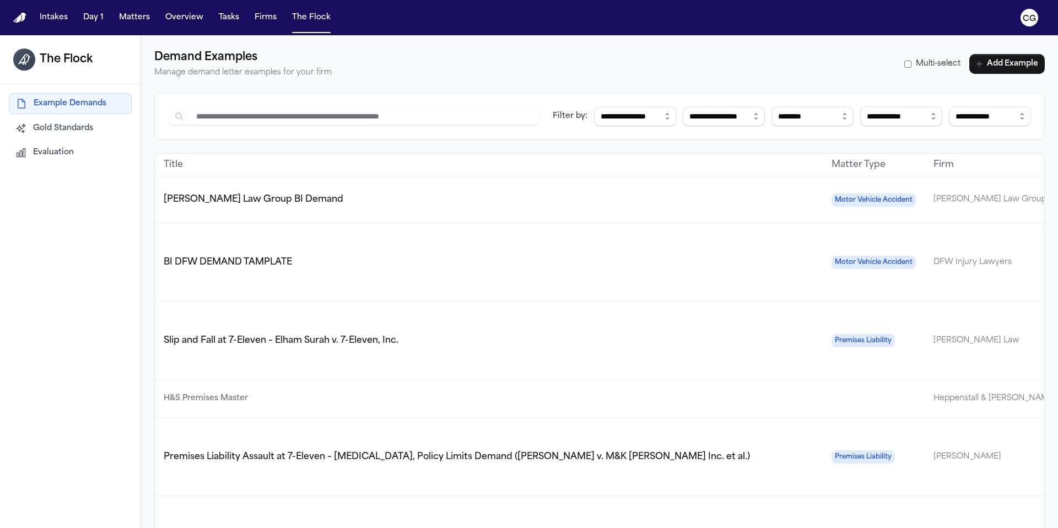
click at [323, 116] on input at bounding box center [364, 116] width 349 height 19
paste input "*********"
type input "*********"
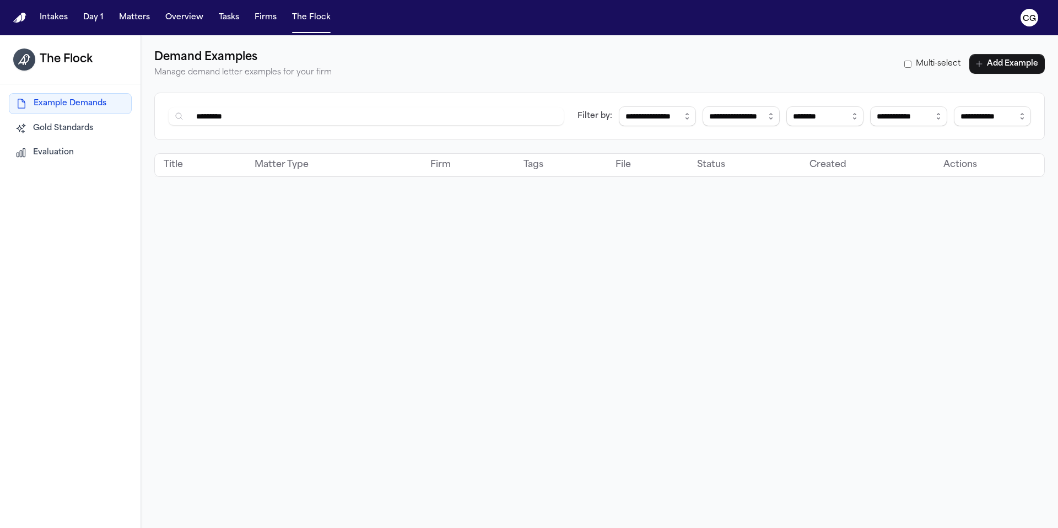
drag, startPoint x: 279, startPoint y: 113, endPoint x: 122, endPoint y: 116, distance: 157.0
click at [122, 116] on div "**********" at bounding box center [529, 299] width 1058 height 528
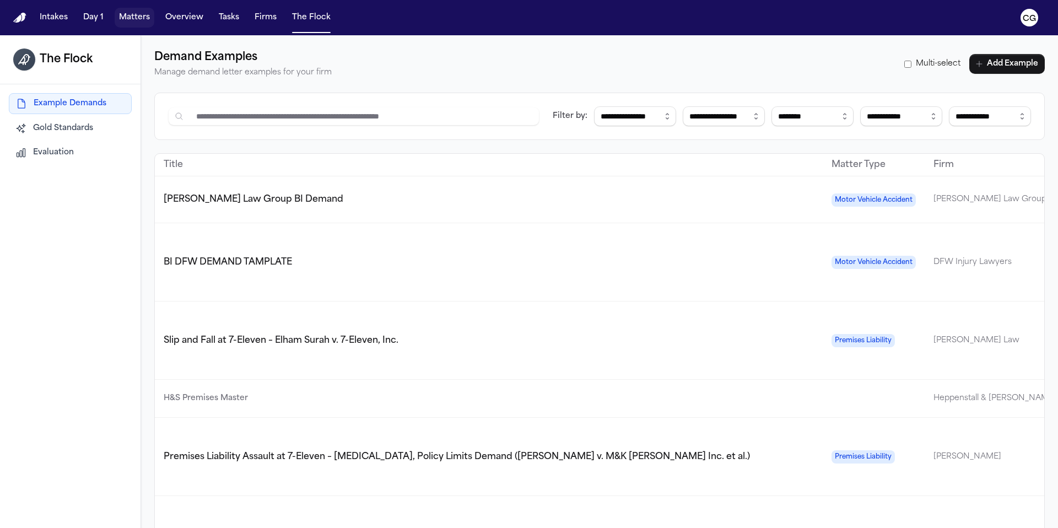
click at [129, 20] on button "Matters" at bounding box center [135, 18] width 40 height 20
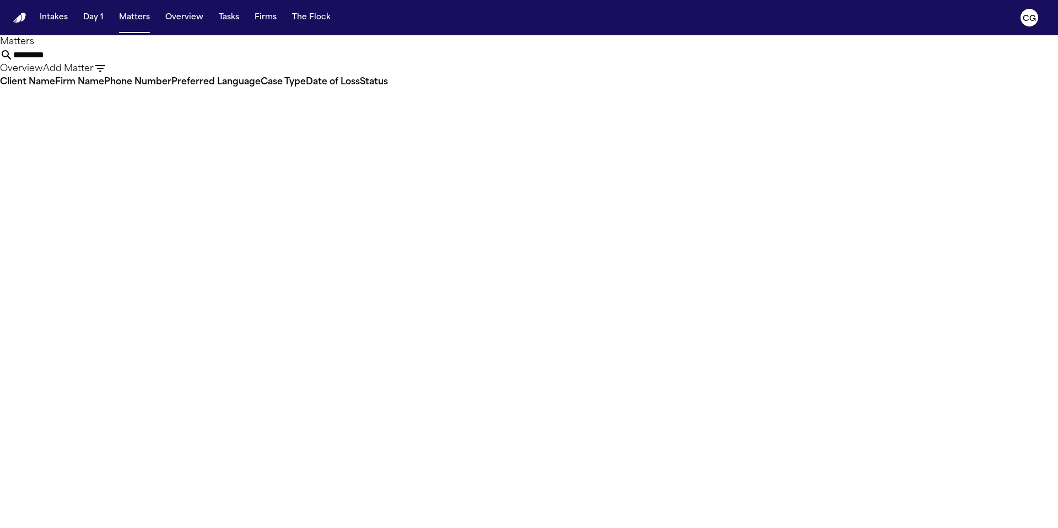
drag, startPoint x: 636, startPoint y: 66, endPoint x: 551, endPoint y: 70, distance: 84.9
click at [549, 67] on div "********* Overview Add Matter" at bounding box center [529, 61] width 1058 height 27
paste input "****"
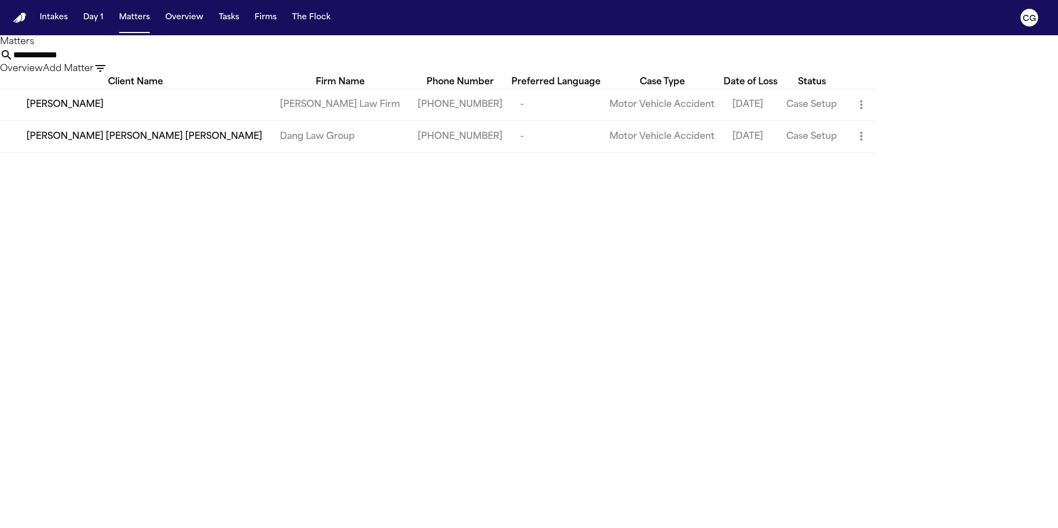
type input "**********"
click at [273, 120] on td "[PERSON_NAME] Law Firm" at bounding box center [340, 104] width 138 height 31
click at [67, 111] on span "[PERSON_NAME]" at bounding box center [64, 104] width 77 height 13
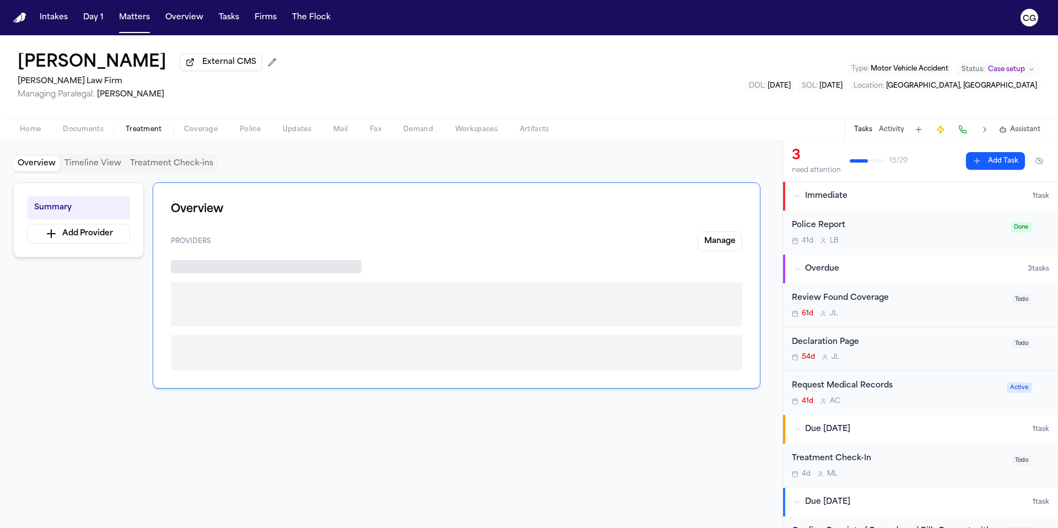
click at [151, 134] on span "Treatment" at bounding box center [144, 129] width 36 height 9
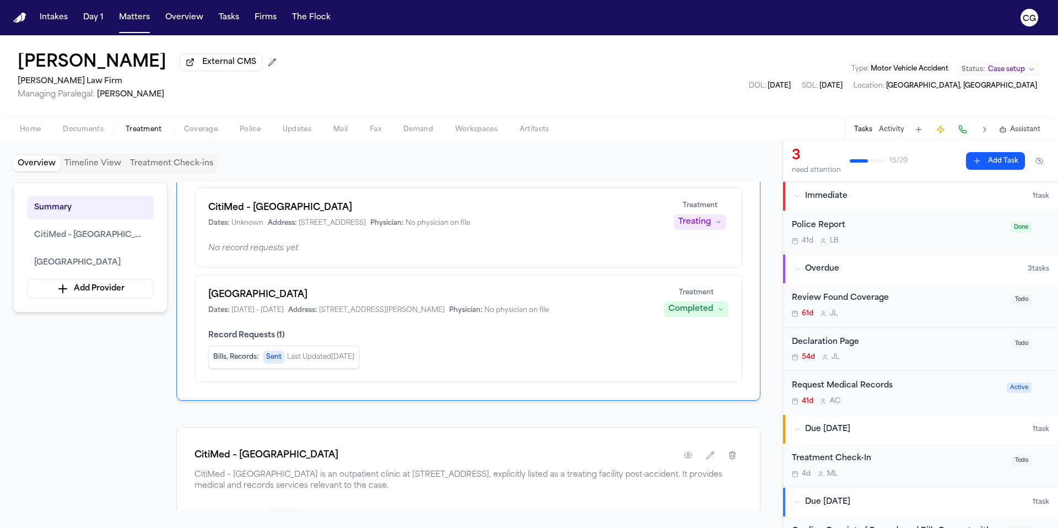
scroll to position [84, 0]
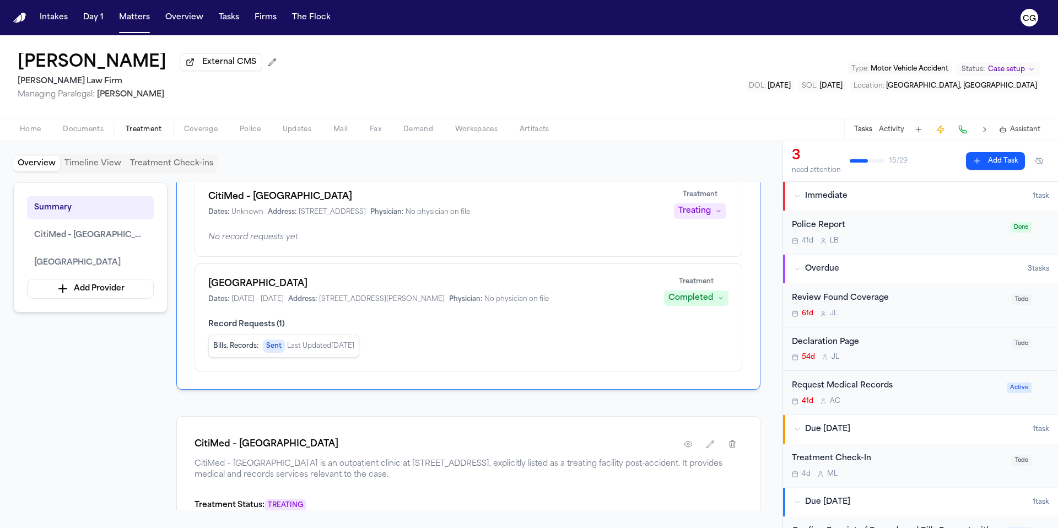
click at [463, 335] on div "Record Requests ( 1 ) Bills, Records : Sent Last Updated [DATE]" at bounding box center [468, 338] width 520 height 39
click at [898, 131] on button "Activity" at bounding box center [891, 129] width 25 height 9
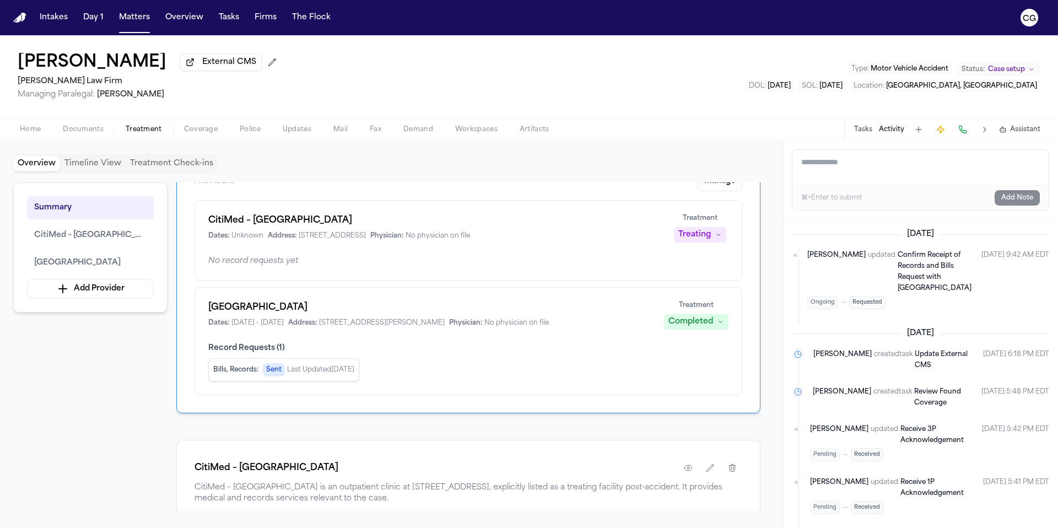
scroll to position [58, 0]
click at [77, 133] on span "Documents" at bounding box center [83, 129] width 41 height 9
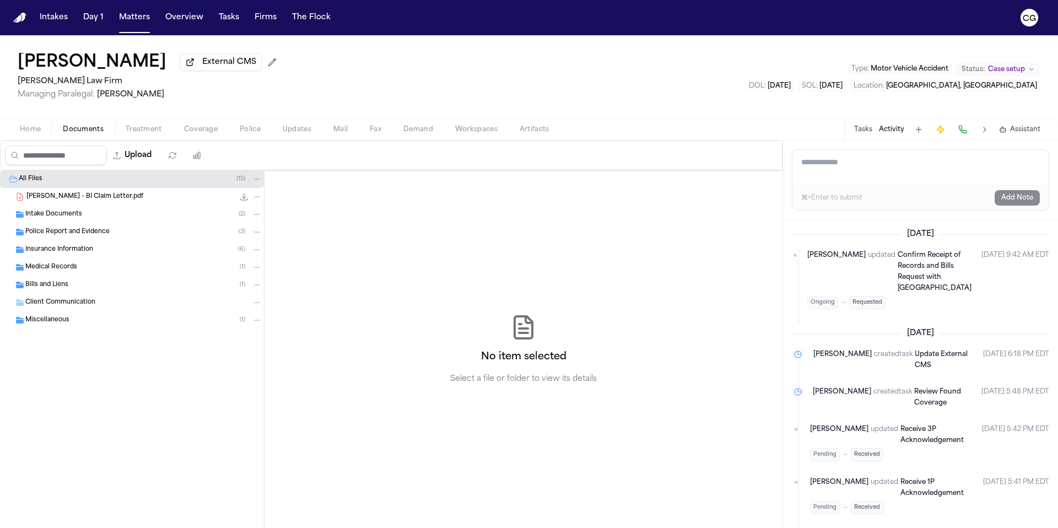
click at [42, 272] on span "Medical Records" at bounding box center [51, 267] width 52 height 9
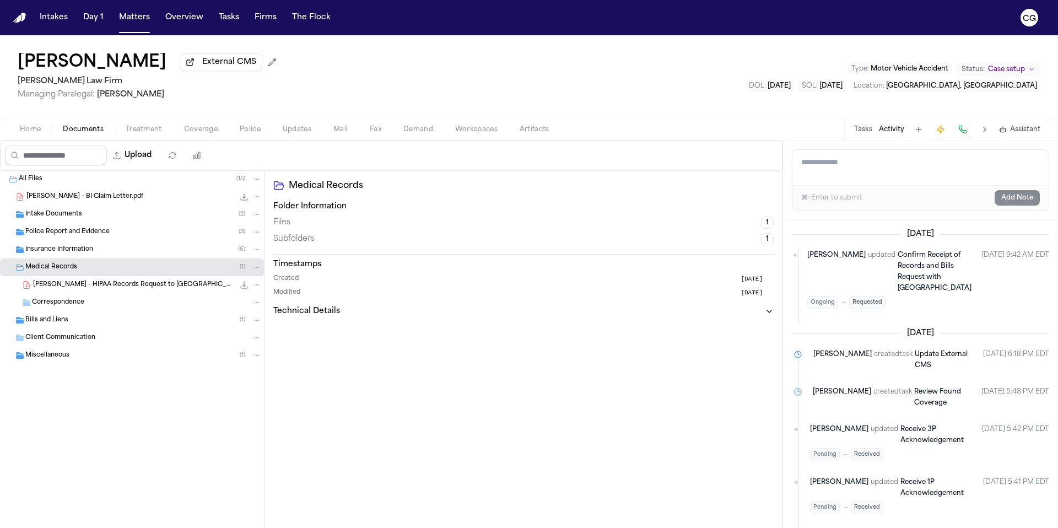
click at [73, 290] on span "[PERSON_NAME] - HIPAA Records Request to [GEOGRAPHIC_DATA] - [DATE] to [DATE]" at bounding box center [133, 284] width 201 height 9
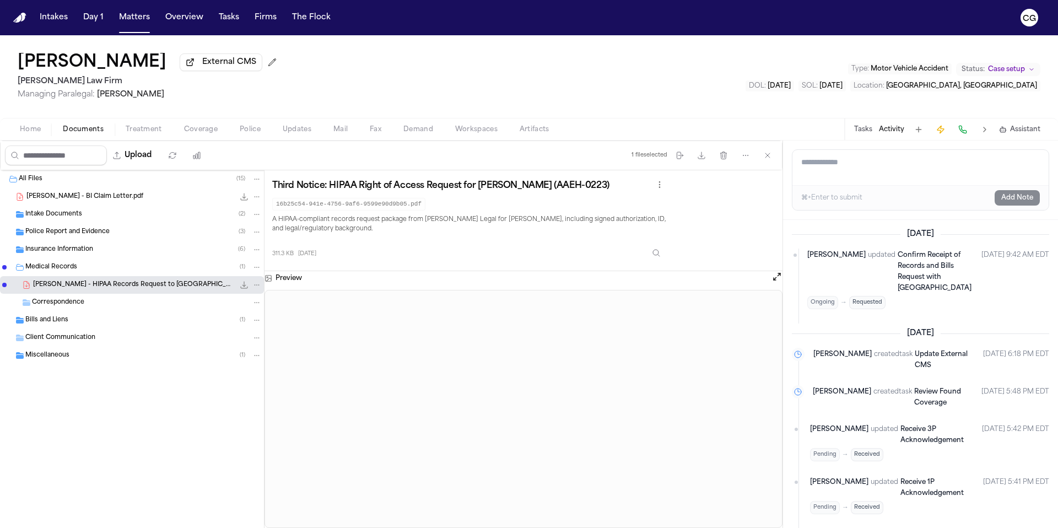
click at [73, 307] on span "Correspondence" at bounding box center [58, 302] width 52 height 9
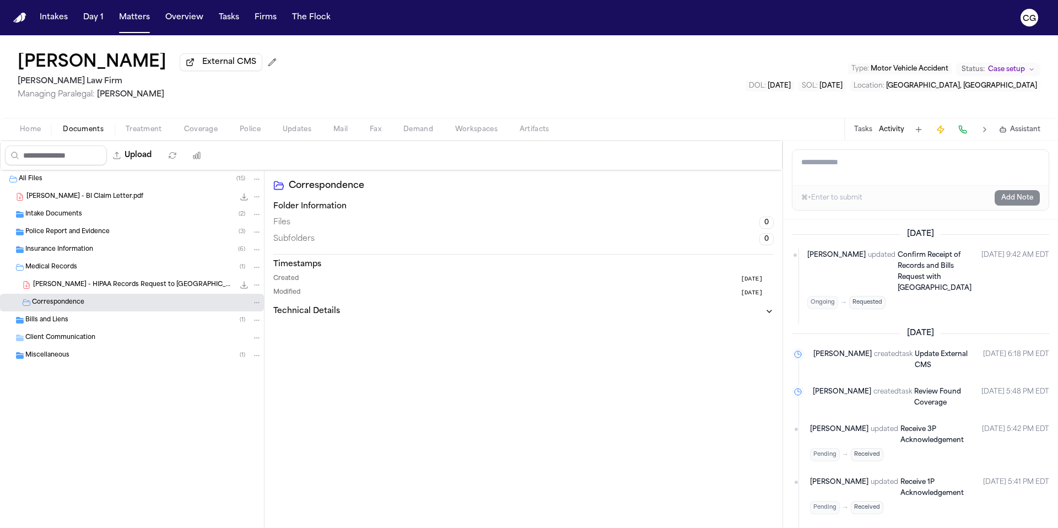
click at [56, 322] on span "Bills and Liens" at bounding box center [46, 320] width 43 height 9
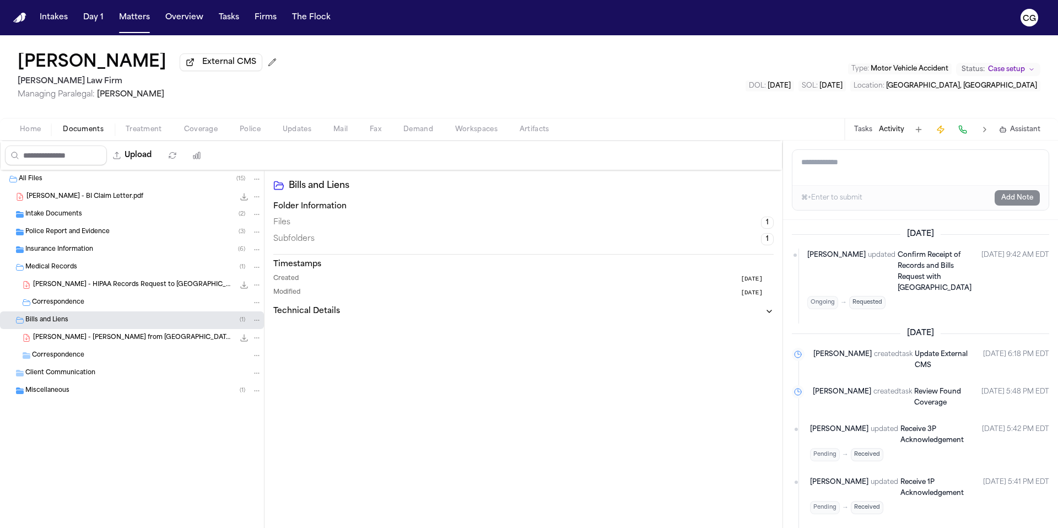
click at [59, 339] on span "[PERSON_NAME] - [PERSON_NAME] from [GEOGRAPHIC_DATA] - [DATE]" at bounding box center [133, 337] width 201 height 9
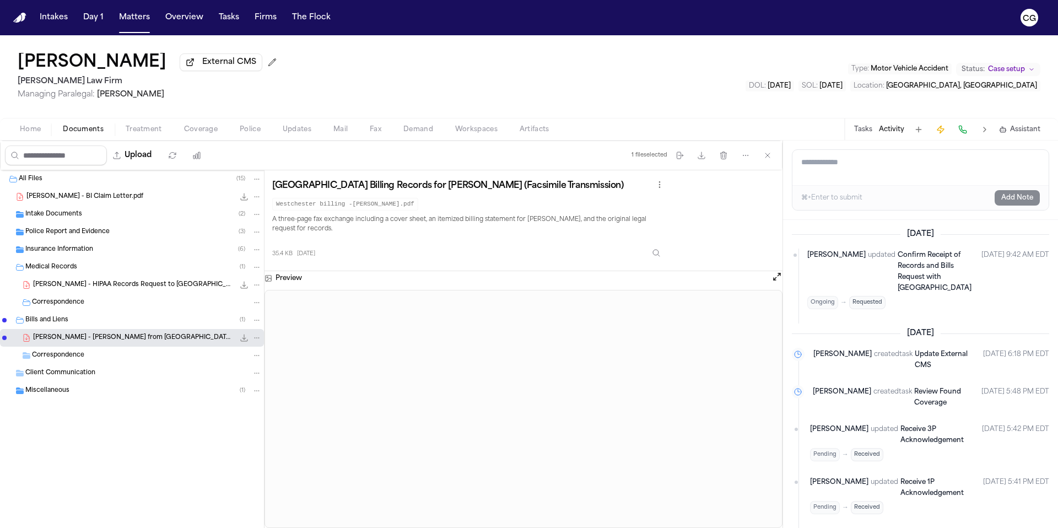
click at [776, 280] on button "Open preview" at bounding box center [776, 276] width 11 height 11
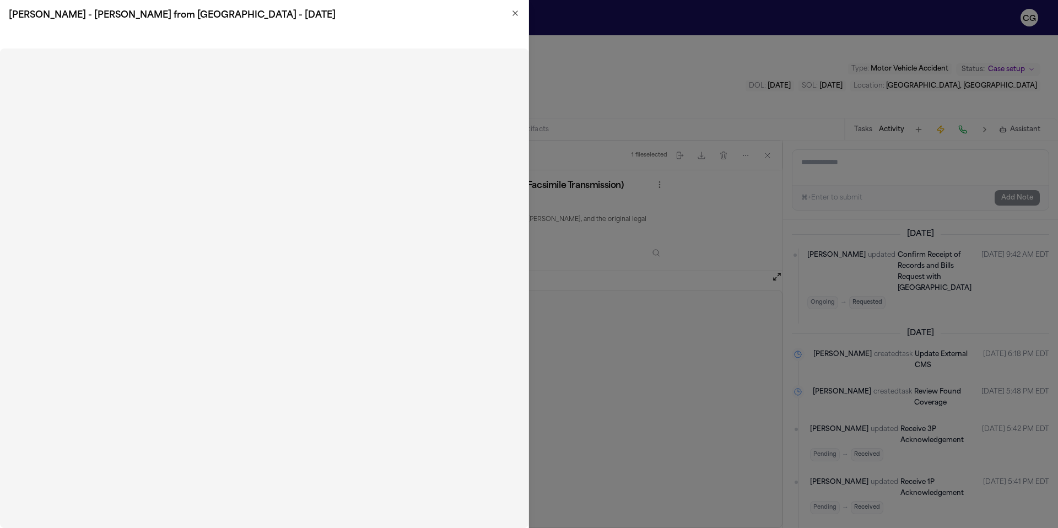
click at [514, 15] on icon "button" at bounding box center [515, 13] width 9 height 9
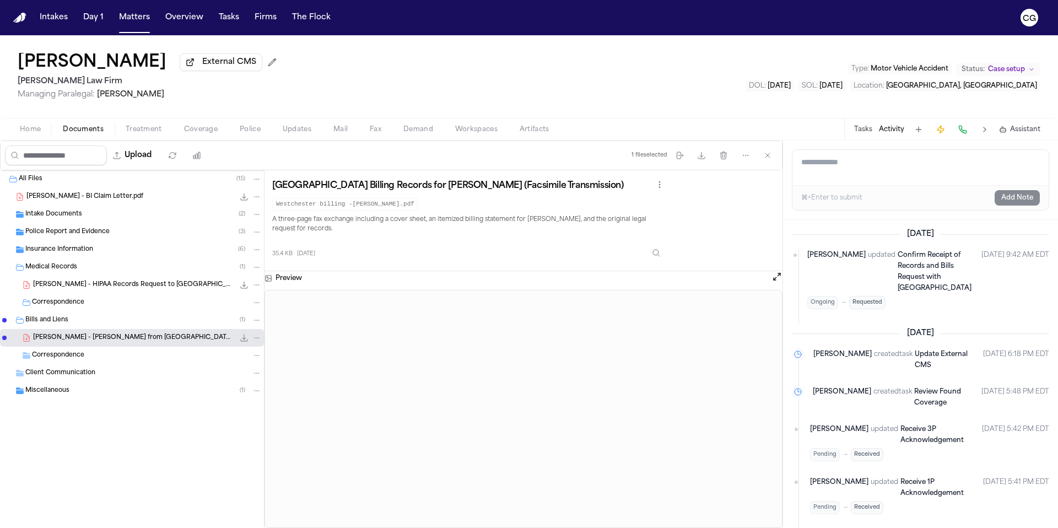
click at [144, 134] on span "Treatment" at bounding box center [144, 129] width 36 height 9
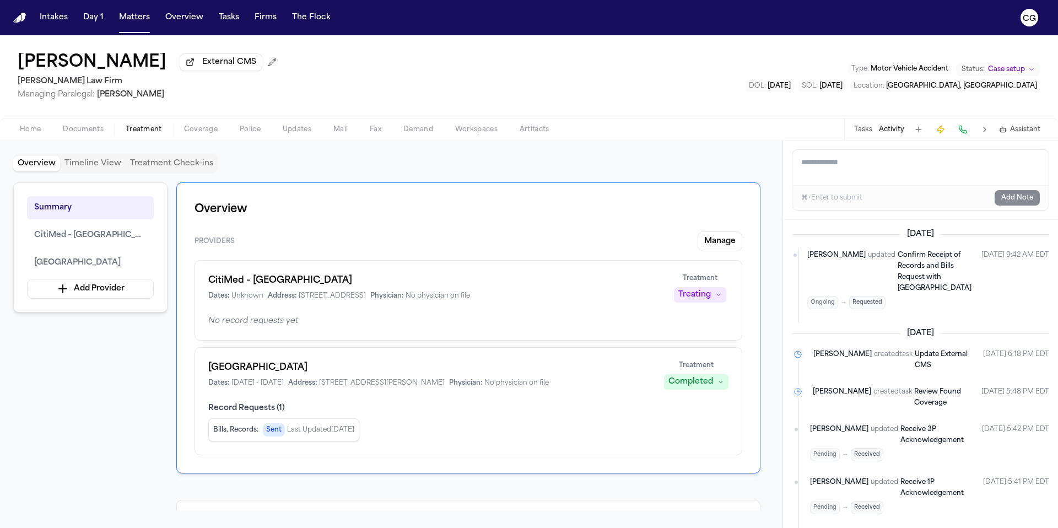
click at [896, 129] on button "Activity" at bounding box center [891, 129] width 25 height 9
click at [557, 385] on div "Dates: [DATE] - [DATE] Address: [STREET_ADDRESS][PERSON_NAME] Physician: No phy…" at bounding box center [429, 382] width 442 height 9
click at [290, 439] on div "Bills, Records : Sent Last Updated [DATE]" at bounding box center [283, 429] width 151 height 23
click at [276, 411] on span "Record Requests ( 1 )" at bounding box center [468, 408] width 520 height 11
click at [236, 404] on span "Record Requests ( 1 )" at bounding box center [468, 408] width 520 height 11
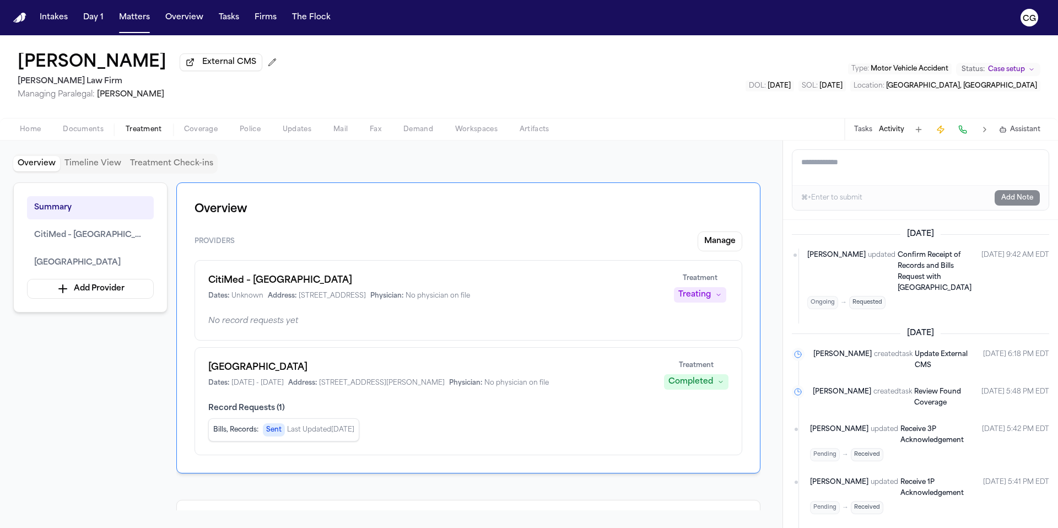
click at [908, 260] on span "Confirm Receipt of Records and Bills Request with [GEOGRAPHIC_DATA]" at bounding box center [934, 272] width 74 height 40
click at [139, 131] on span "Treatment" at bounding box center [144, 129] width 36 height 9
click at [218, 370] on h1 "[GEOGRAPHIC_DATA]" at bounding box center [429, 367] width 442 height 13
click at [74, 266] on span "[GEOGRAPHIC_DATA]" at bounding box center [77, 262] width 86 height 13
